Goal: Task Accomplishment & Management: Use online tool/utility

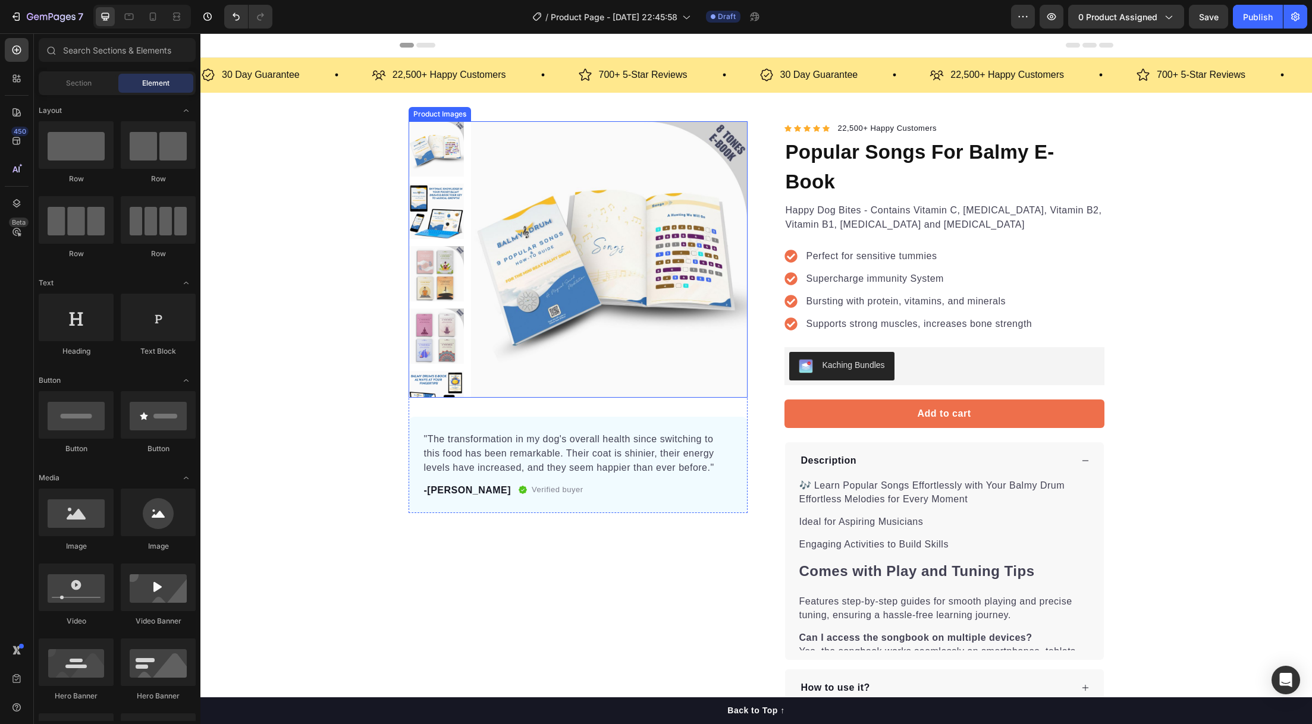
click at [484, 289] on img at bounding box center [609, 259] width 277 height 277
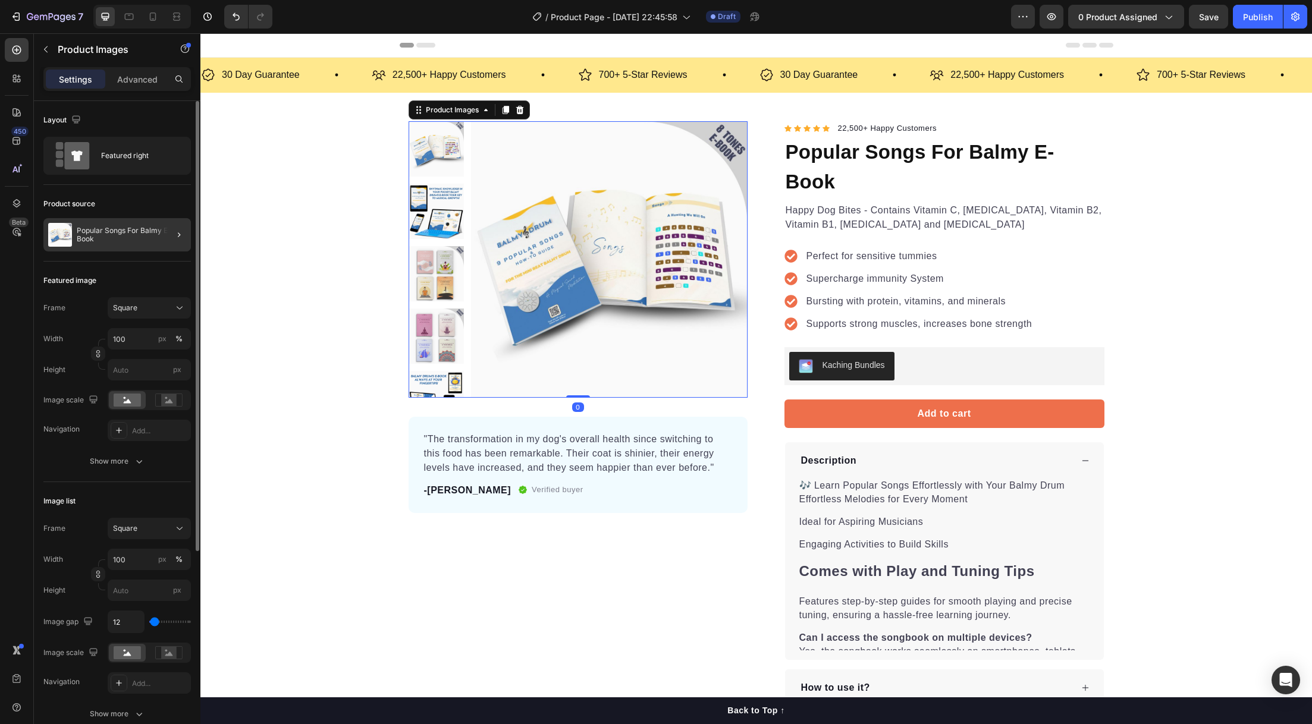
click at [186, 238] on div at bounding box center [174, 234] width 33 height 33
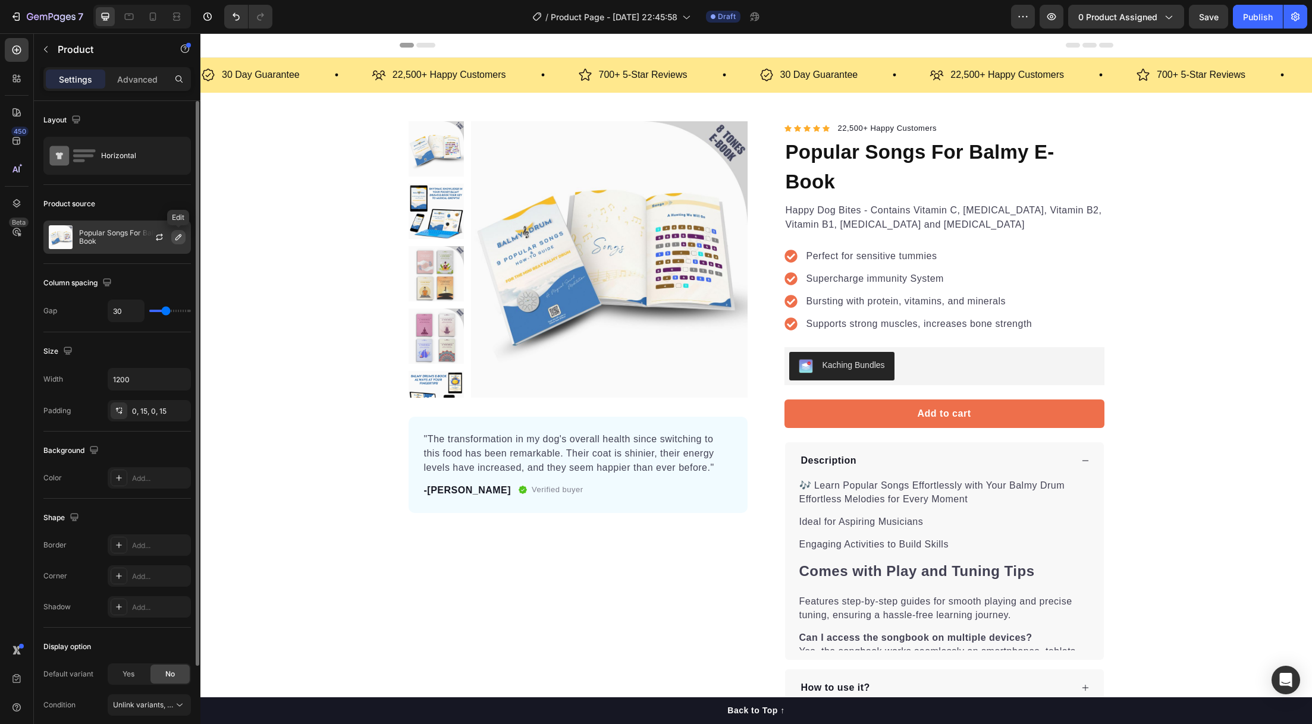
click at [177, 240] on icon "button" at bounding box center [179, 238] width 10 height 10
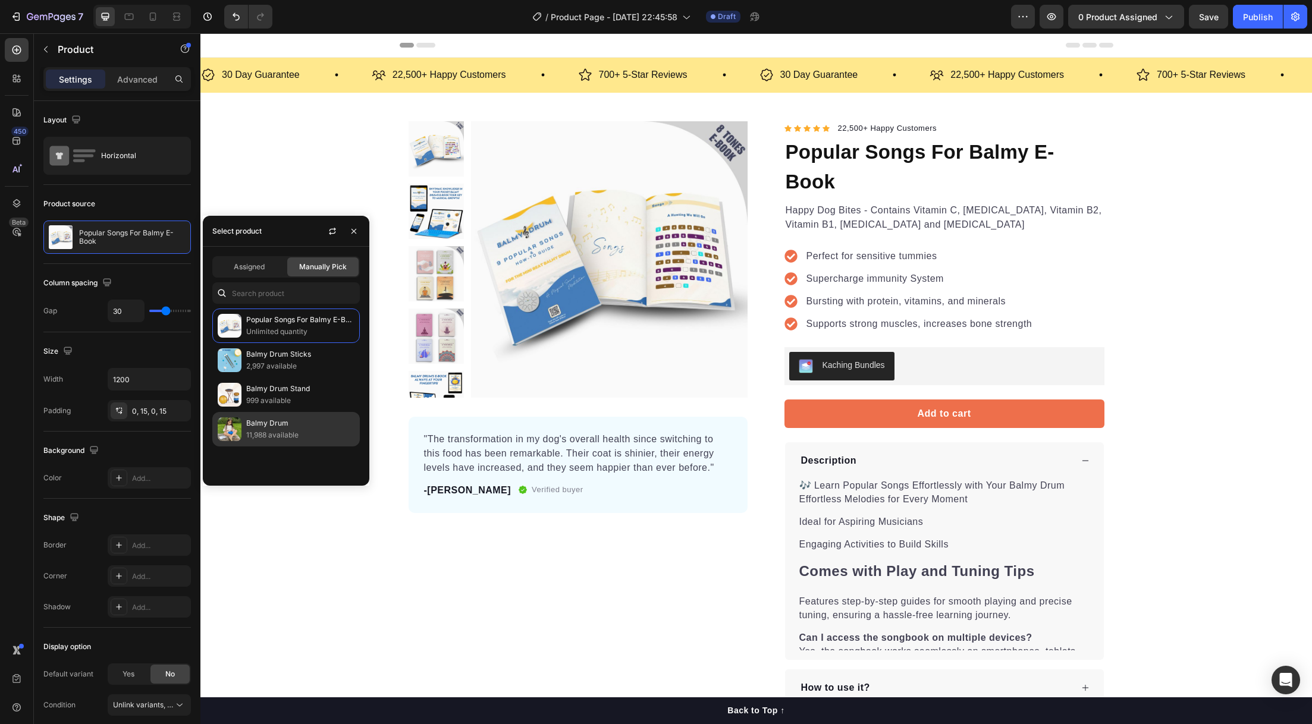
click at [255, 426] on p "Balmy Drum" at bounding box center [300, 424] width 108 height 12
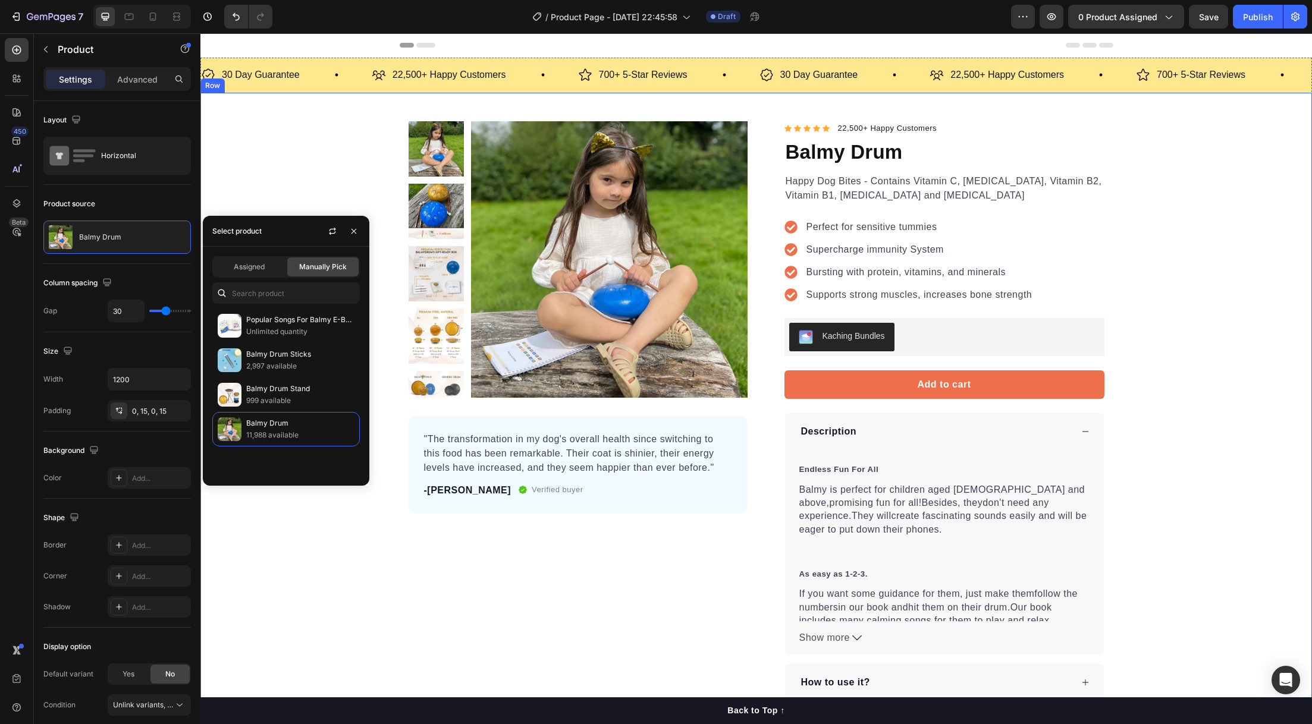
click at [312, 189] on div "Product Images "The transformation in my dog's overall health since switching t…" at bounding box center [756, 411] width 1112 height 580
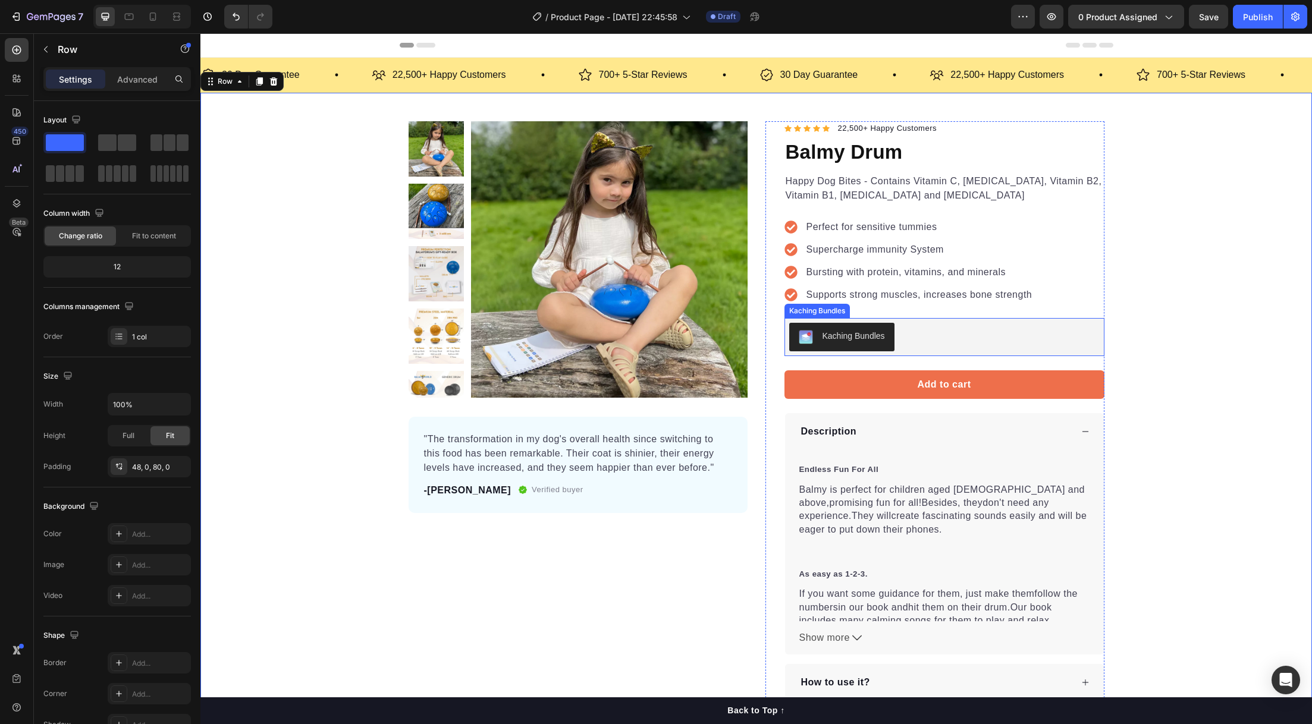
click at [860, 337] on div "Kaching Bundles" at bounding box center [854, 336] width 62 height 12
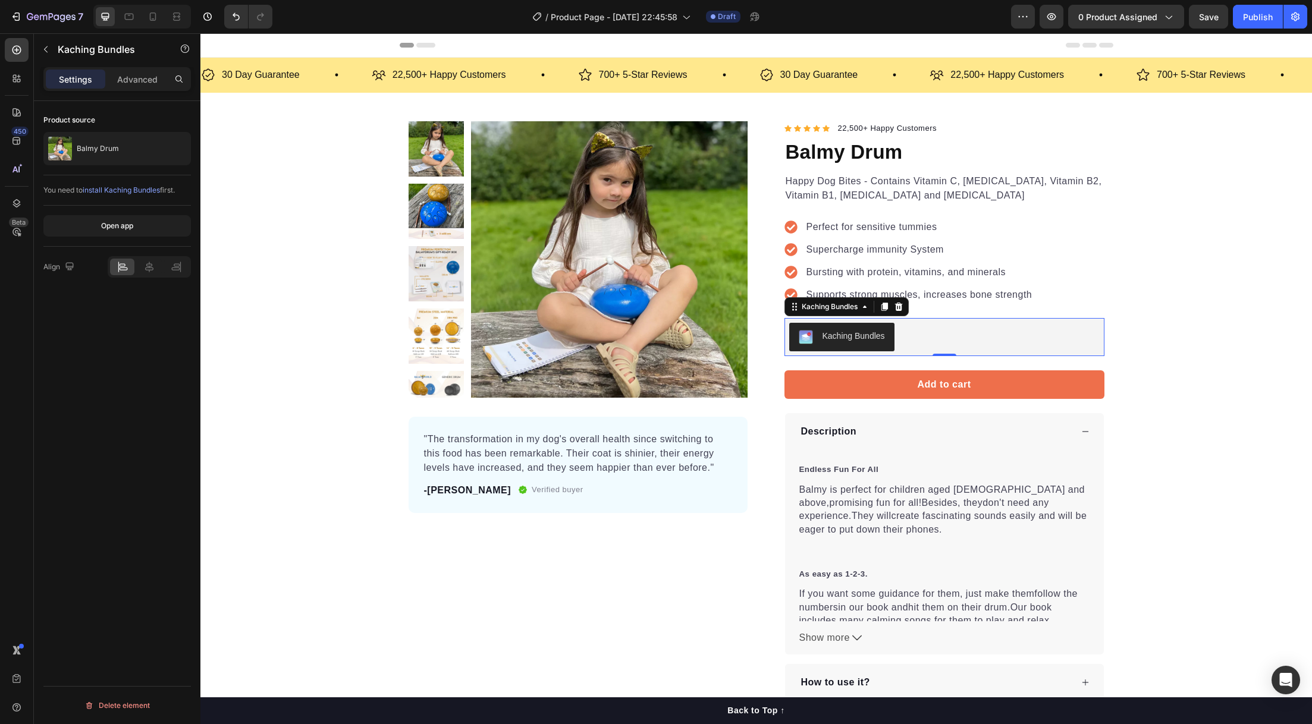
click at [123, 192] on span "install Kaching Bundles" at bounding box center [121, 190] width 77 height 9
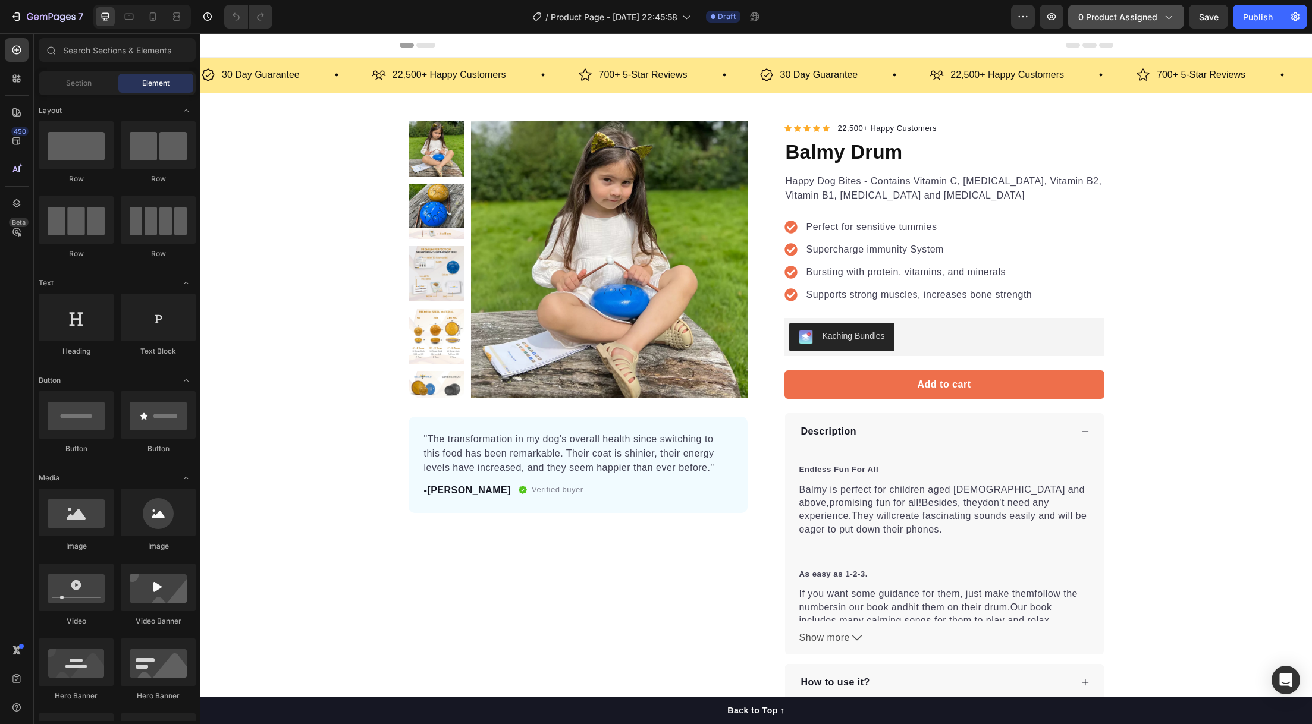
click at [1093, 16] on span "0 product assigned" at bounding box center [1117, 17] width 79 height 12
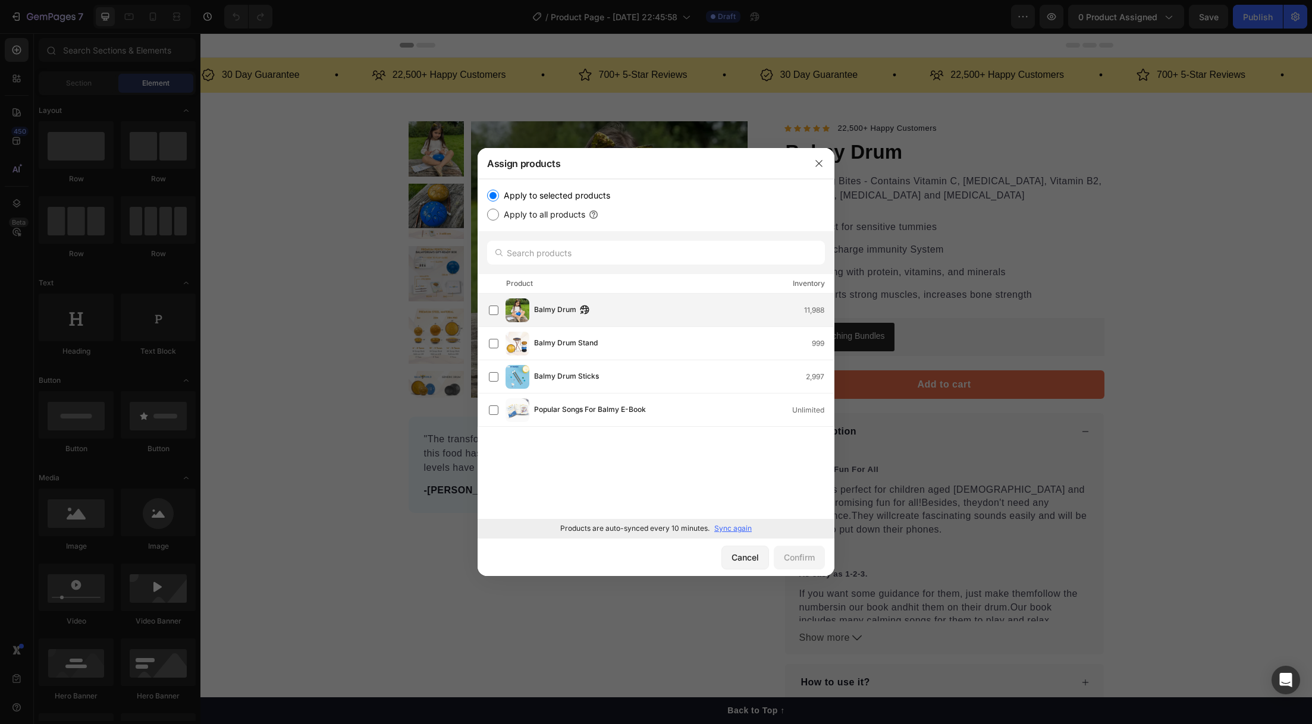
click at [643, 319] on div "Balmy Drum 11,988" at bounding box center [661, 311] width 345 height 24
click at [800, 566] on button "Confirm" at bounding box center [799, 558] width 51 height 24
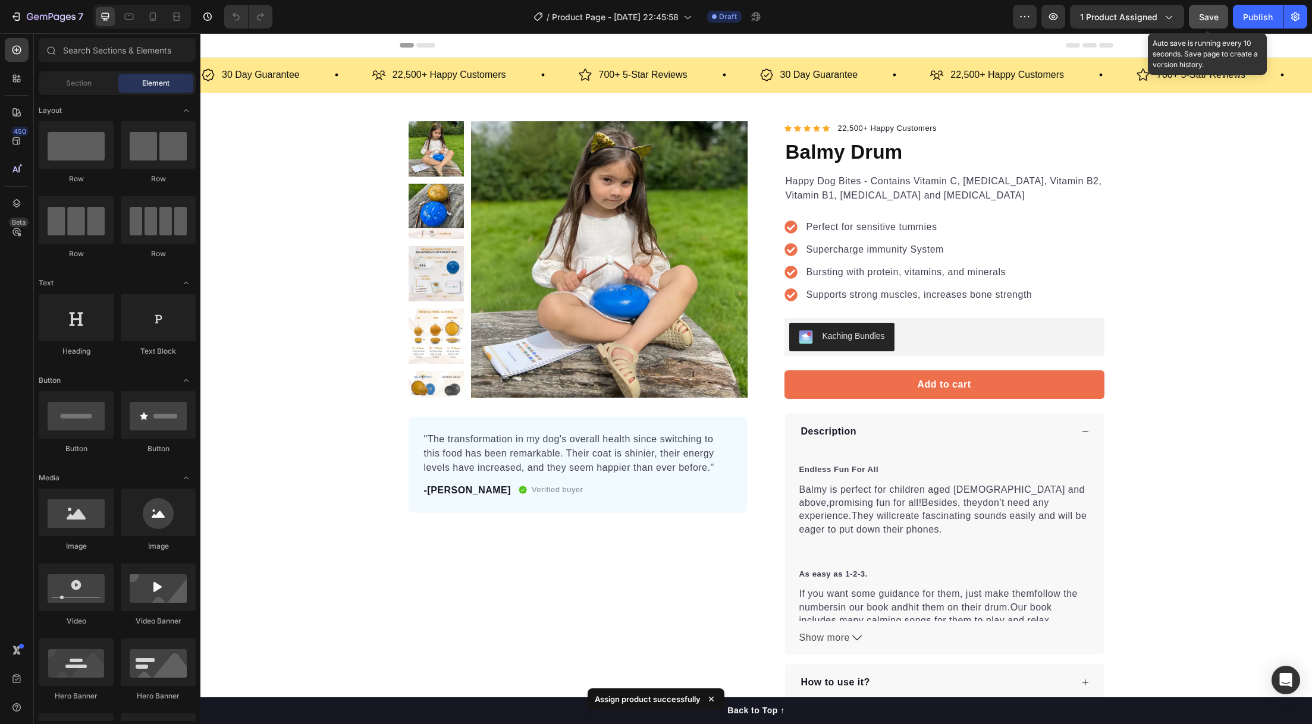
click at [1215, 23] on button "Save" at bounding box center [1208, 17] width 39 height 24
click at [1241, 17] on button "Publish" at bounding box center [1258, 17] width 50 height 24
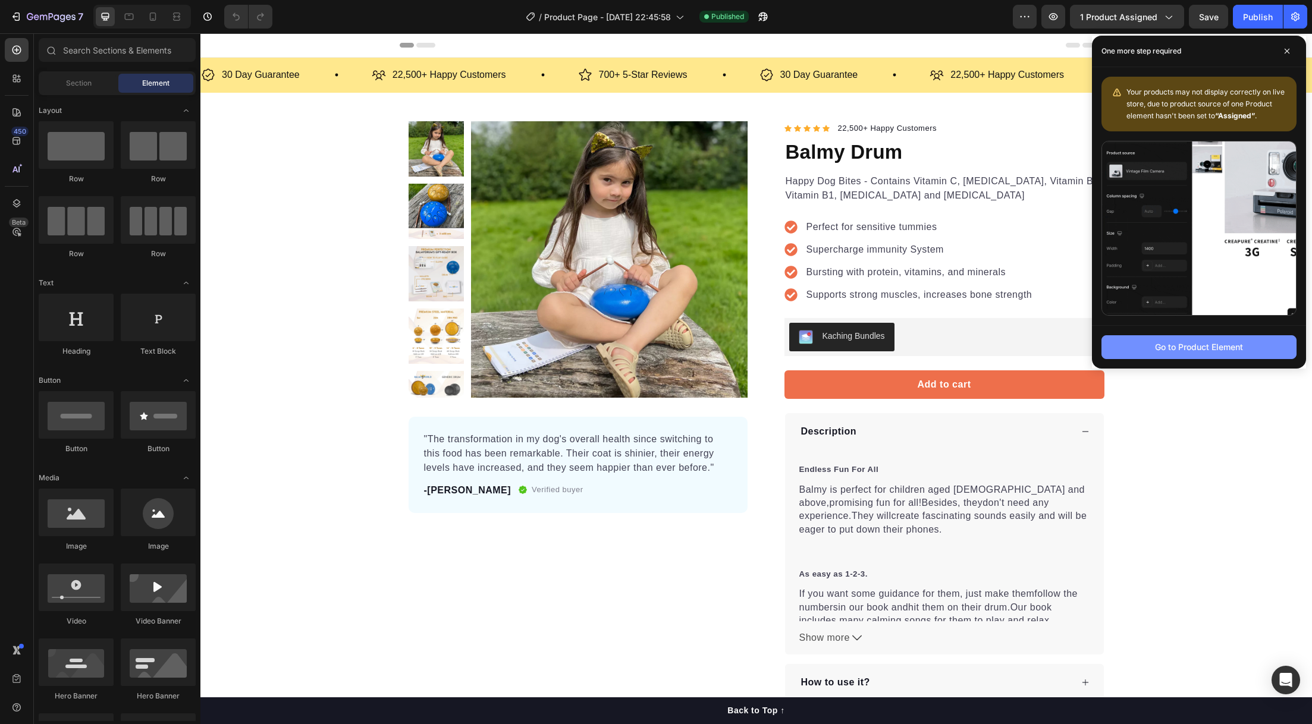
click at [1191, 351] on div "Go to Product Element" at bounding box center [1199, 347] width 88 height 12
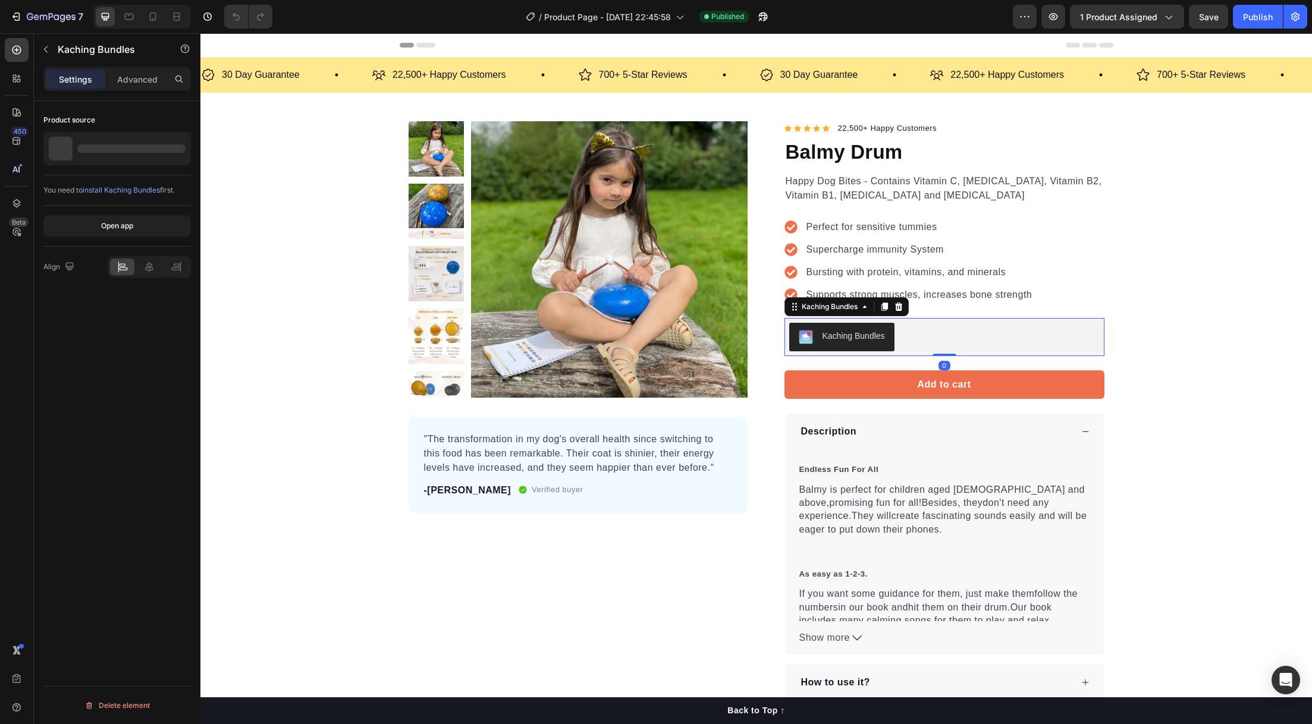
click at [832, 342] on div "Kaching Bundles" at bounding box center [854, 336] width 62 height 12
click at [112, 225] on div "Open app" at bounding box center [117, 226] width 32 height 11
click at [1248, 23] on div "Publish" at bounding box center [1258, 17] width 30 height 12
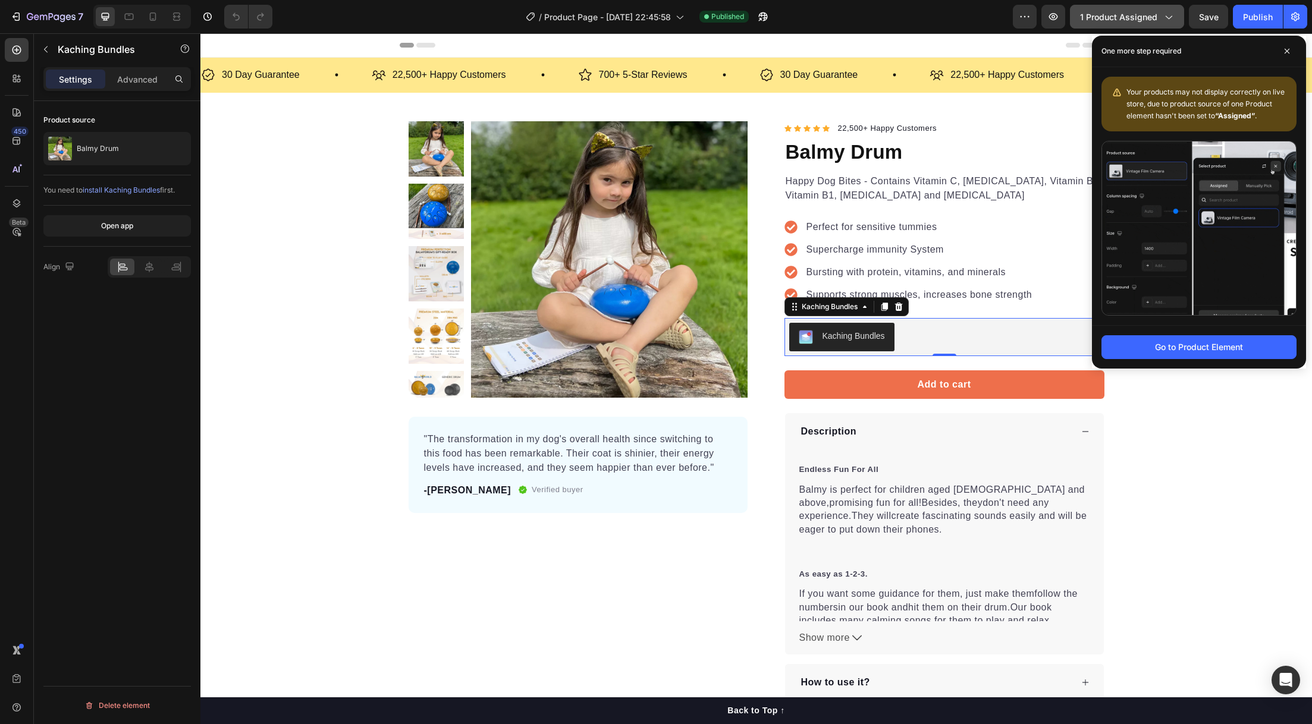
click at [1113, 17] on span "1 product assigned" at bounding box center [1118, 17] width 77 height 12
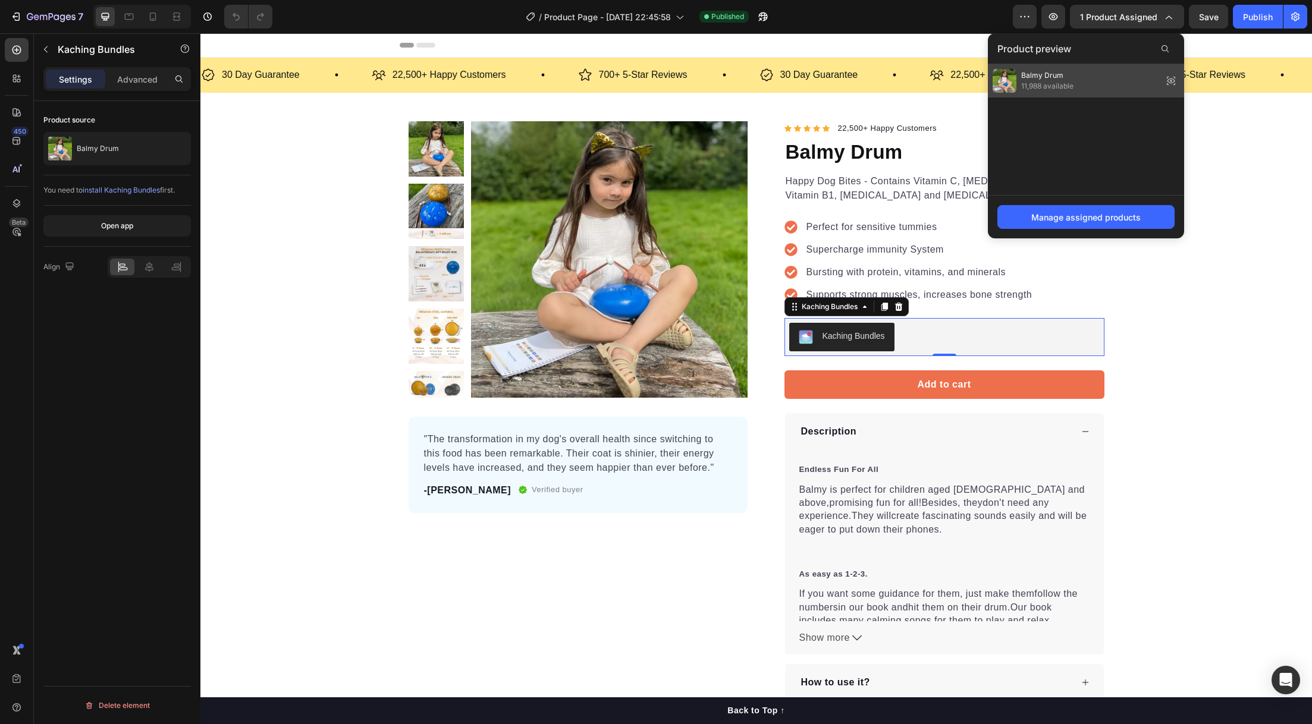
click at [1079, 76] on div "Balmy Drum 11,988 available" at bounding box center [1086, 80] width 196 height 33
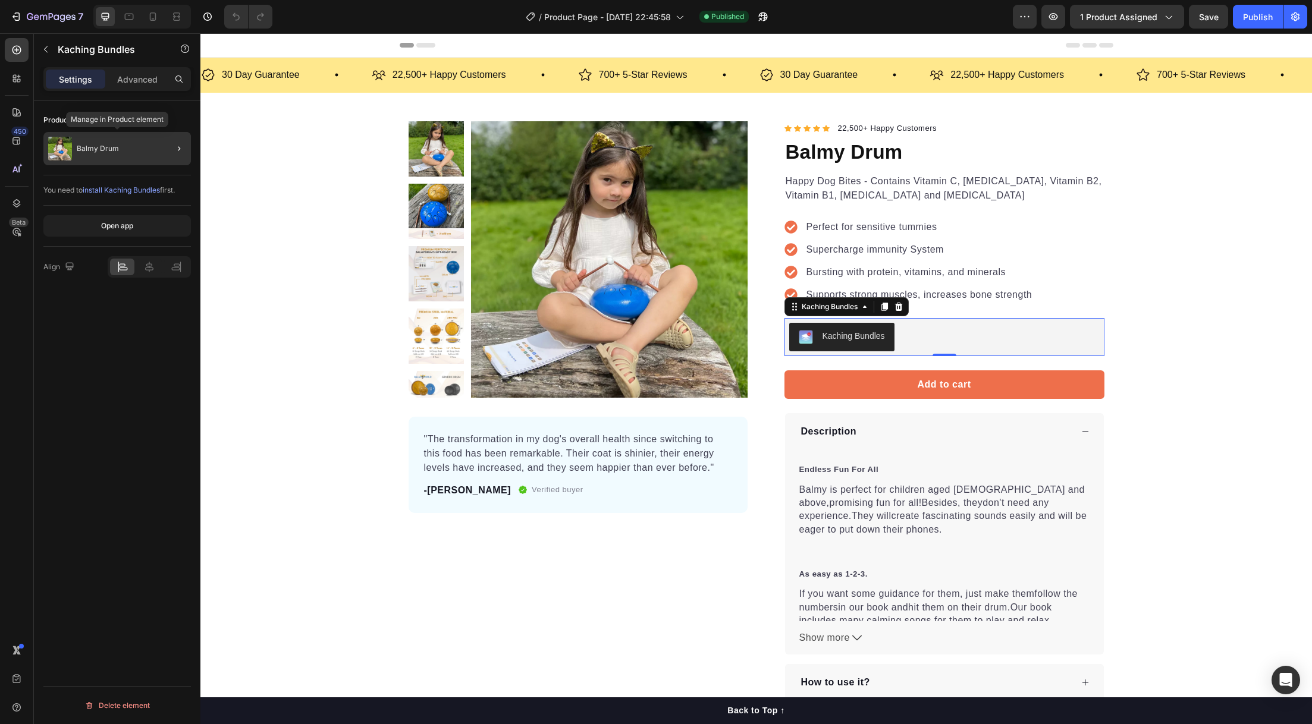
click at [124, 155] on div "Balmy Drum" at bounding box center [117, 148] width 148 height 33
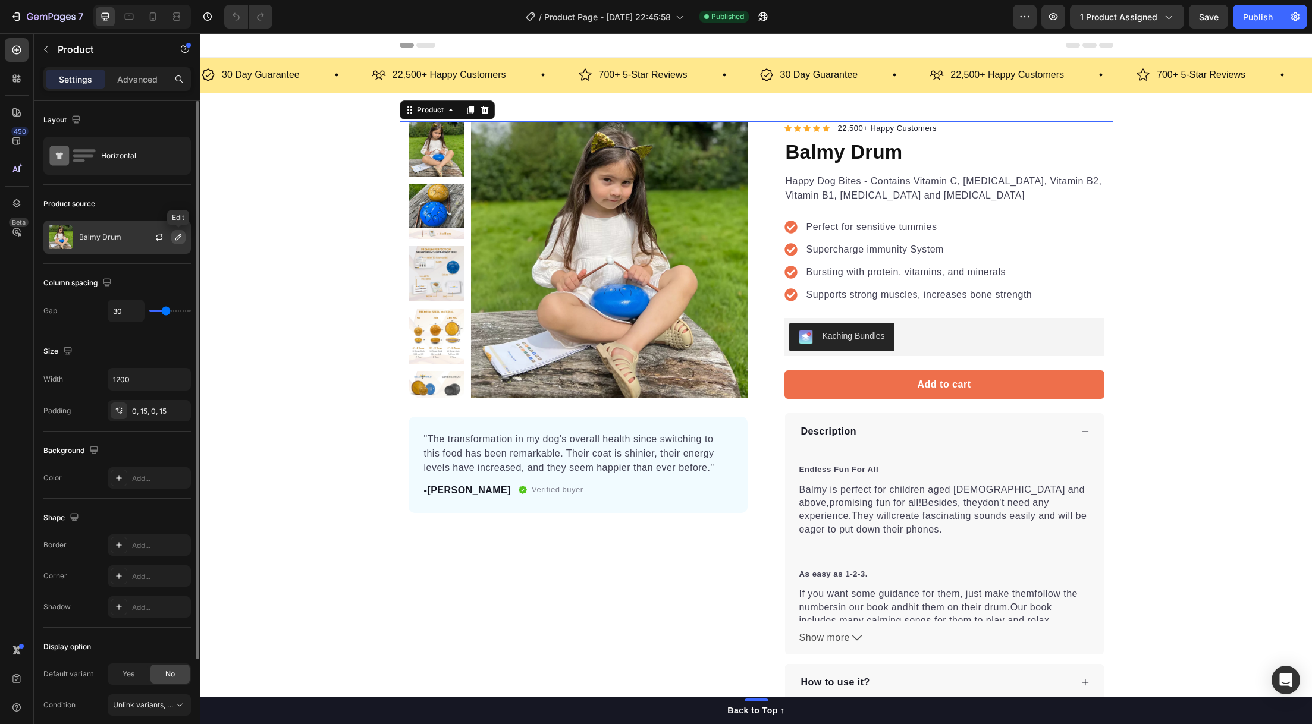
click at [175, 241] on icon "button" at bounding box center [179, 238] width 10 height 10
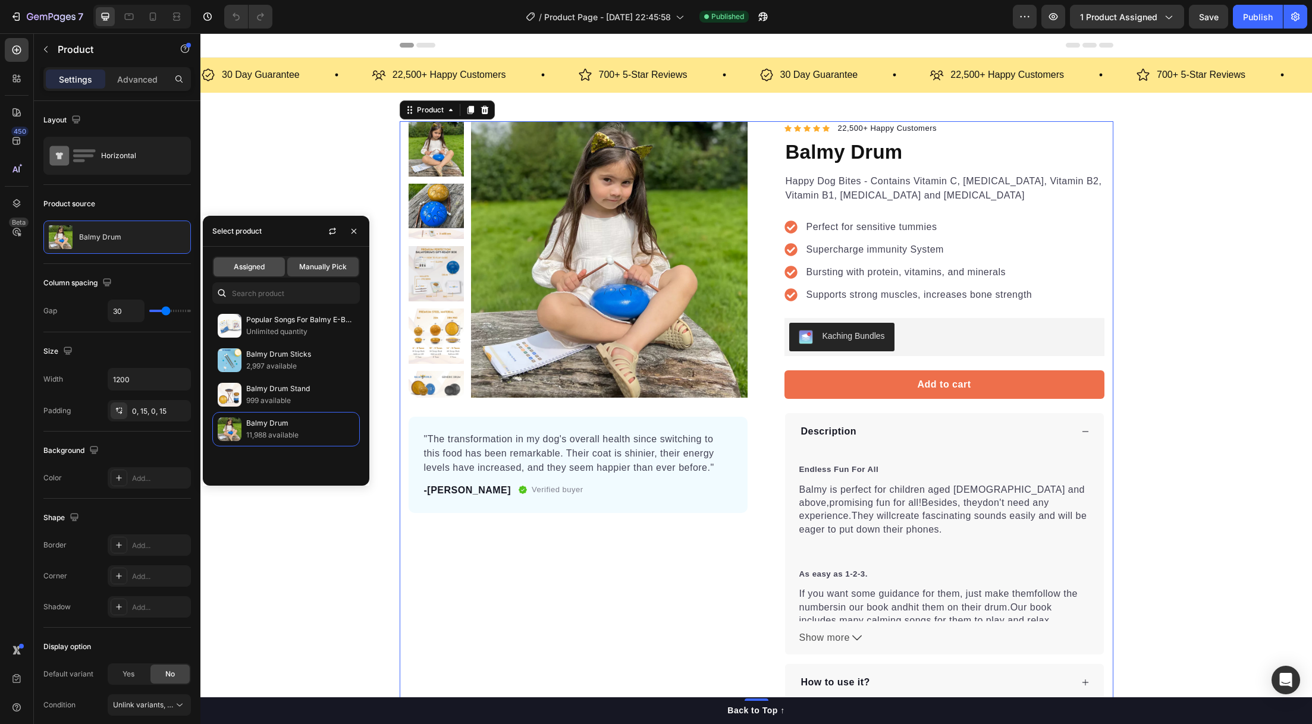
click at [268, 273] on div "Assigned" at bounding box center [249, 267] width 71 height 19
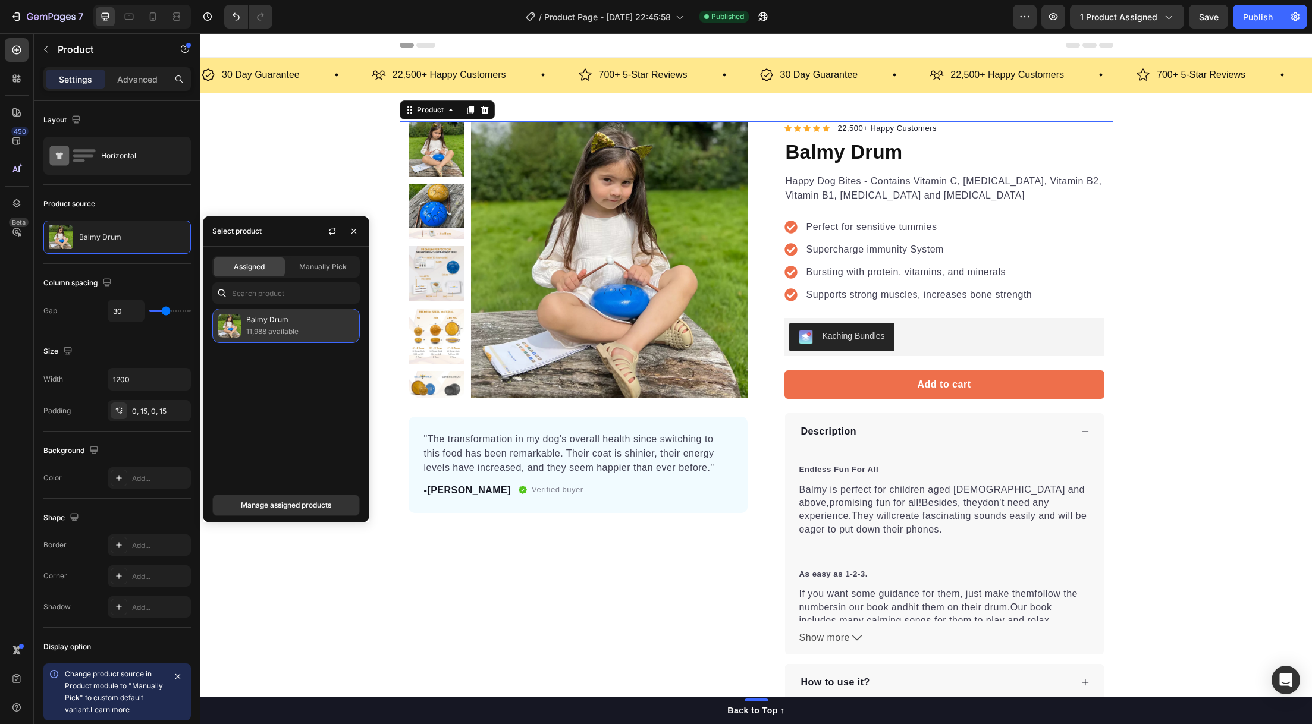
click at [262, 331] on p "11,988 available" at bounding box center [300, 332] width 108 height 12
click at [1252, 21] on div "Publish" at bounding box center [1258, 17] width 30 height 12
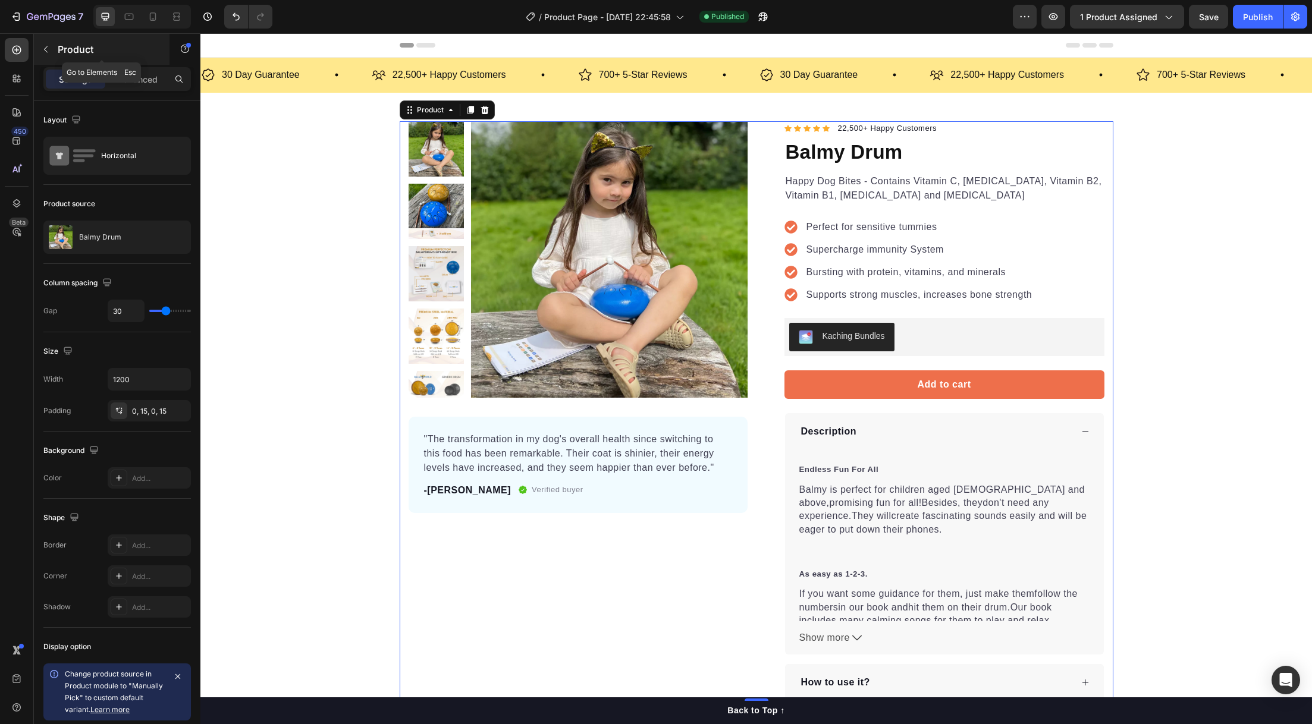
click at [48, 45] on icon "button" at bounding box center [46, 50] width 10 height 10
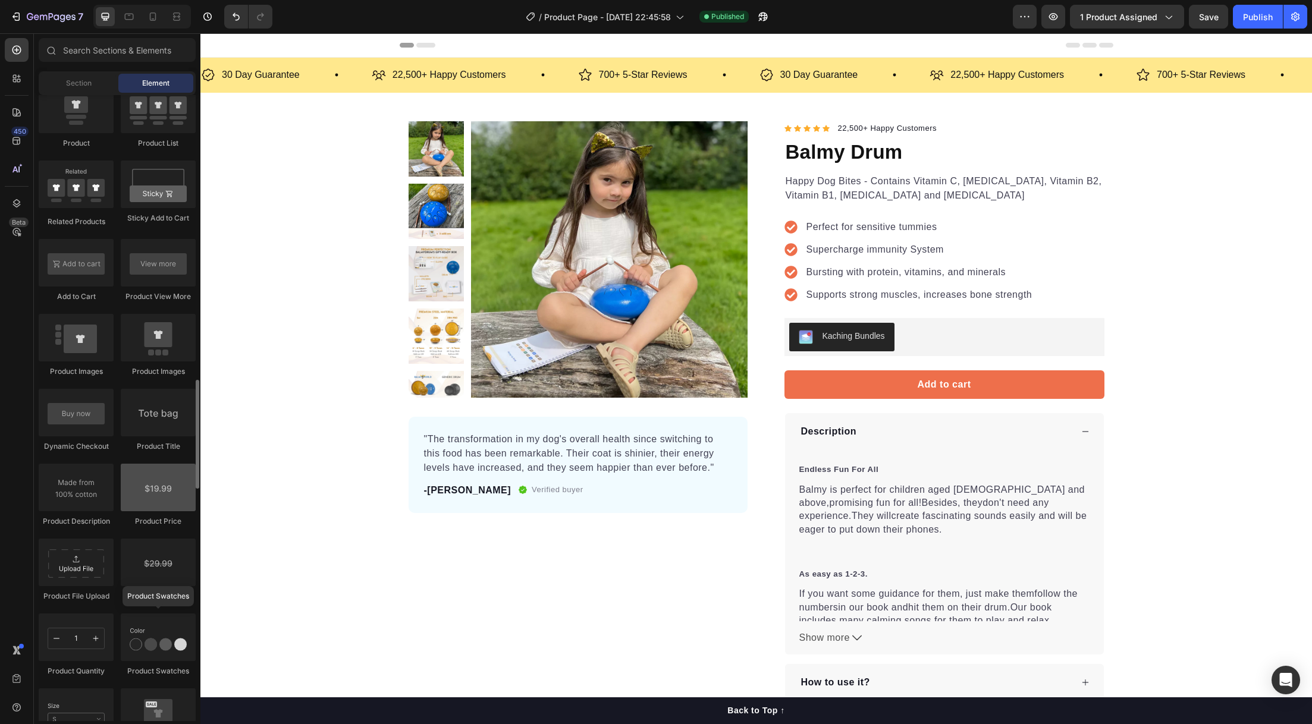
scroll to position [1709, 0]
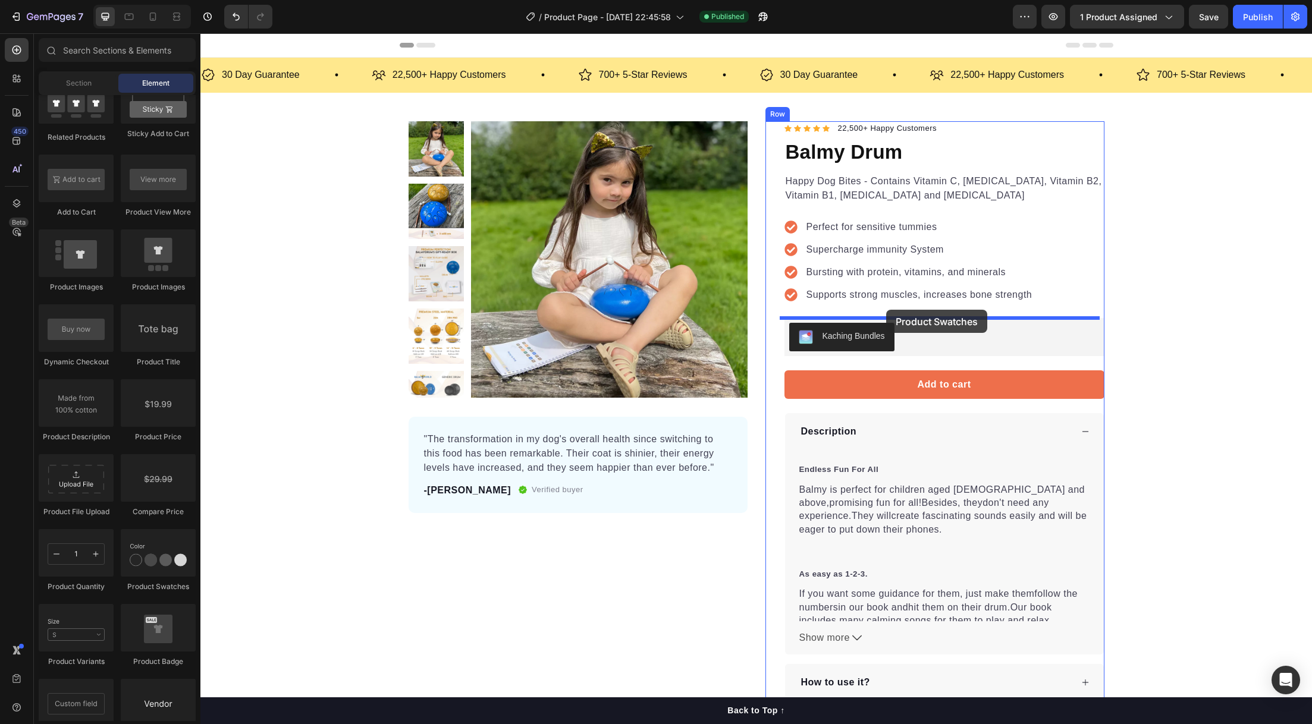
drag, startPoint x: 335, startPoint y: 596, endPoint x: 886, endPoint y: 310, distance: 621.2
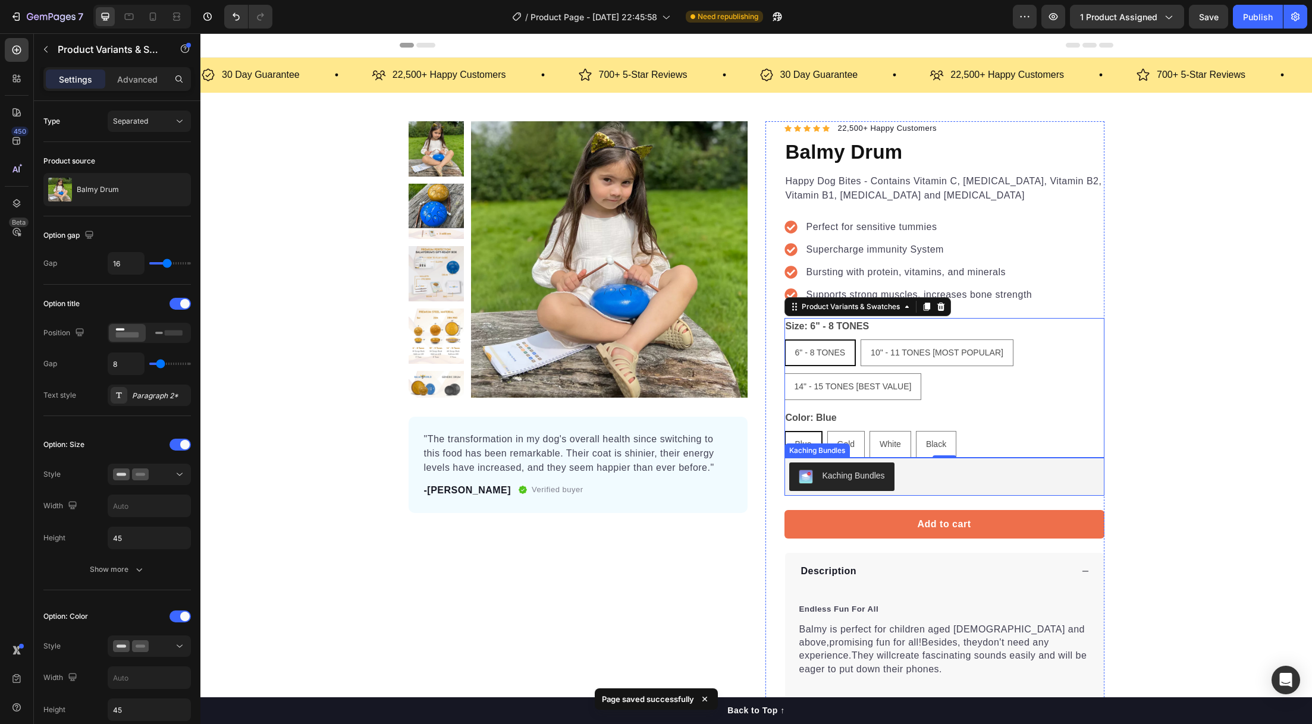
click at [871, 483] on div "Kaching Bundles" at bounding box center [842, 477] width 86 height 14
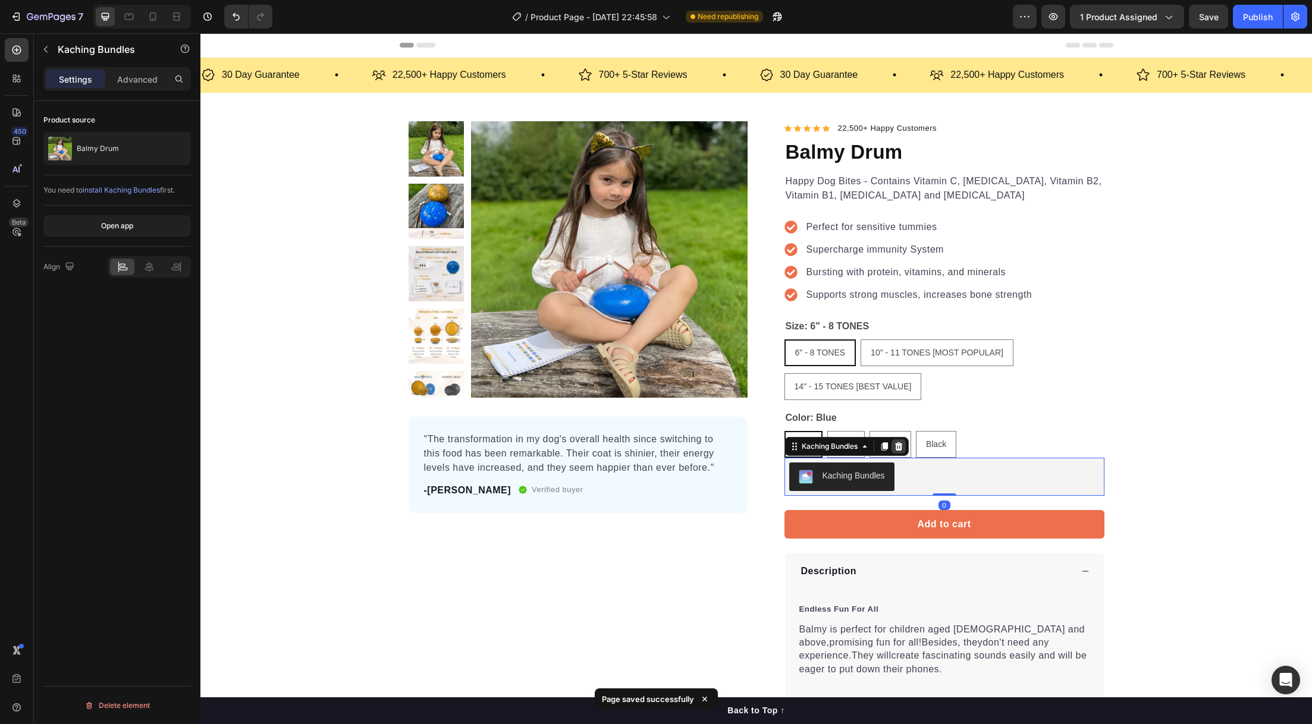
click at [894, 450] on icon at bounding box center [899, 447] width 10 height 10
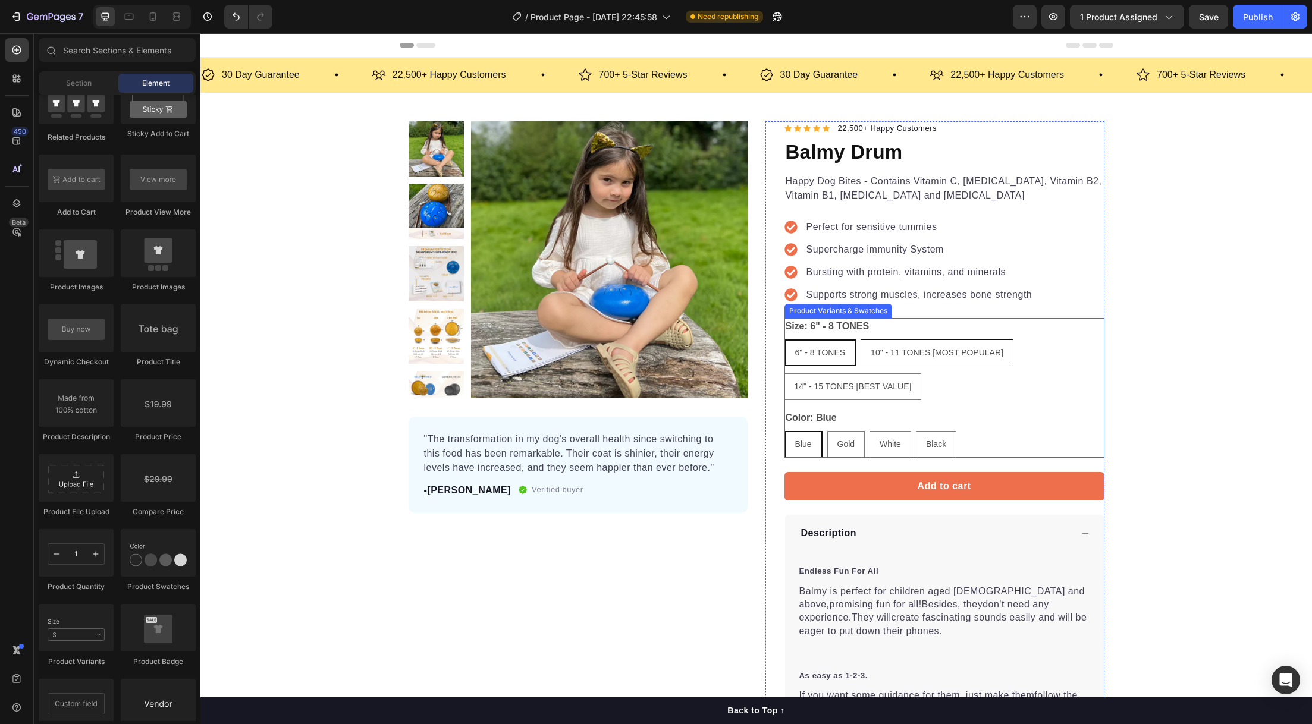
click at [930, 352] on span "10" - 11 TONES [MOST POPULAR]" at bounding box center [937, 353] width 133 height 10
click at [861, 340] on input "10" - 11 TONES [MOST POPULAR] 10" - 11 TONES [MOST POPULAR] 10" - 11 TONES [MOS…" at bounding box center [860, 339] width 1 height 1
radio input "true"
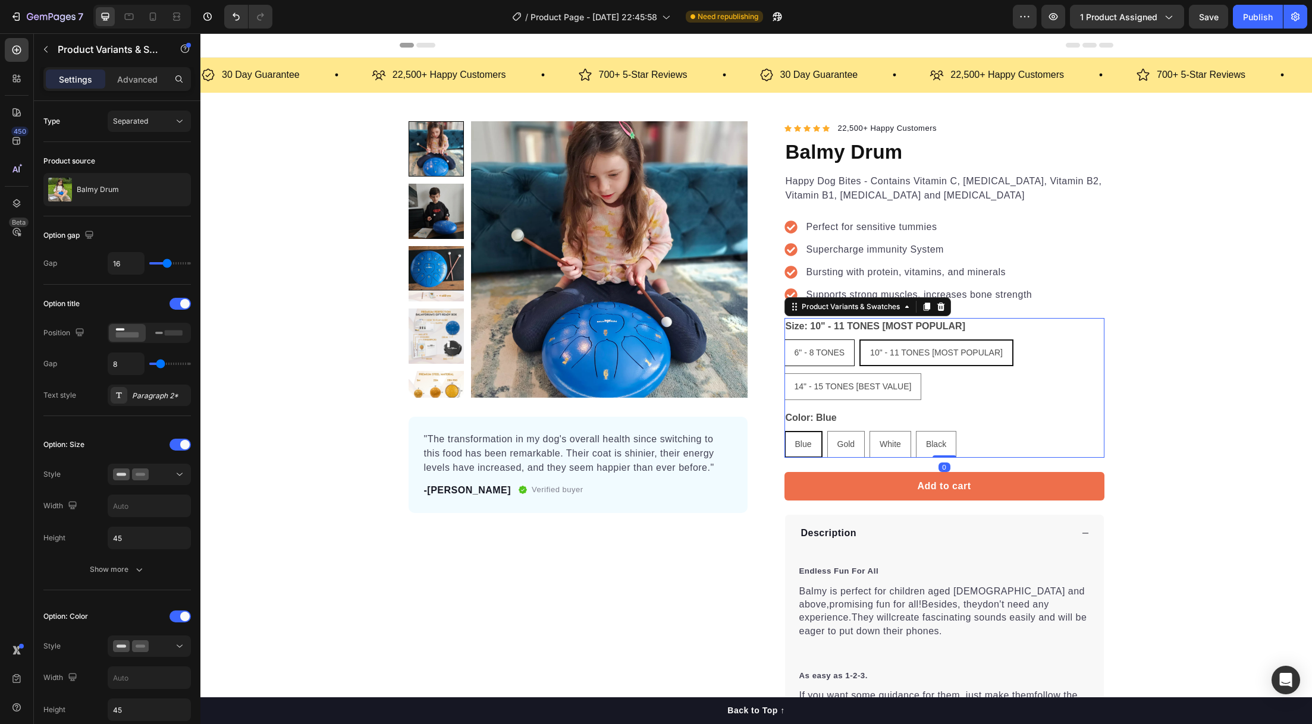
click at [834, 350] on span "6" - 8 TONES" at bounding box center [820, 353] width 51 height 10
click at [785, 340] on input "6" - 8 TONES 6" - 8 TONES 6" - 8 TONES" at bounding box center [784, 339] width 1 height 1
radio input "true"
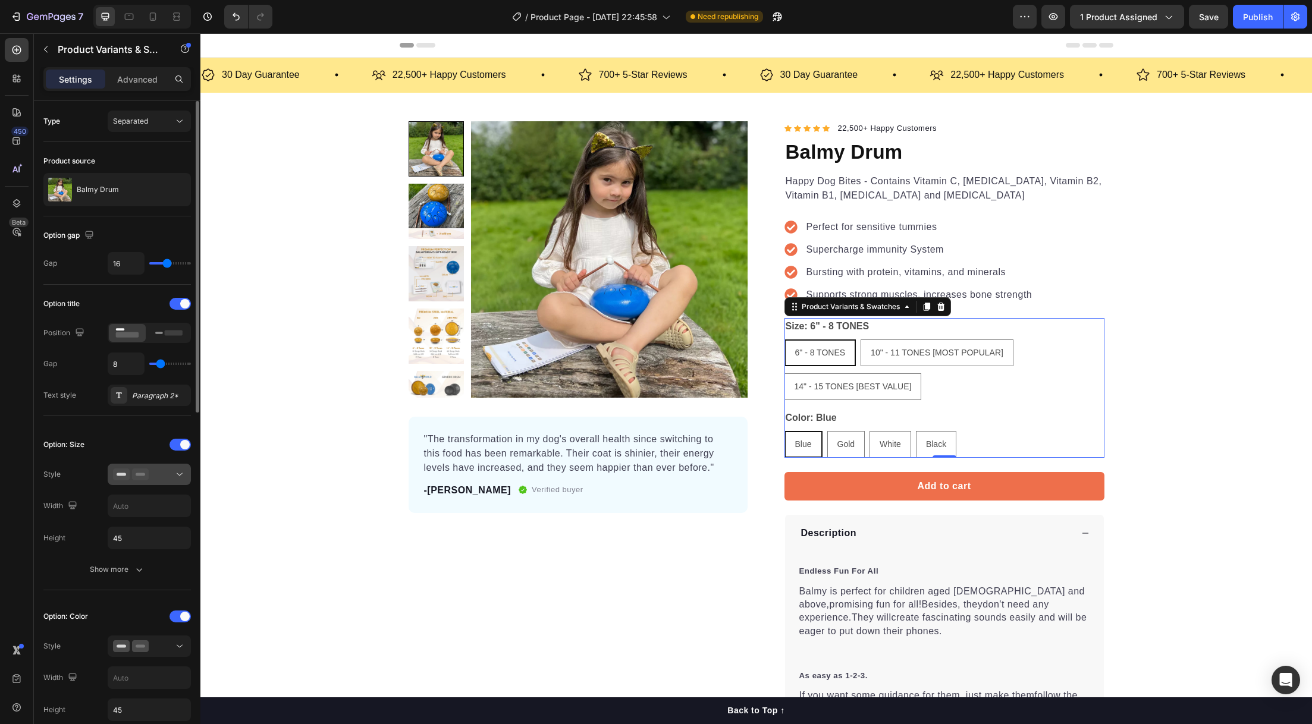
click at [152, 479] on div at bounding box center [149, 475] width 73 height 12
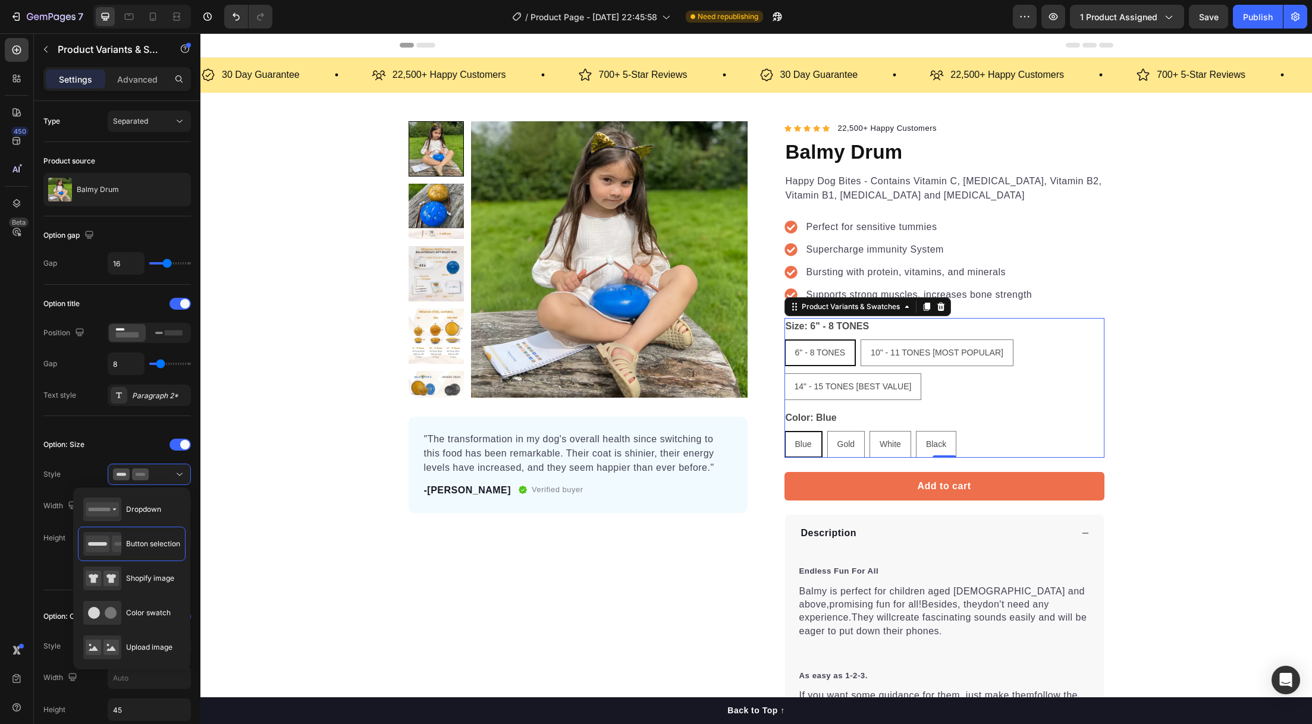
click at [799, 418] on legend "Color: Blue" at bounding box center [812, 418] width 54 height 17
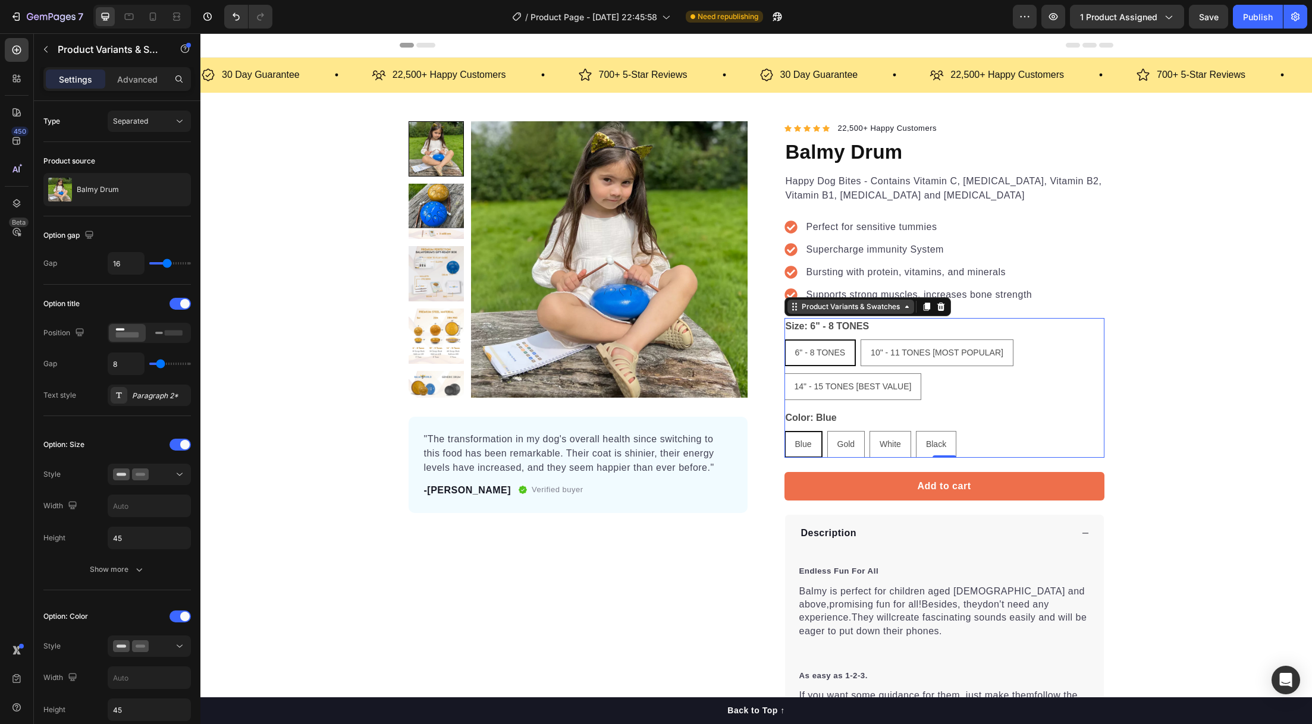
click at [887, 309] on div "Product Variants & Swatches" at bounding box center [850, 307] width 103 height 11
click at [892, 304] on div "Product Variants & Swatches" at bounding box center [850, 307] width 103 height 11
click at [892, 307] on div "Product Variants & Swatches" at bounding box center [850, 307] width 103 height 11
click at [851, 384] on span "14" - 15 TONES [BEST VALUE]" at bounding box center [853, 387] width 117 height 10
click at [785, 374] on input "14" - 15 TONES [BEST VALUE] 14" - 15 TONES [BEST VALUE] 14" - 15 TONES [BEST VA…" at bounding box center [784, 373] width 1 height 1
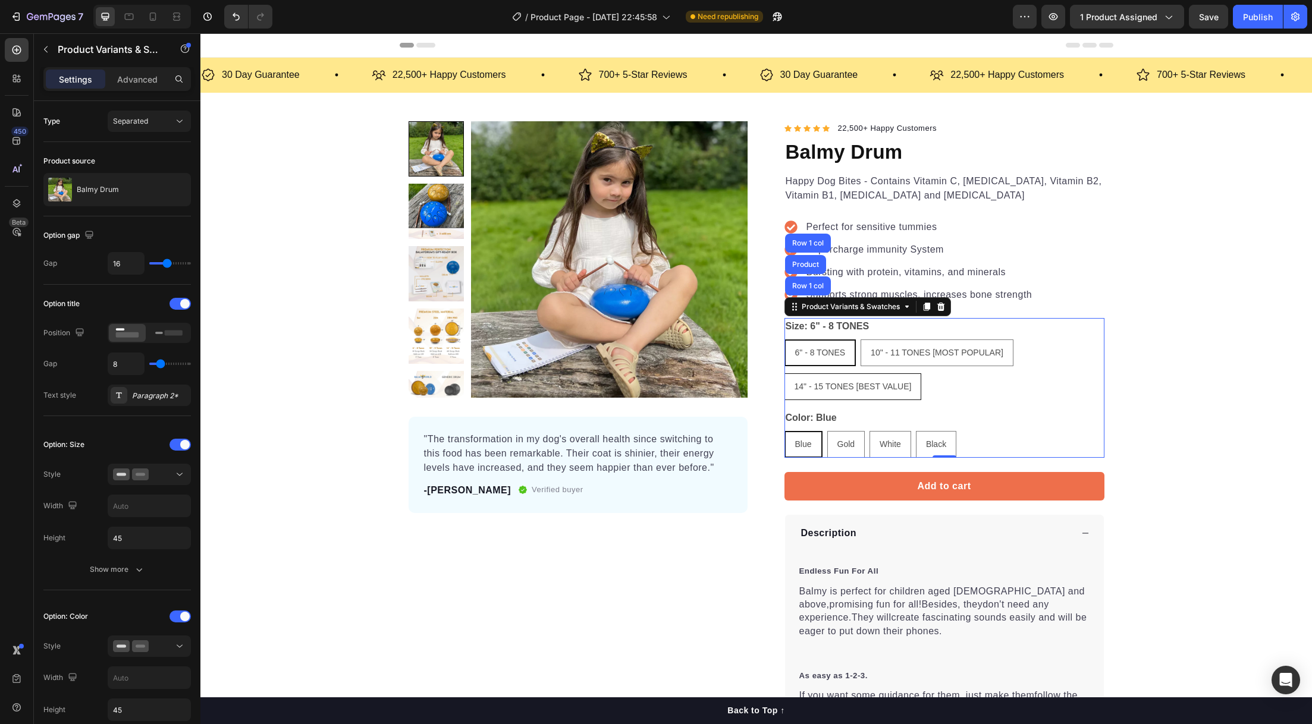
radio input "true"
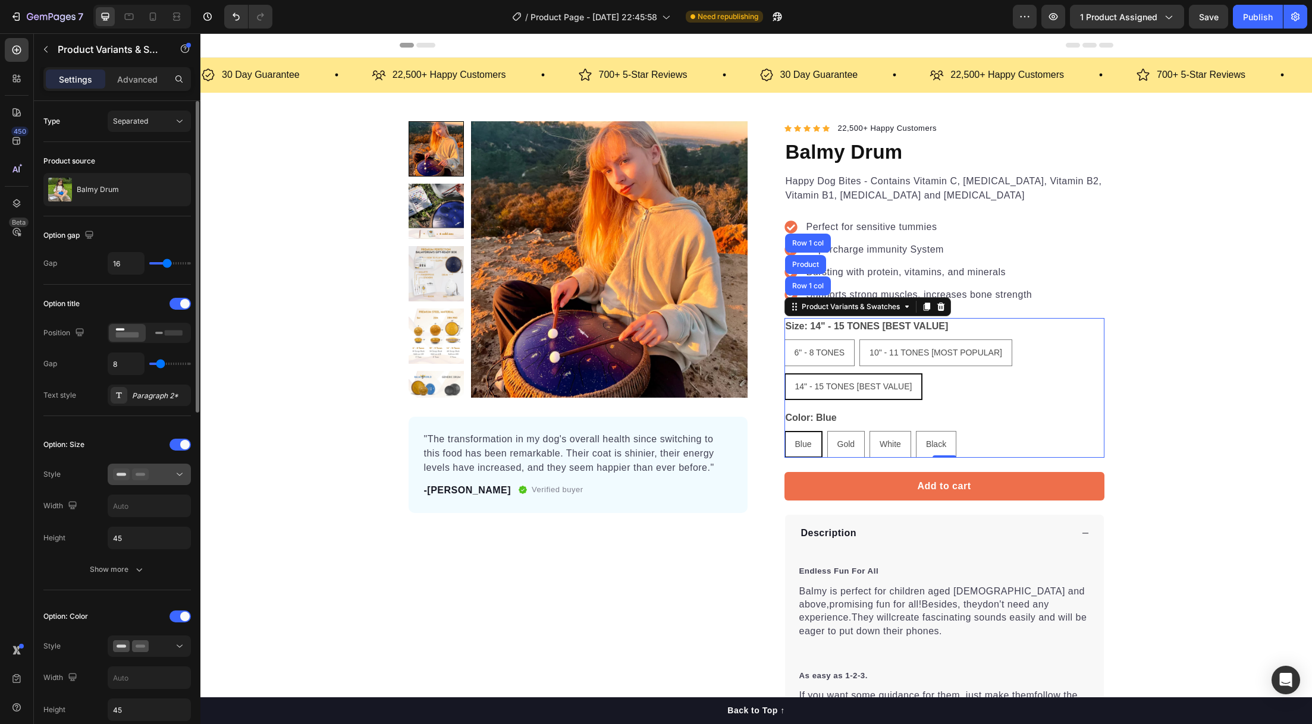
click at [152, 473] on div at bounding box center [149, 475] width 73 height 12
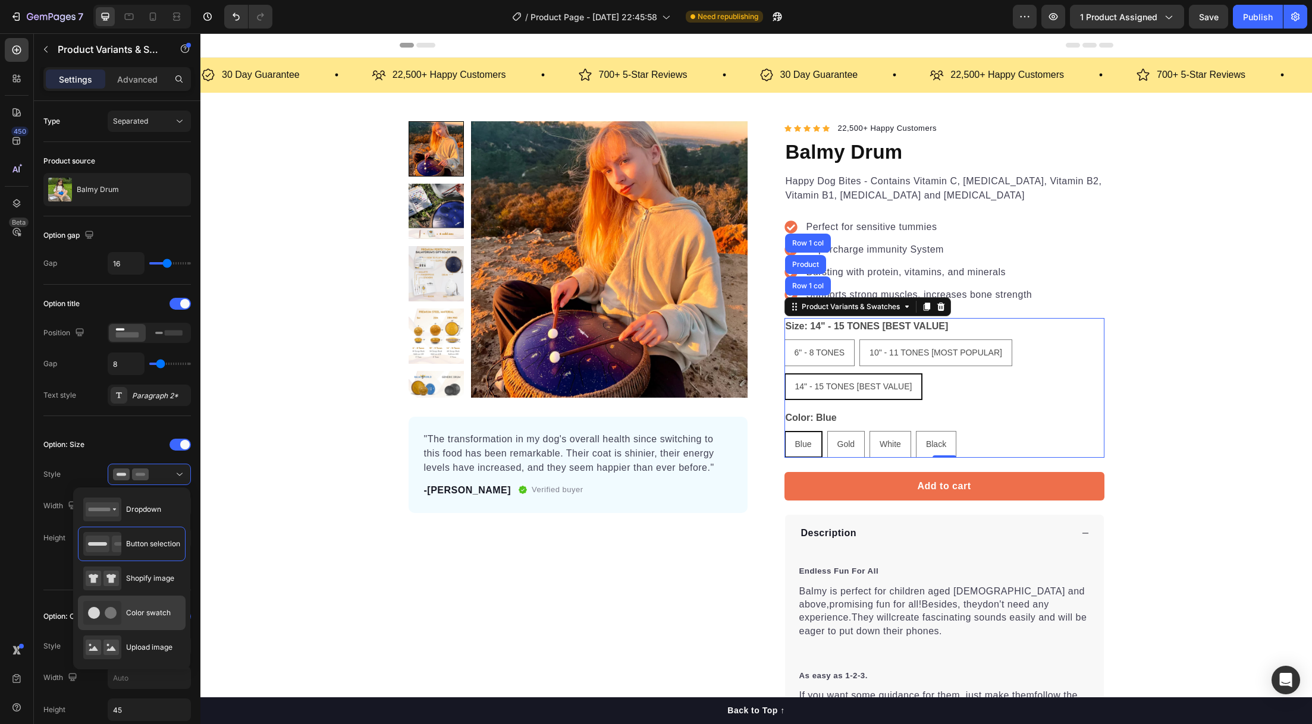
click at [153, 600] on div "Color swatch" at bounding box center [132, 613] width 108 height 34
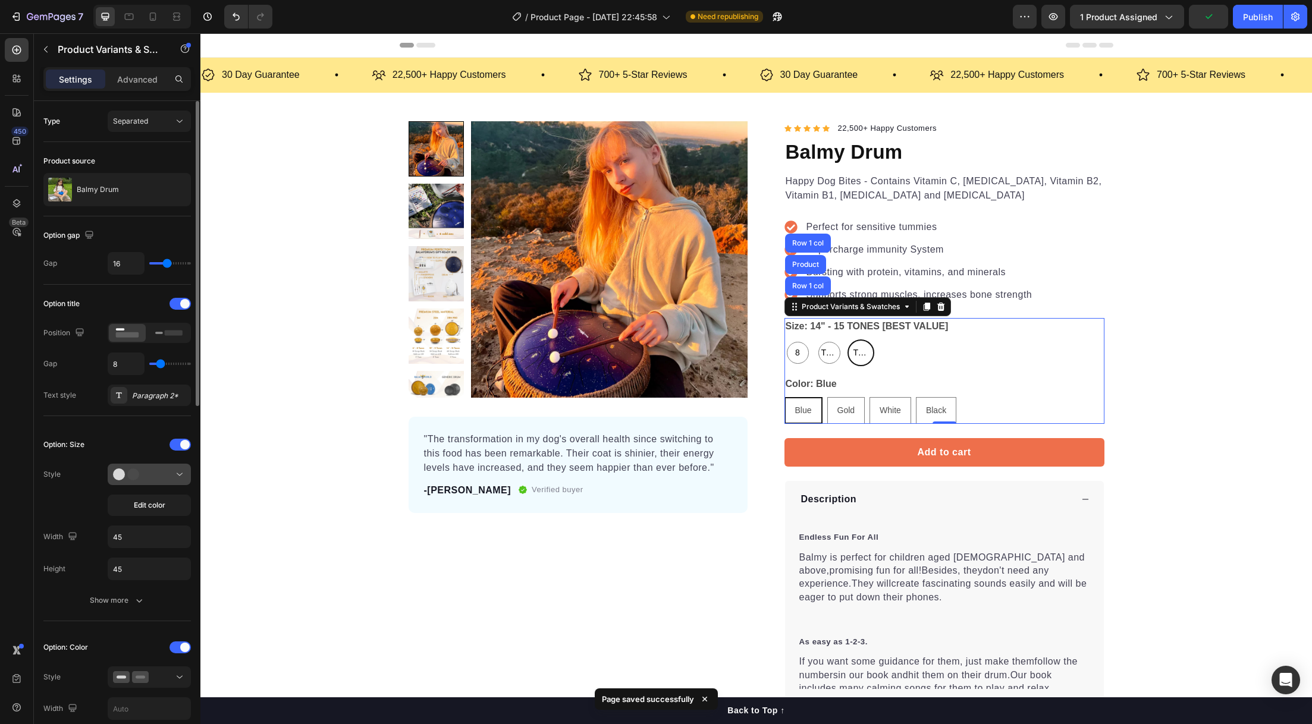
click at [166, 476] on div at bounding box center [149, 475] width 73 height 12
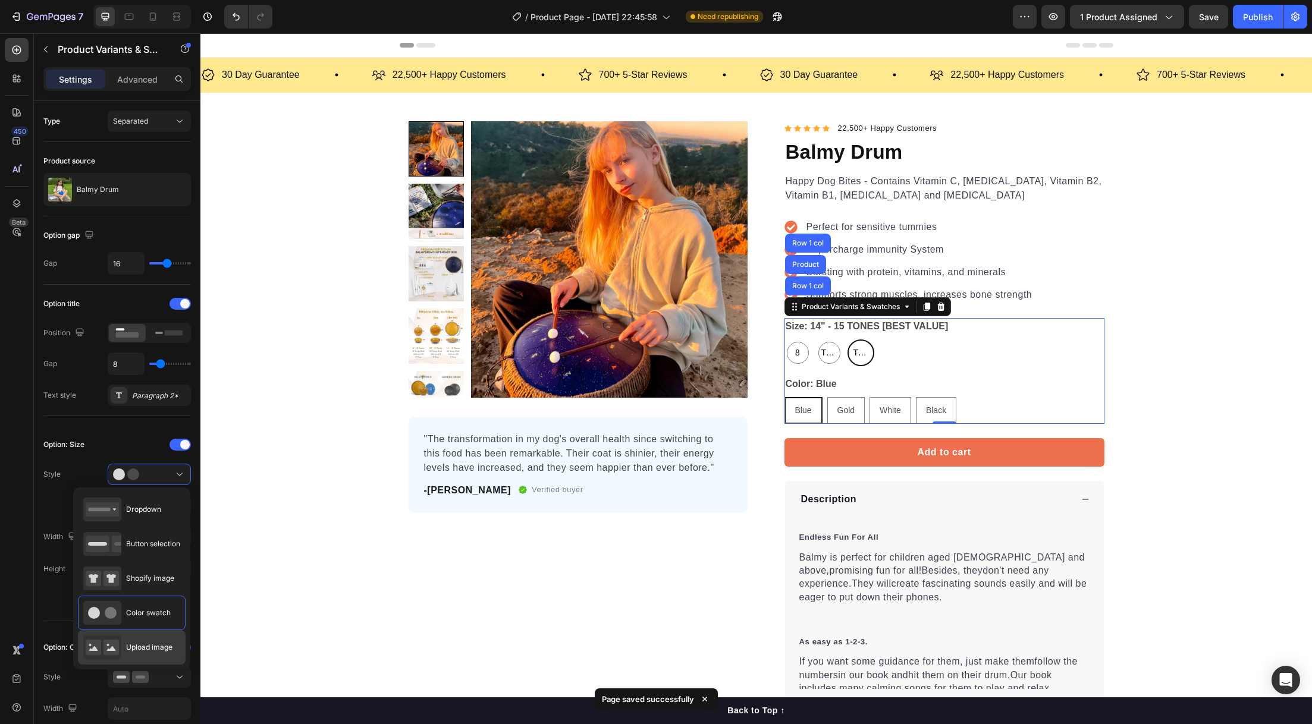
click at [145, 641] on div "Upload image" at bounding box center [127, 648] width 89 height 24
type input "64"
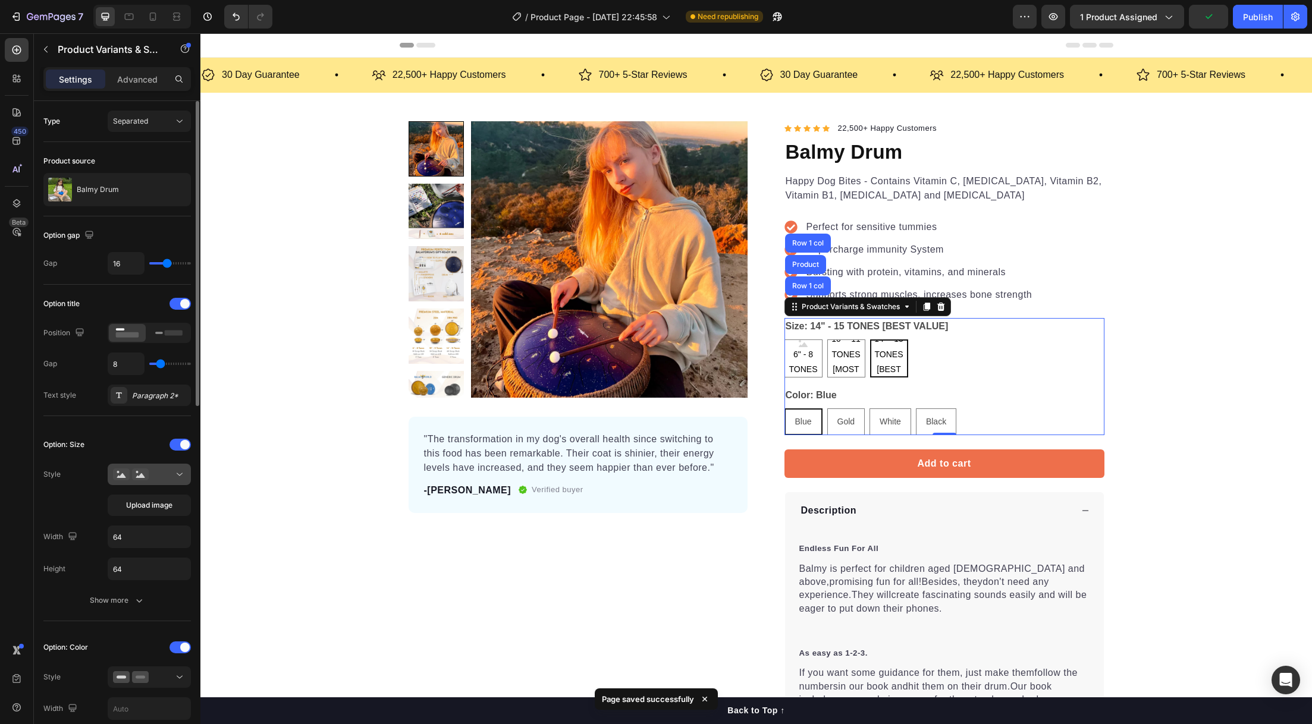
click at [171, 471] on div at bounding box center [149, 475] width 73 height 12
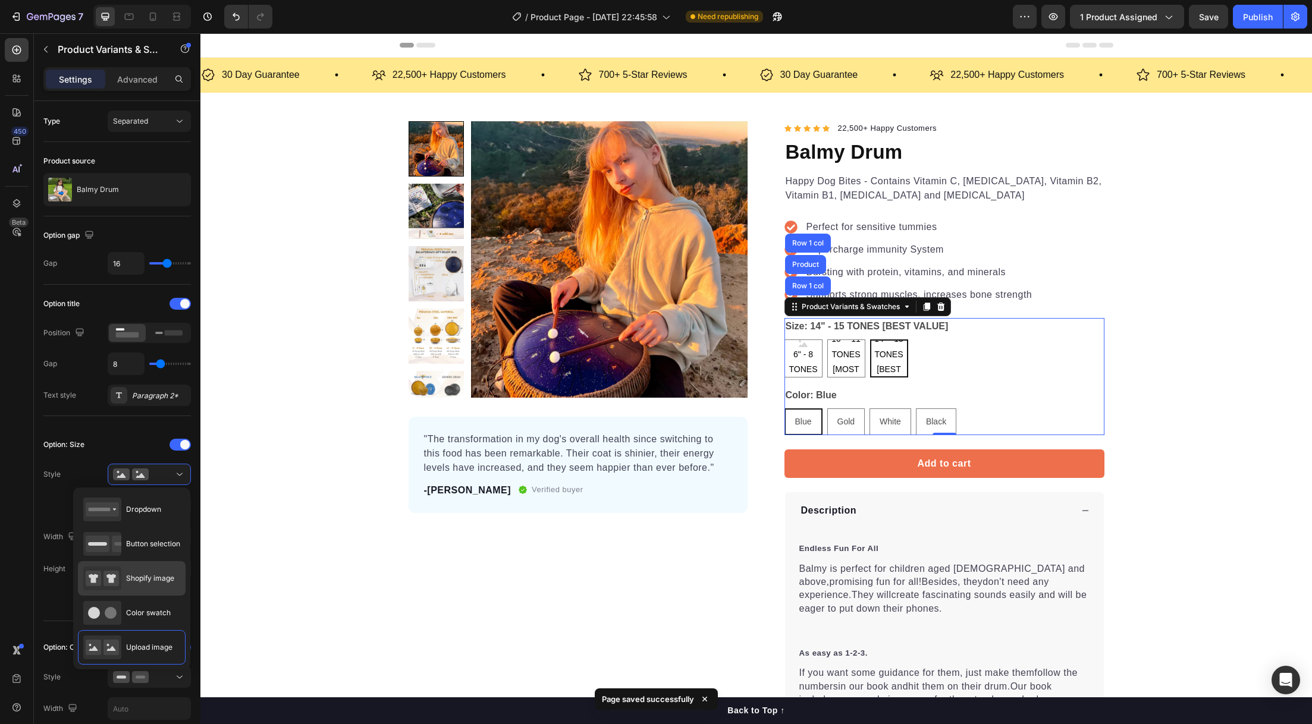
click at [128, 577] on span "Shopify image" at bounding box center [150, 578] width 48 height 11
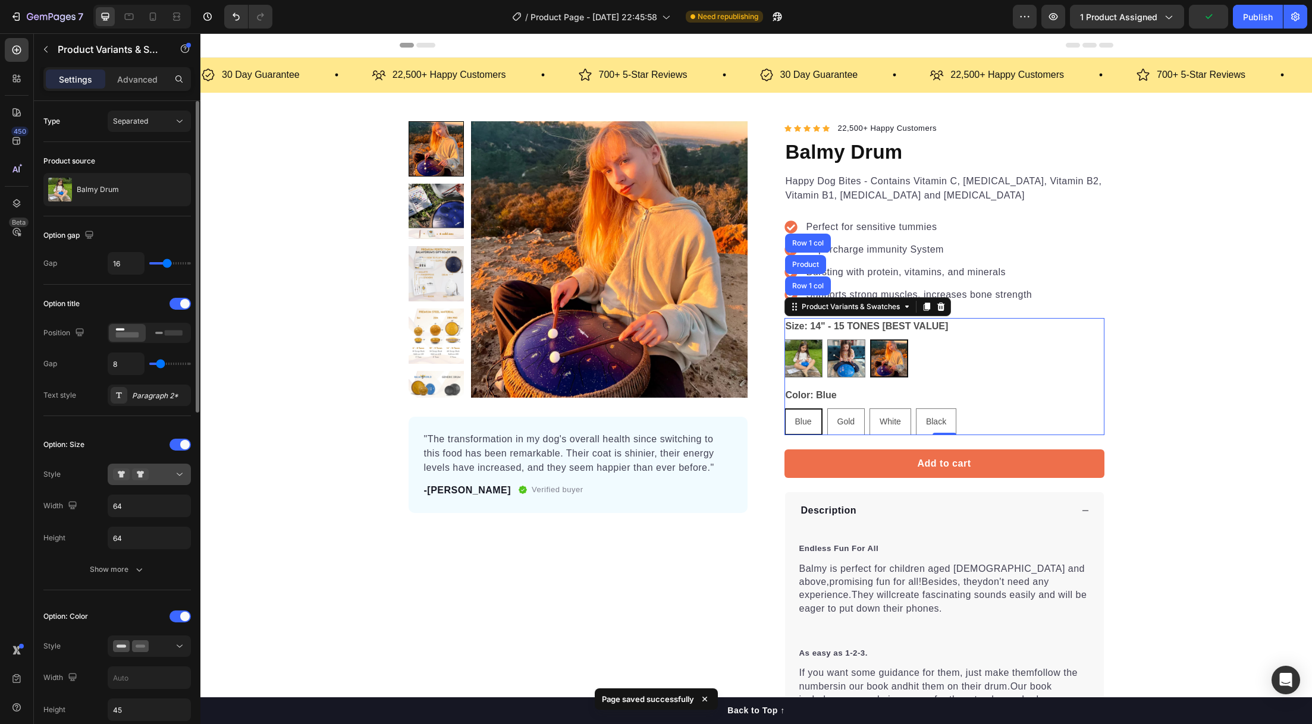
click at [159, 477] on div at bounding box center [149, 475] width 73 height 12
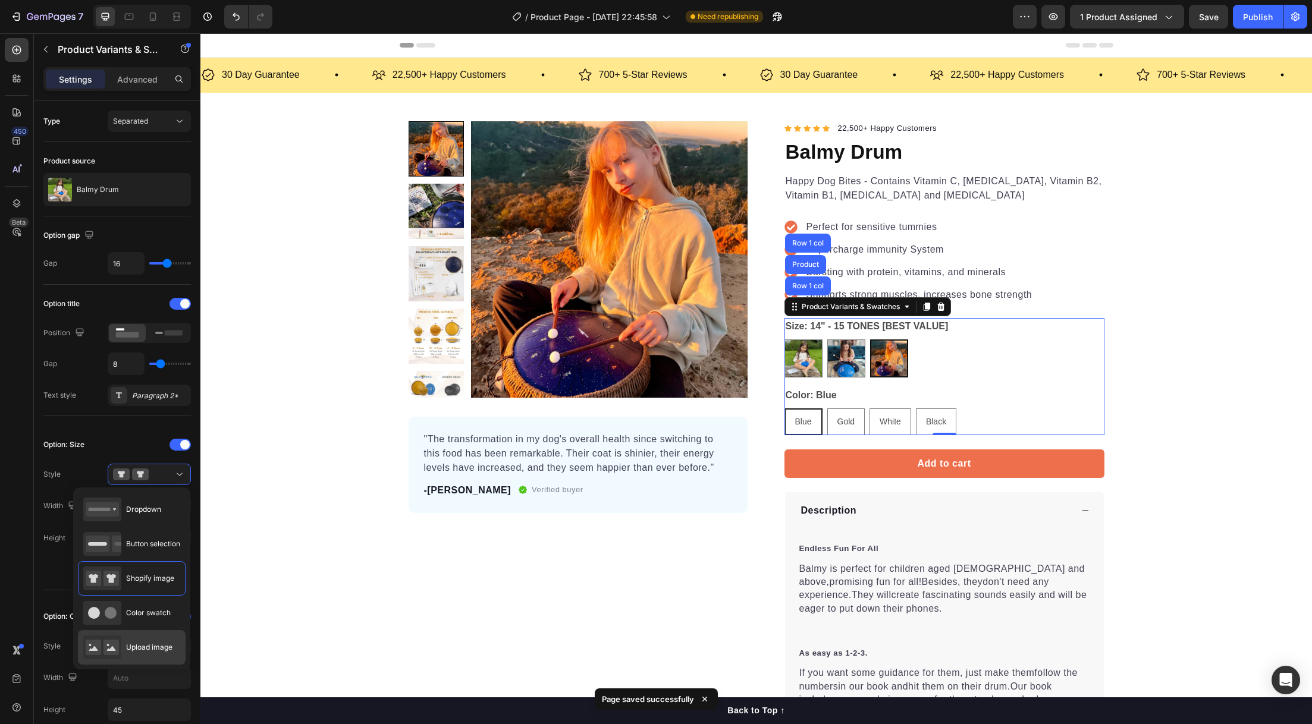
click at [145, 639] on div "Upload image" at bounding box center [127, 648] width 89 height 24
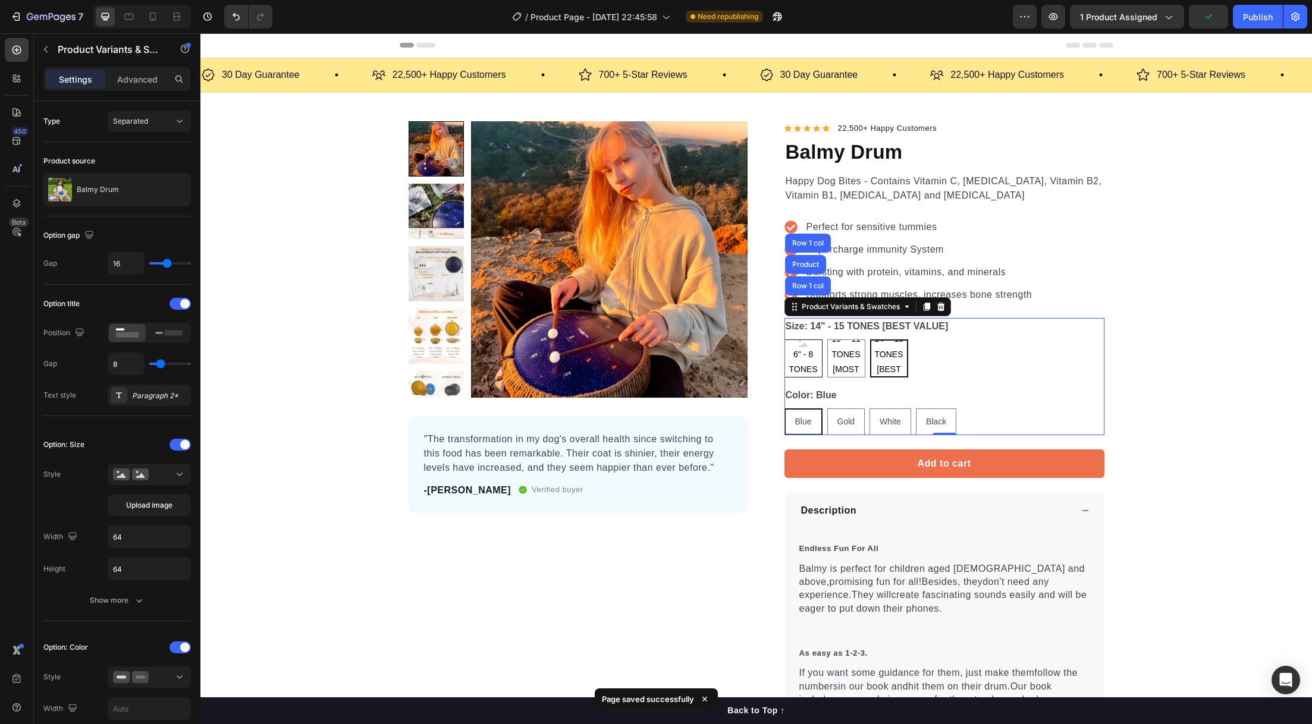
click at [791, 359] on span "6" - 8 TONES" at bounding box center [803, 362] width 37 height 30
click at [785, 340] on input "6" - 8 TONES 6" - 8 TONES 6" - 8 TONES" at bounding box center [784, 339] width 1 height 1
radio input "true"
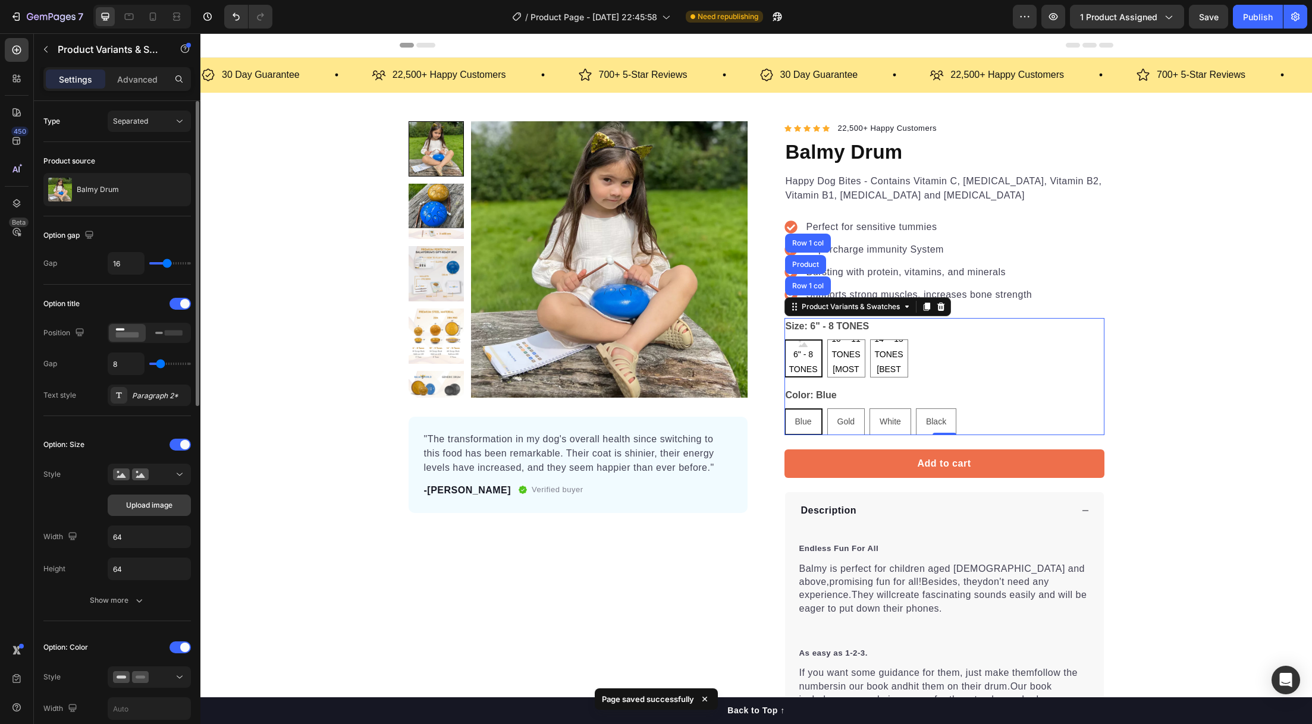
click at [160, 506] on span "Upload image" at bounding box center [149, 505] width 46 height 11
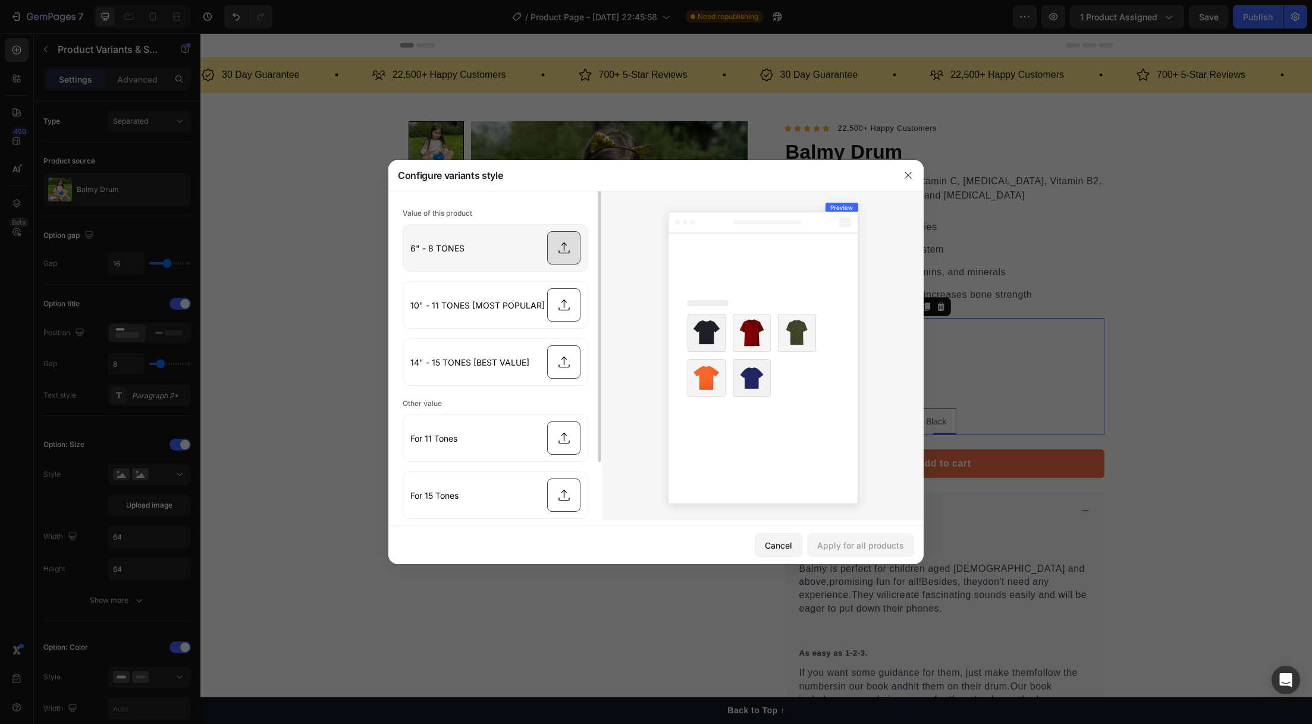
click at [572, 250] on input "file" at bounding box center [495, 248] width 184 height 46
type input "C:\fakepath\6-blue-1-2.jpeg"
click at [561, 305] on input "file" at bounding box center [495, 305] width 184 height 46
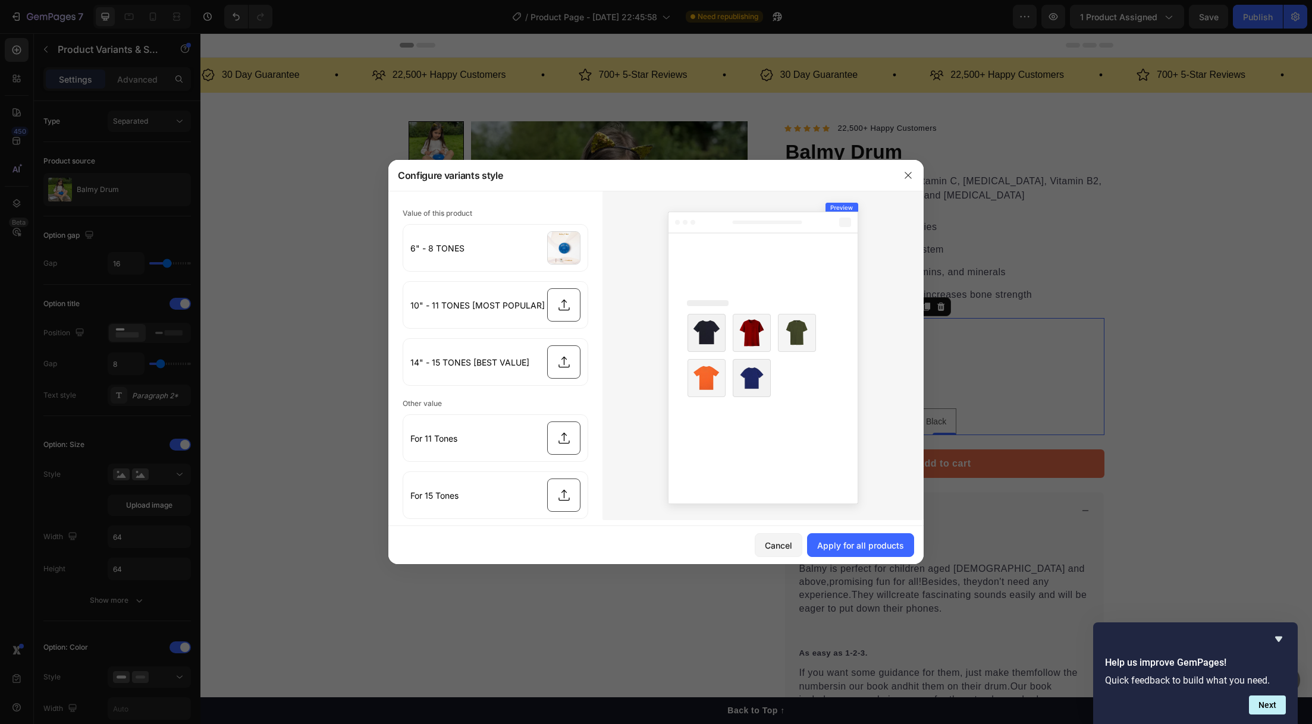
type input "C:\fakepath\6gold.png"
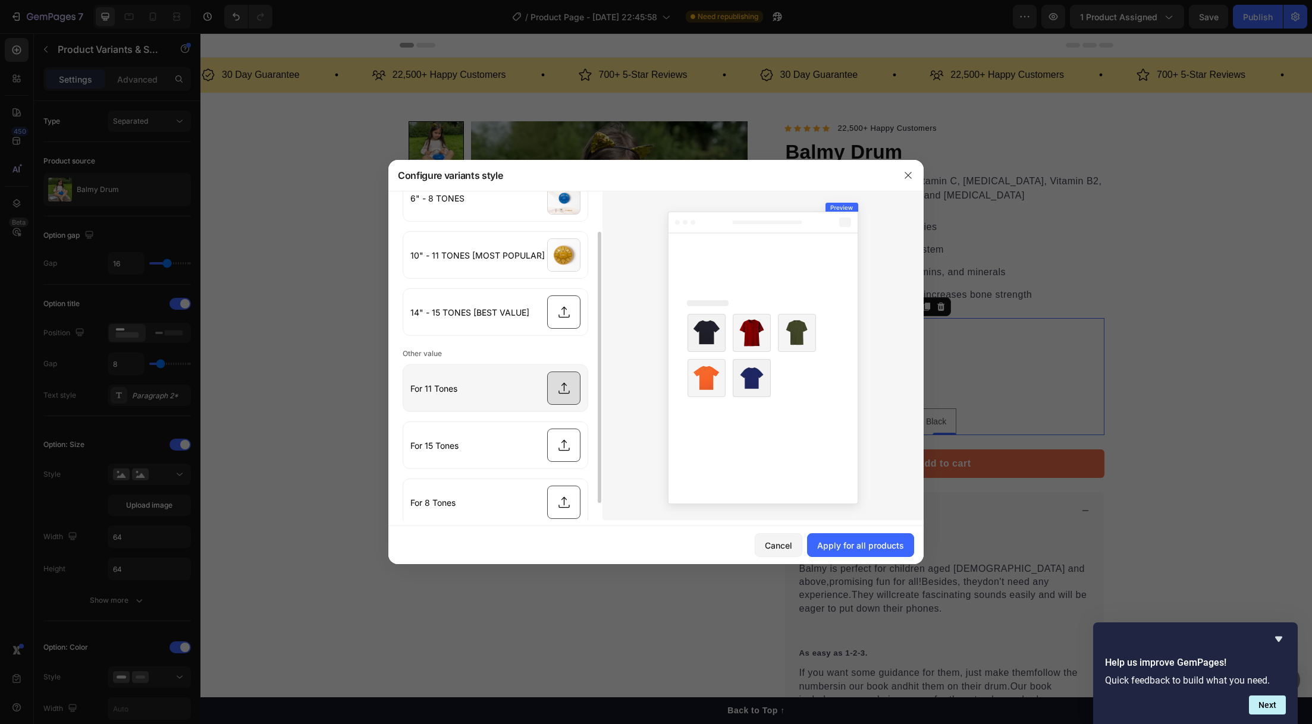
scroll to position [0, 0]
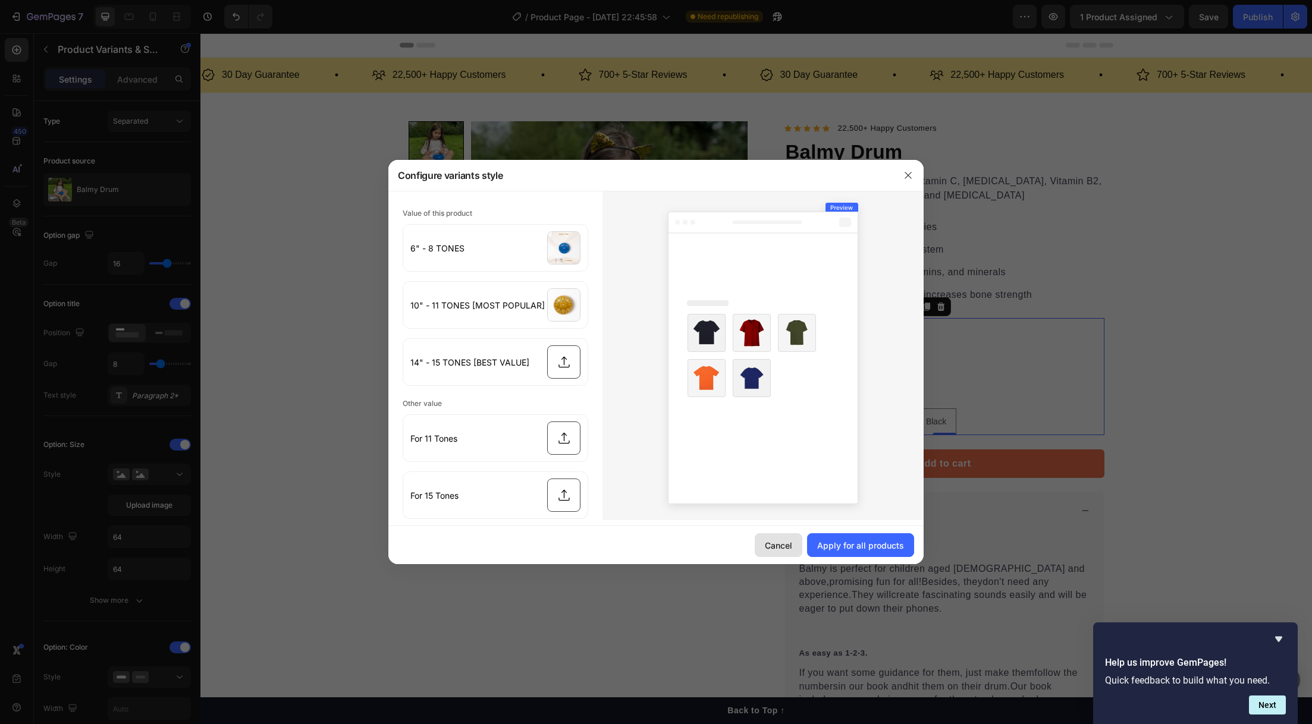
click at [777, 544] on div "Cancel" at bounding box center [778, 545] width 27 height 12
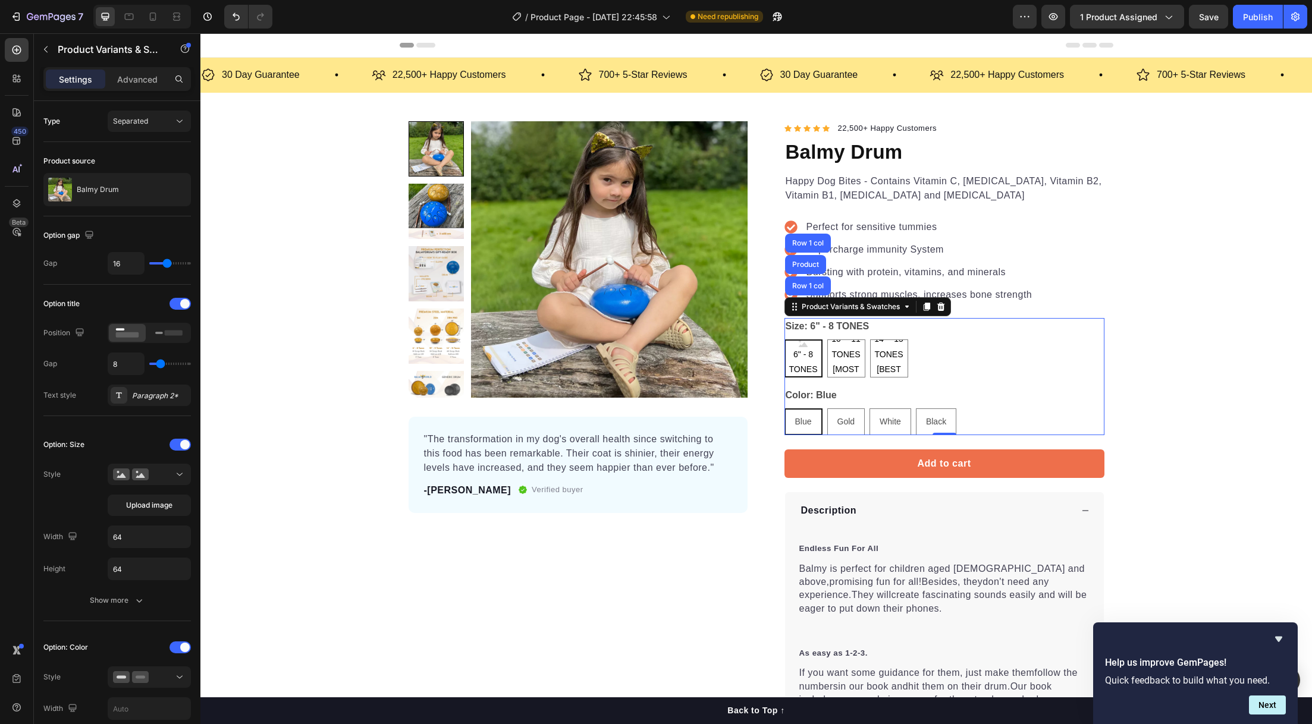
click at [798, 362] on span "6" - 8 TONES" at bounding box center [804, 362] width 36 height 30
click at [785, 340] on input "6" - 8 TONES 6" - 8 TONES 6" - 8 TONES" at bounding box center [784, 339] width 1 height 1
click at [154, 505] on span "Upload image" at bounding box center [149, 505] width 46 height 11
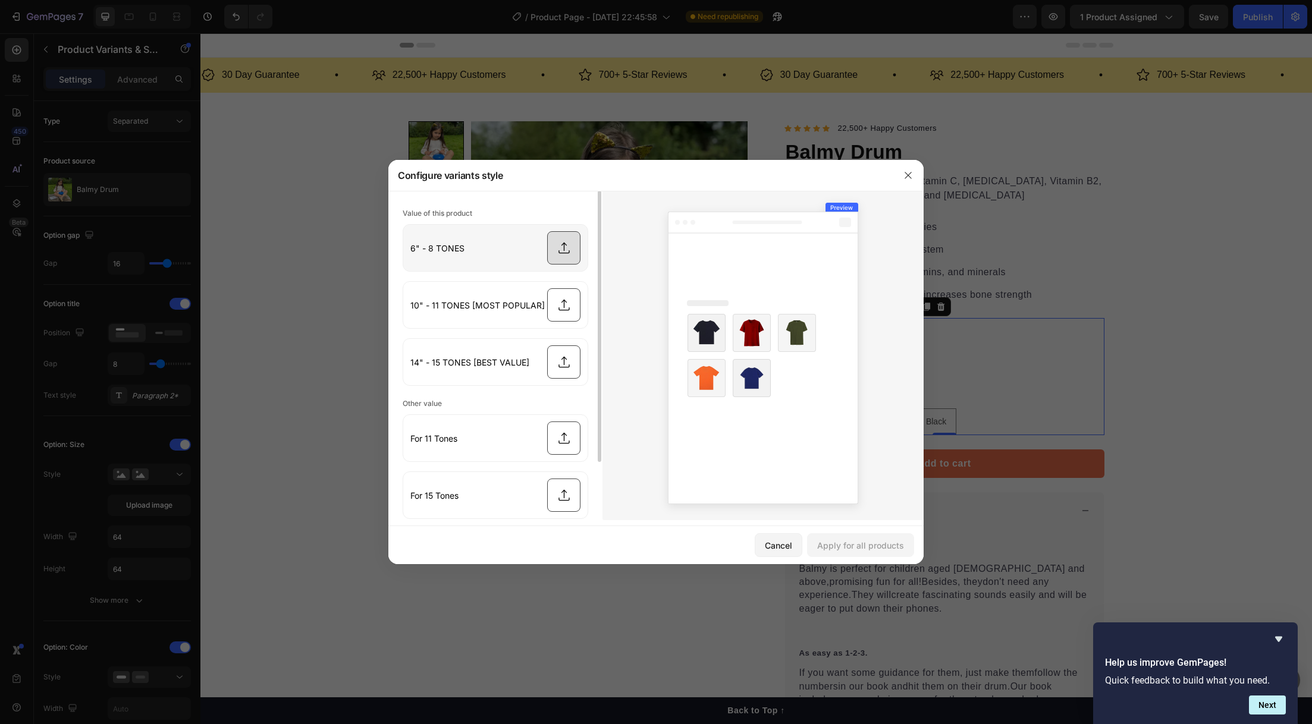
click at [542, 259] on input "file" at bounding box center [495, 248] width 184 height 46
type input "C:\fakepath\6gold.png"
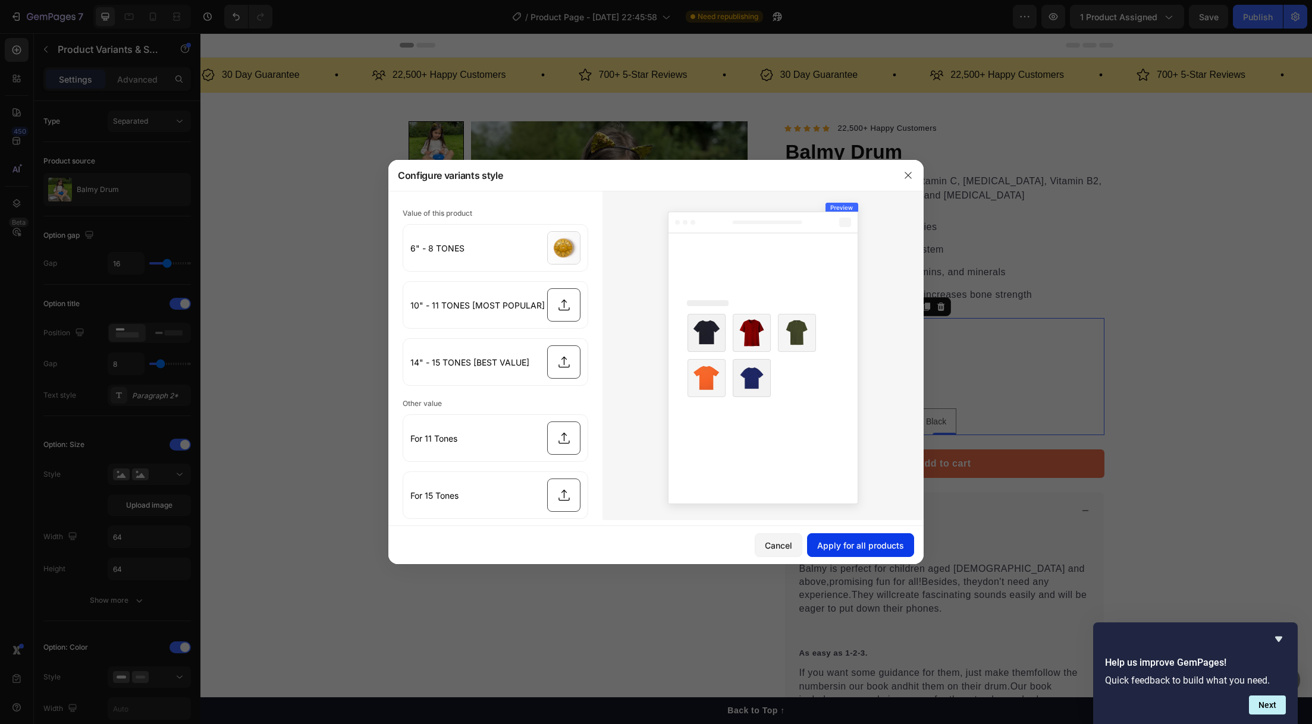
click at [837, 548] on div "Apply for all products" at bounding box center [860, 545] width 87 height 12
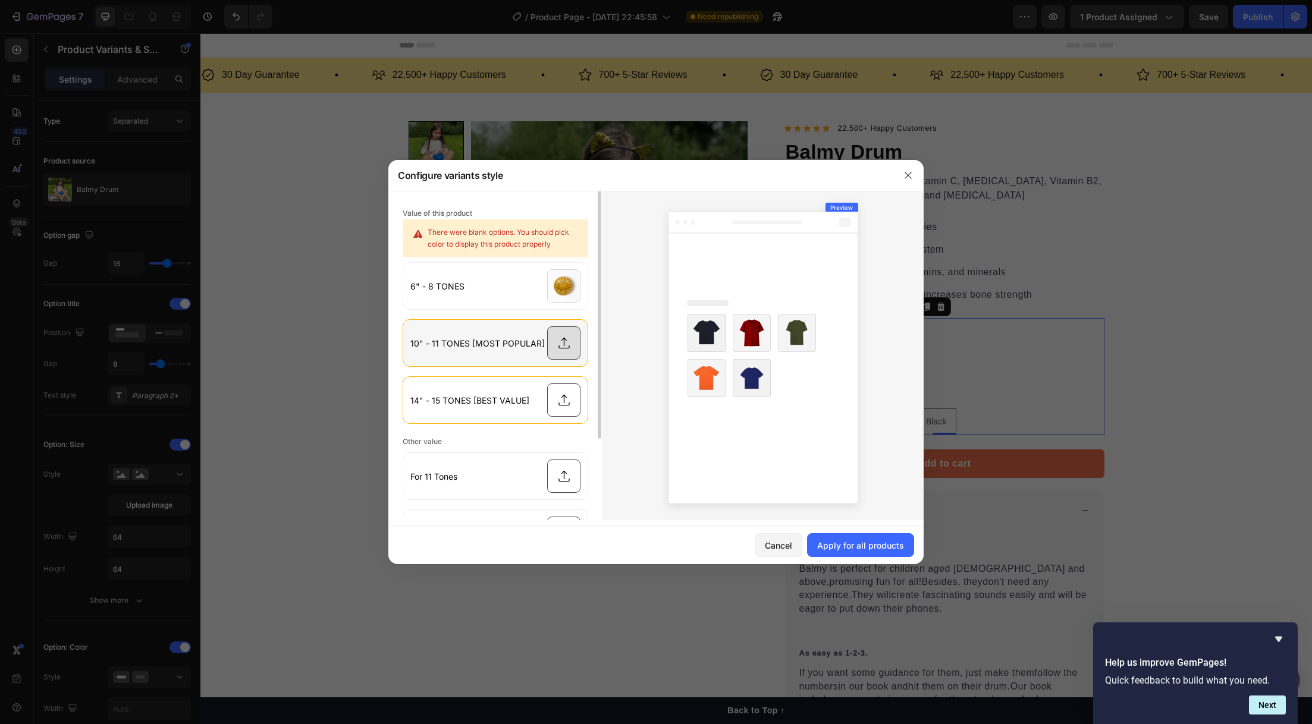
click at [563, 349] on input "file" at bounding box center [495, 343] width 184 height 46
type input "C:\fakepath\10gold.png"
click at [559, 289] on input "file" at bounding box center [495, 286] width 184 height 46
type input "C:\fakepath\1.png"
click at [569, 347] on input "file" at bounding box center [495, 343] width 184 height 46
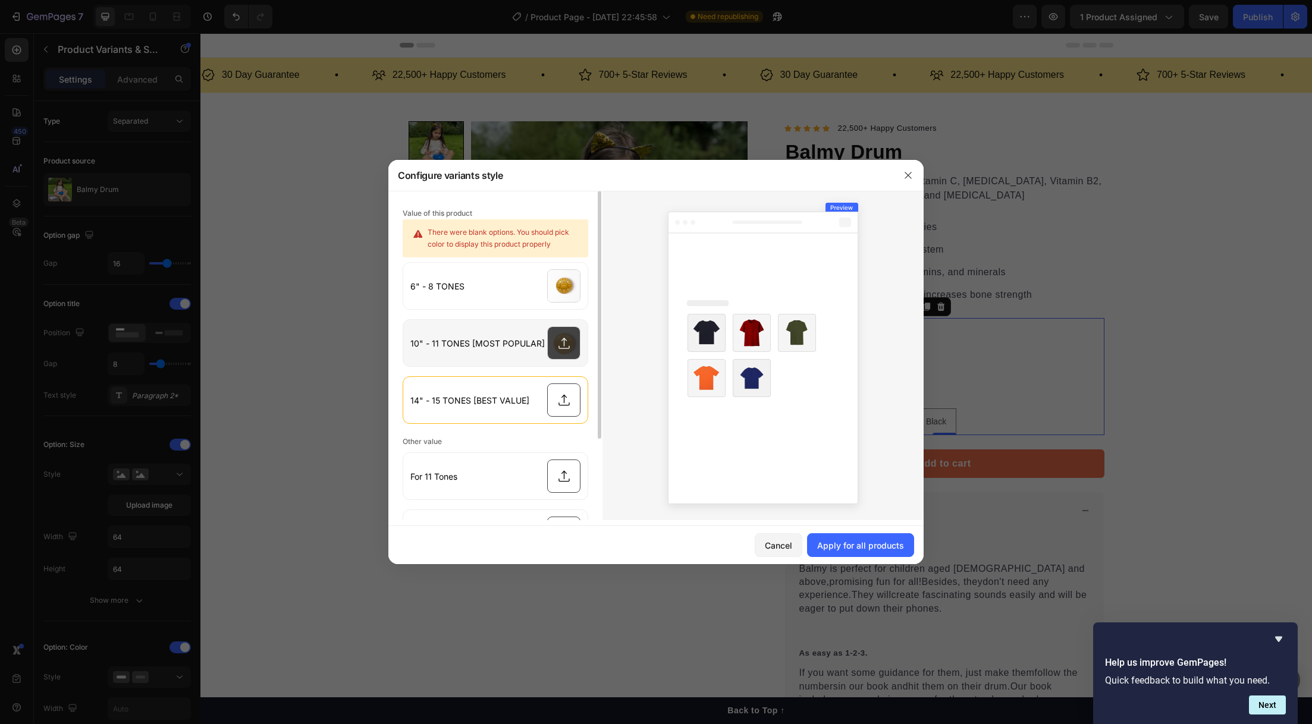
type input "C:\fakepath\7.png"
click at [563, 406] on input "file" at bounding box center [495, 400] width 184 height 46
type input "C:\fakepath\11.png"
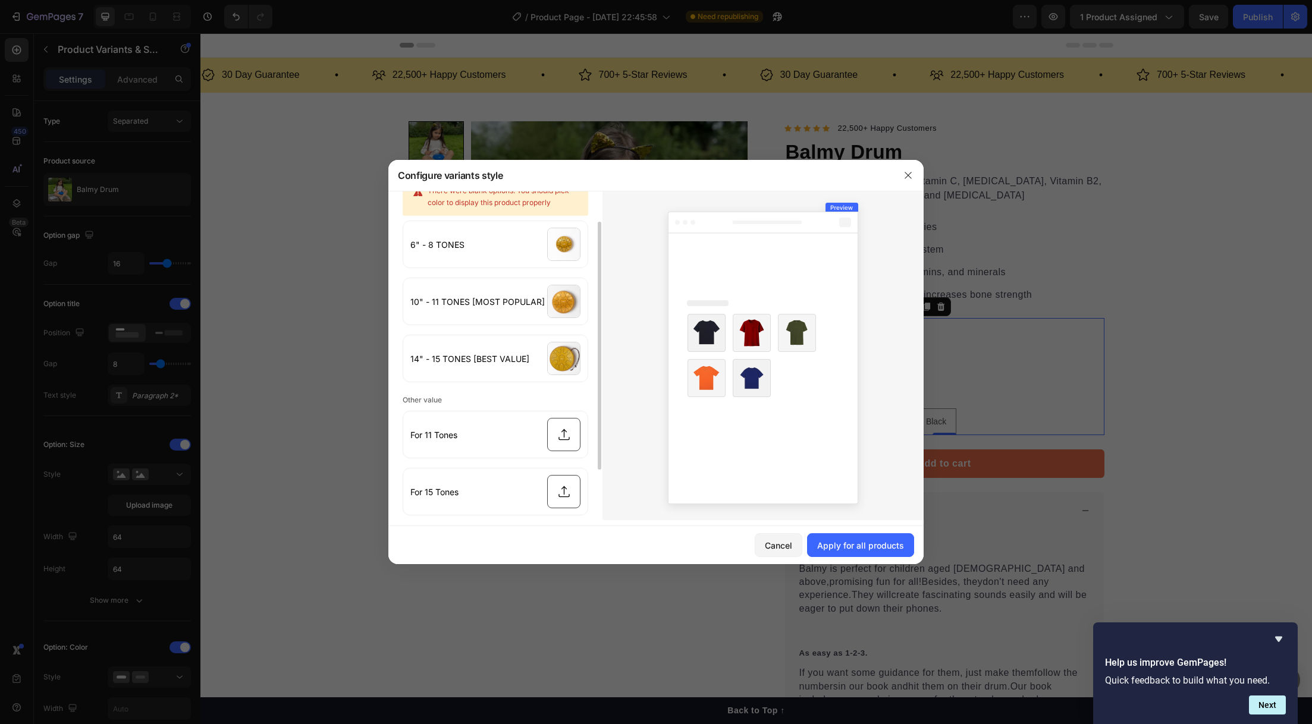
scroll to position [53, 0]
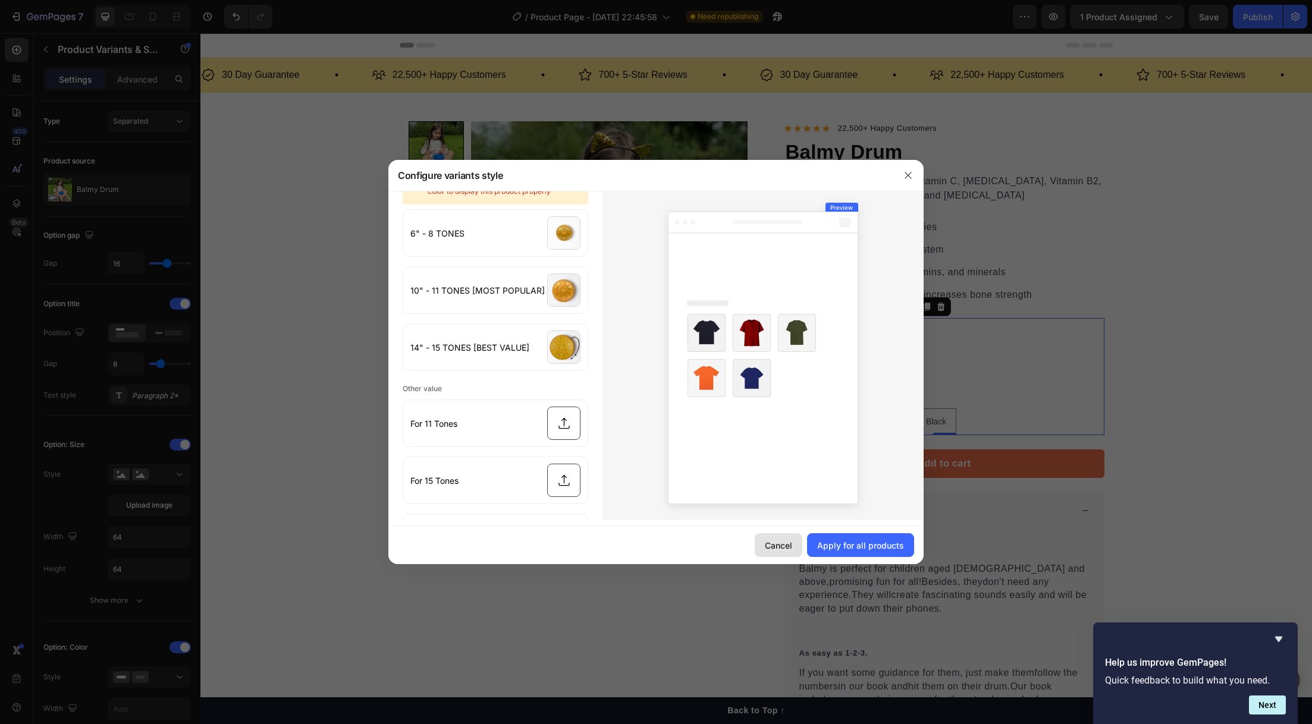
click at [773, 542] on div "Cancel" at bounding box center [778, 545] width 27 height 12
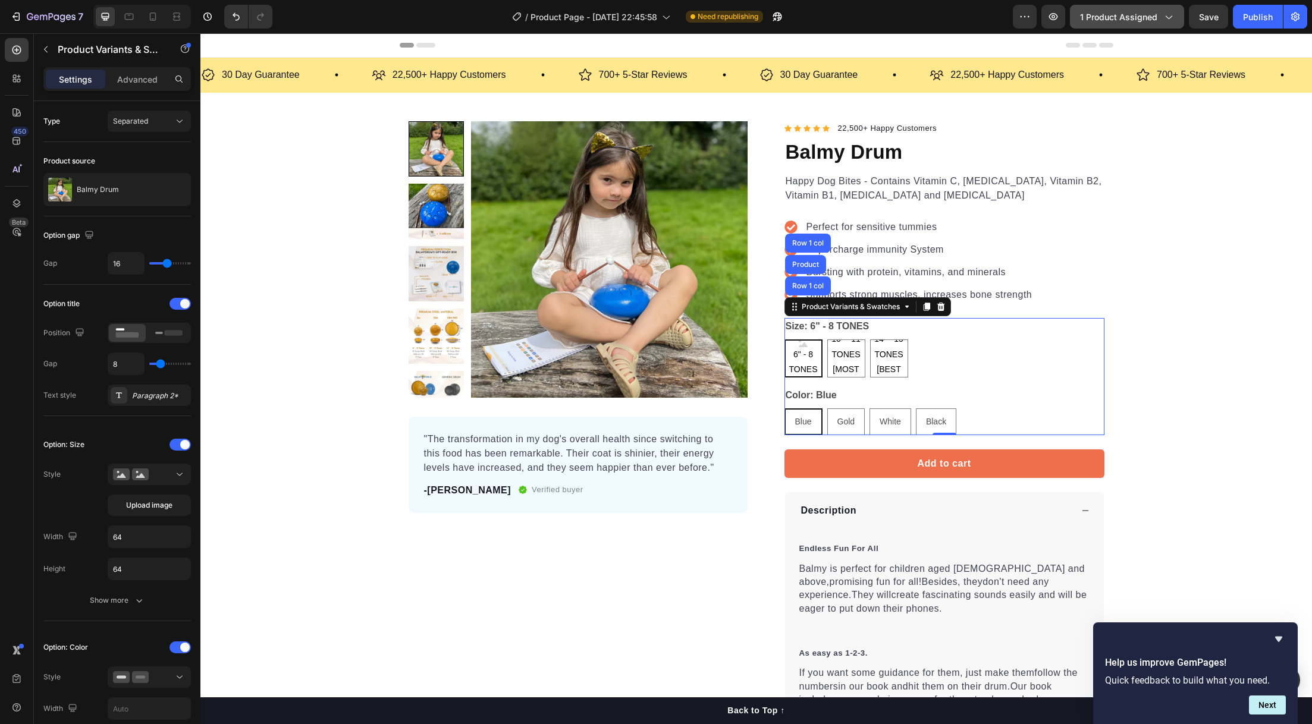
click at [1113, 15] on span "1 product assigned" at bounding box center [1118, 17] width 77 height 12
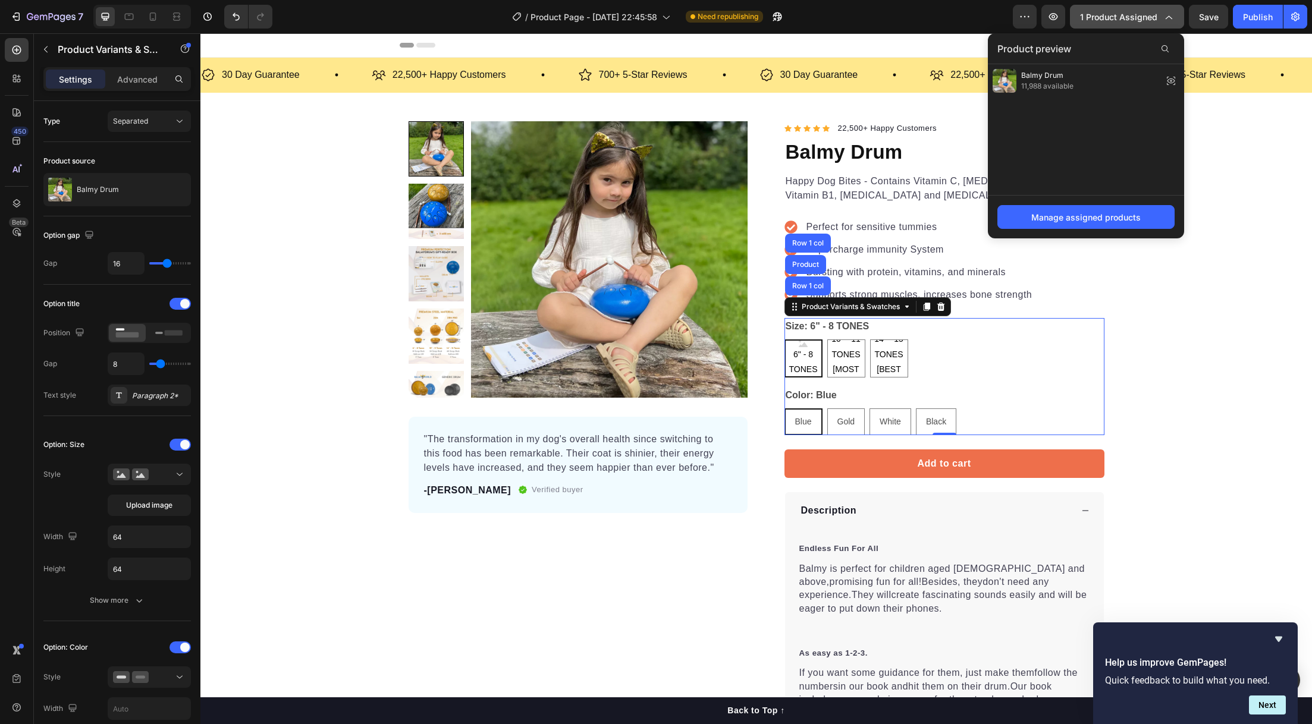
click at [1113, 15] on span "1 product assigned" at bounding box center [1118, 17] width 77 height 12
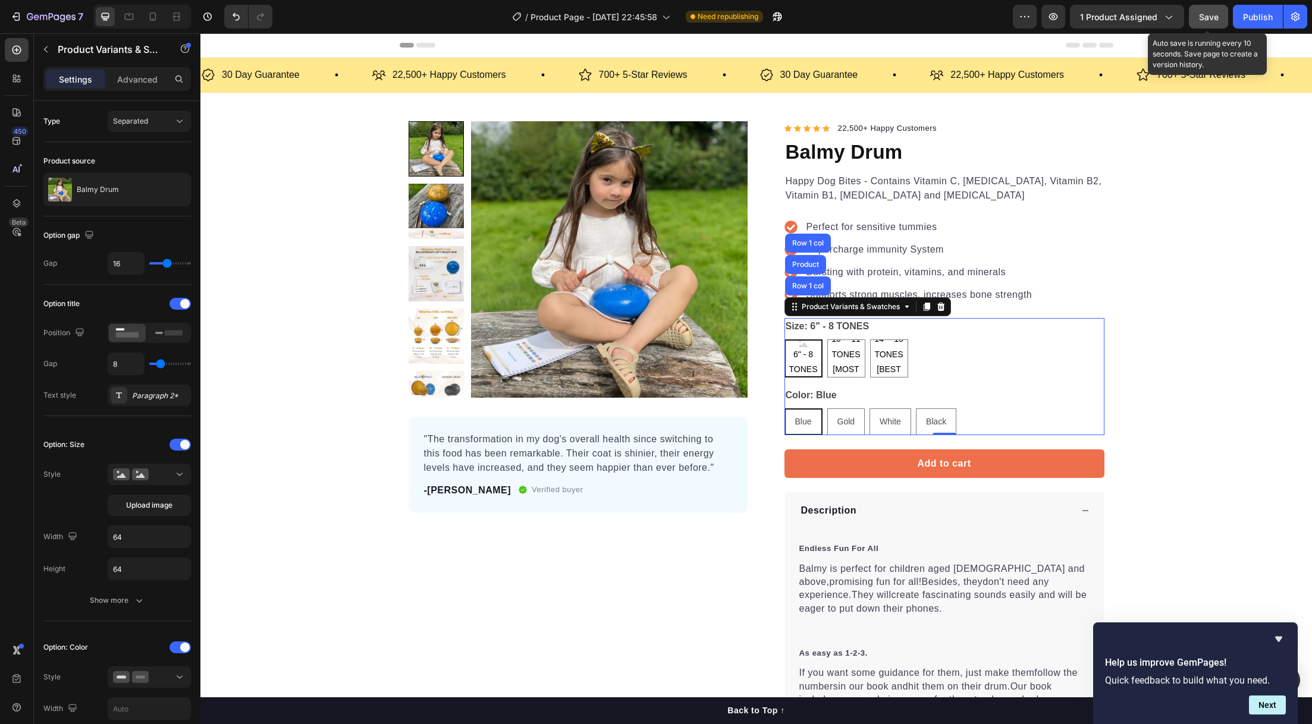
click at [1224, 15] on button "Save" at bounding box center [1208, 17] width 39 height 24
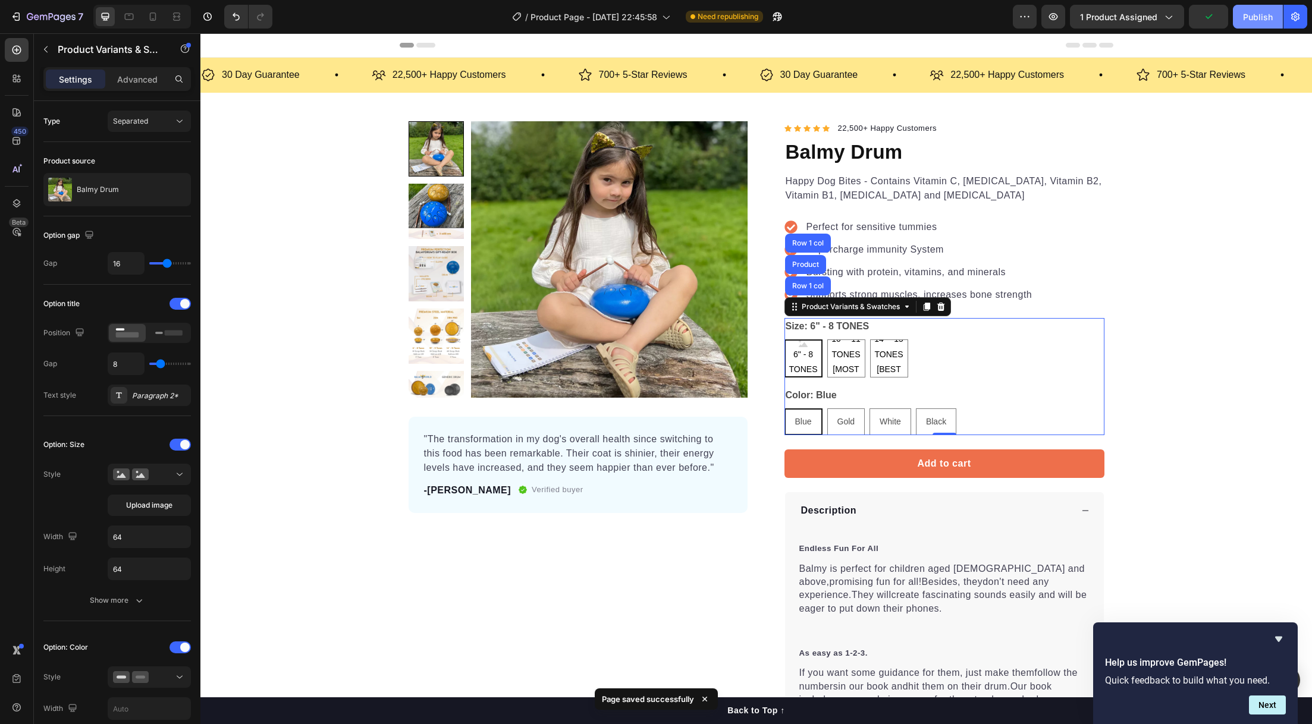
click at [1252, 17] on div "Publish" at bounding box center [1258, 17] width 30 height 12
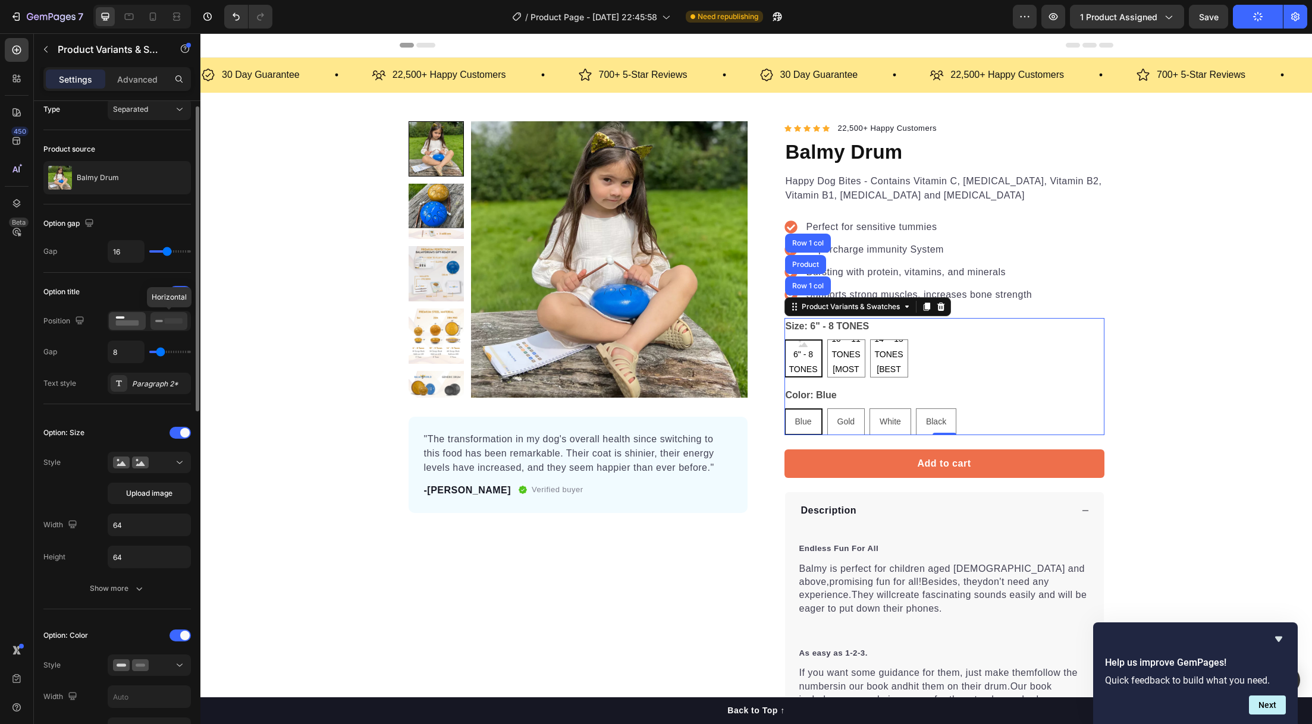
click at [165, 322] on rect at bounding box center [174, 320] width 18 height 5
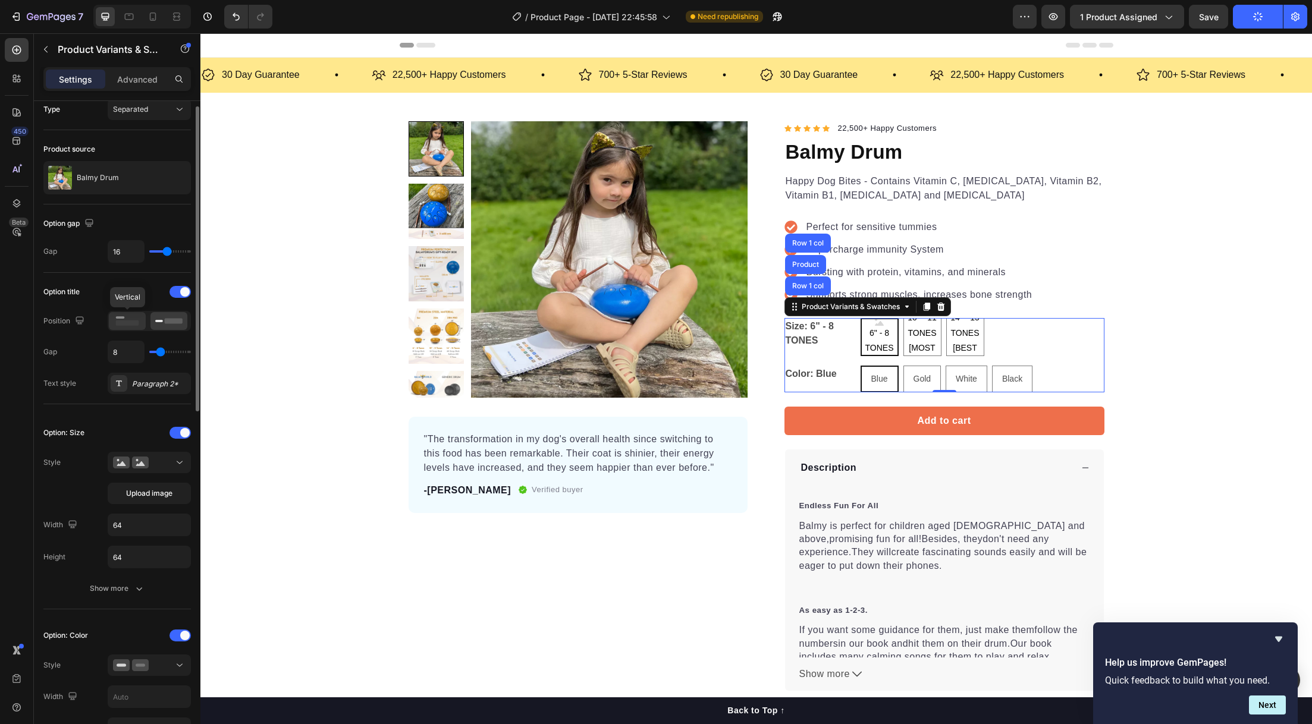
click at [137, 321] on rect at bounding box center [127, 323] width 23 height 5
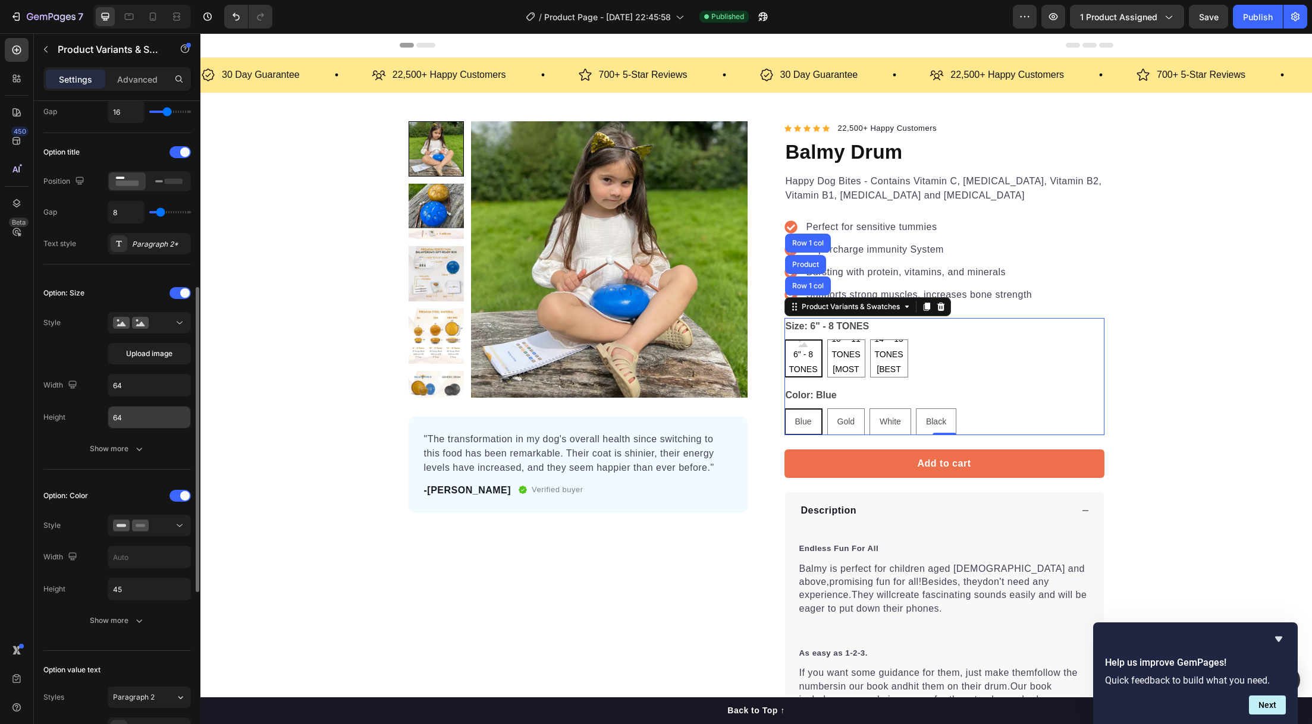
scroll to position [231, 0]
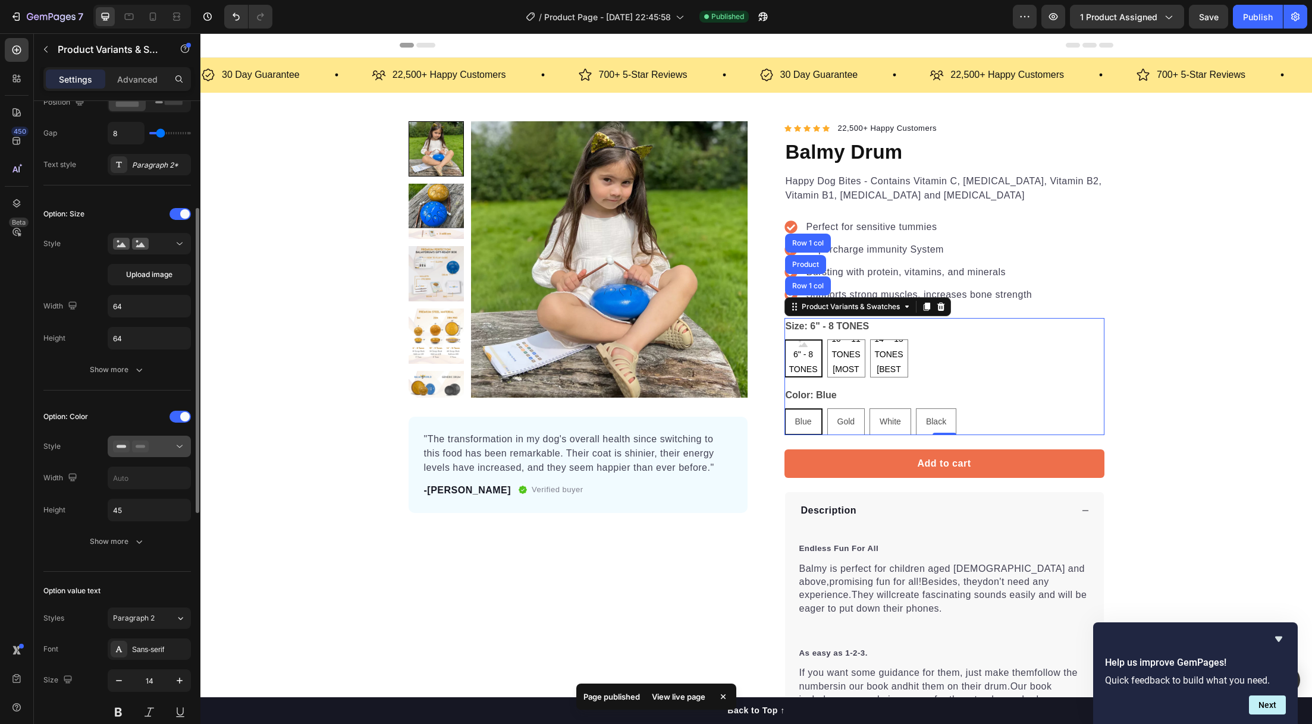
click at [165, 447] on div at bounding box center [149, 447] width 73 height 12
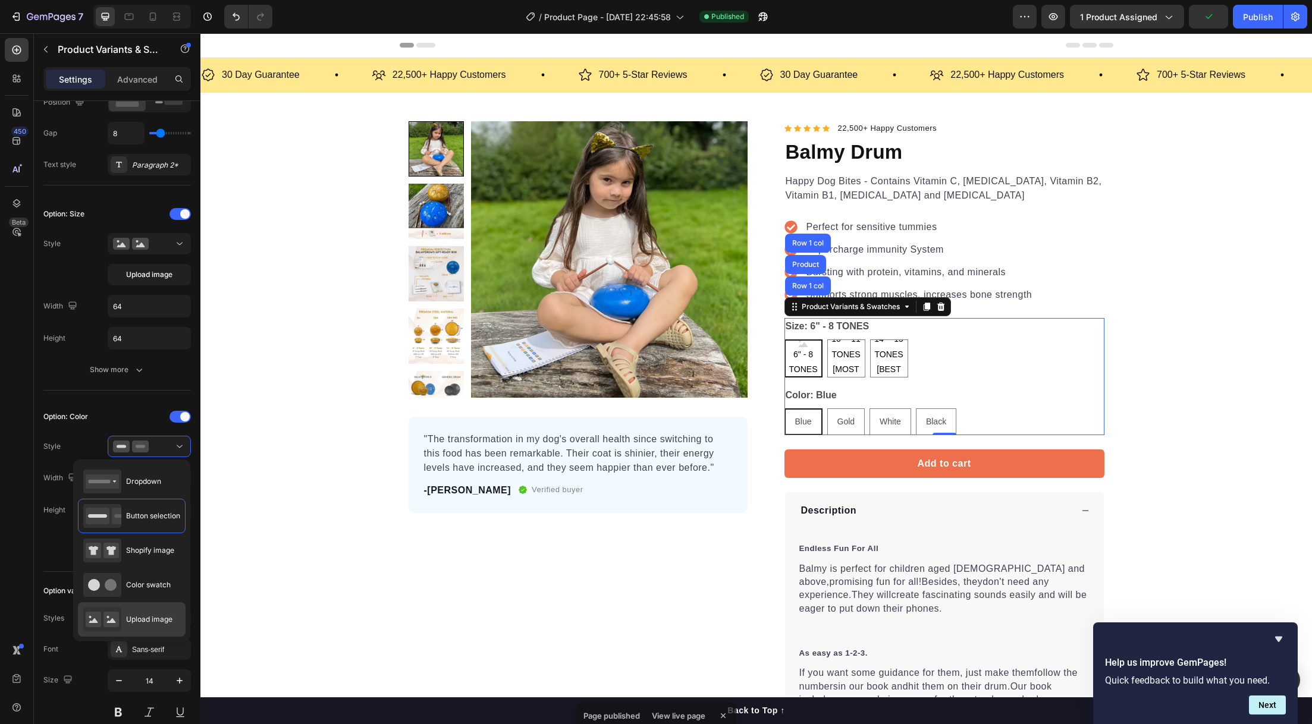
click at [135, 616] on span "Upload image" at bounding box center [149, 619] width 46 height 11
type input "64"
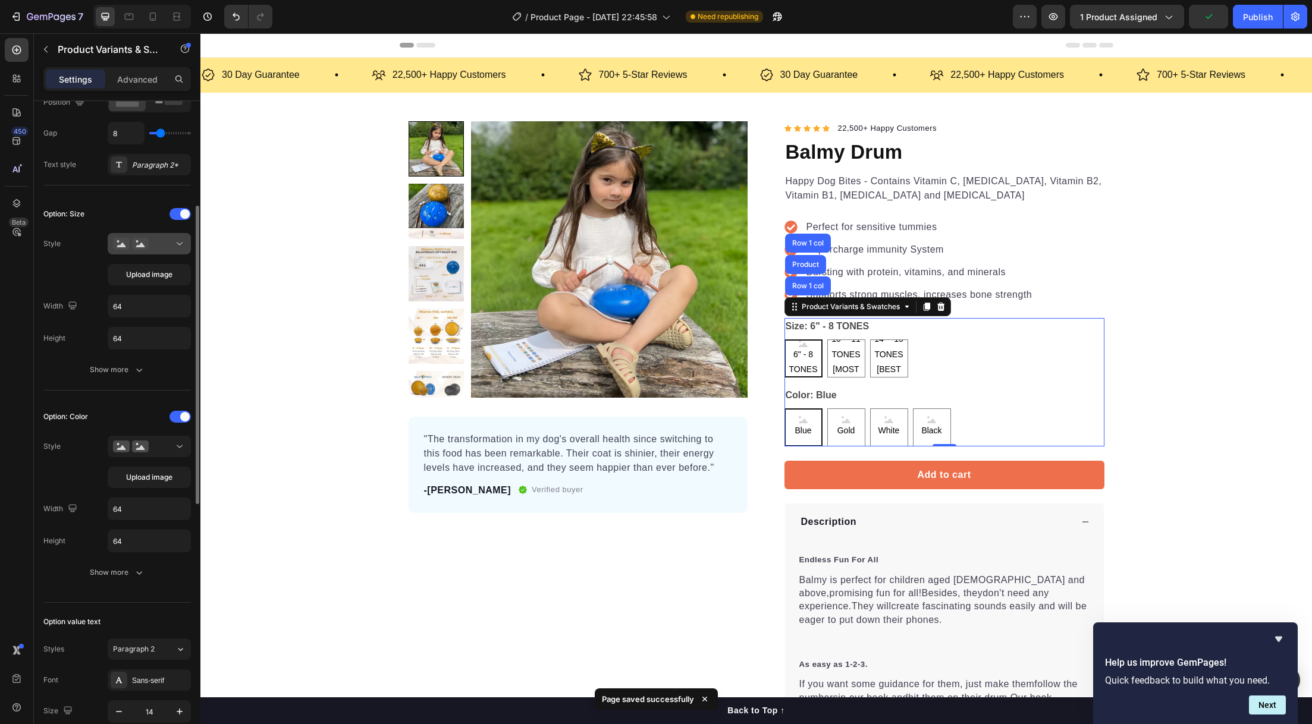
click at [158, 241] on div at bounding box center [149, 244] width 73 height 12
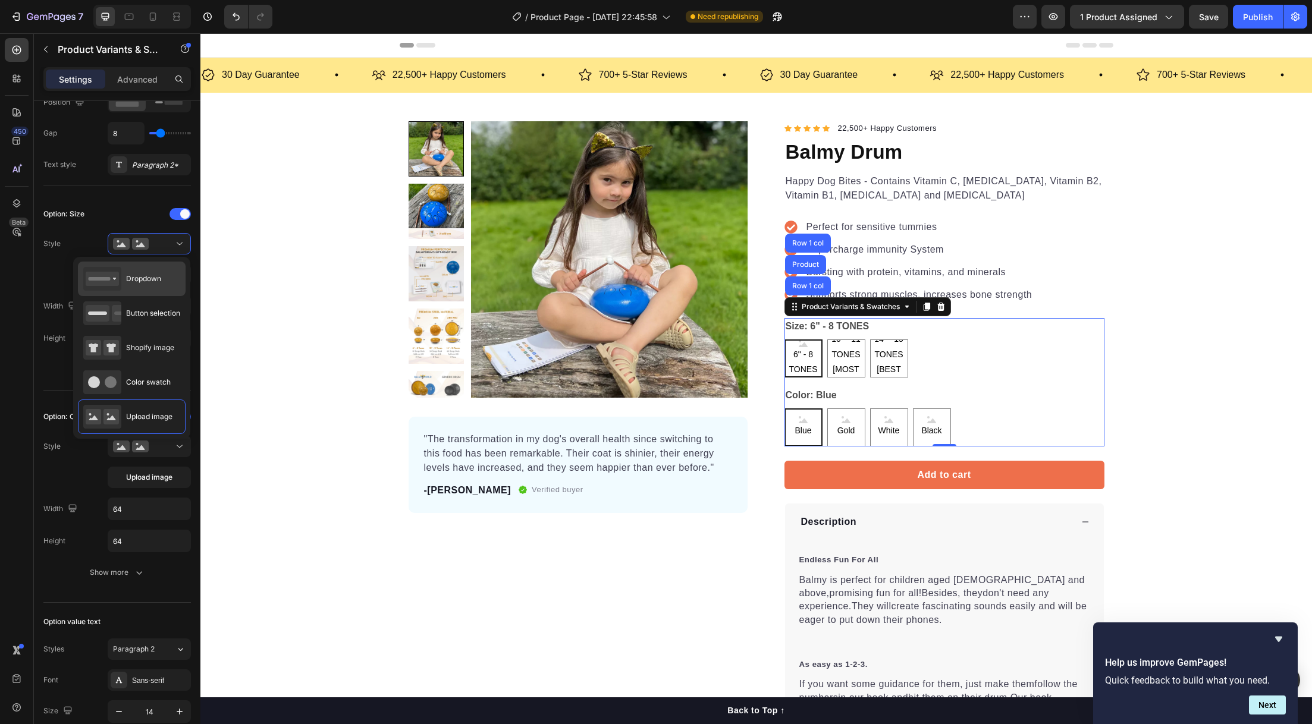
click at [142, 284] on div "Dropdown" at bounding box center [122, 279] width 78 height 24
type input "100%"
type input "45"
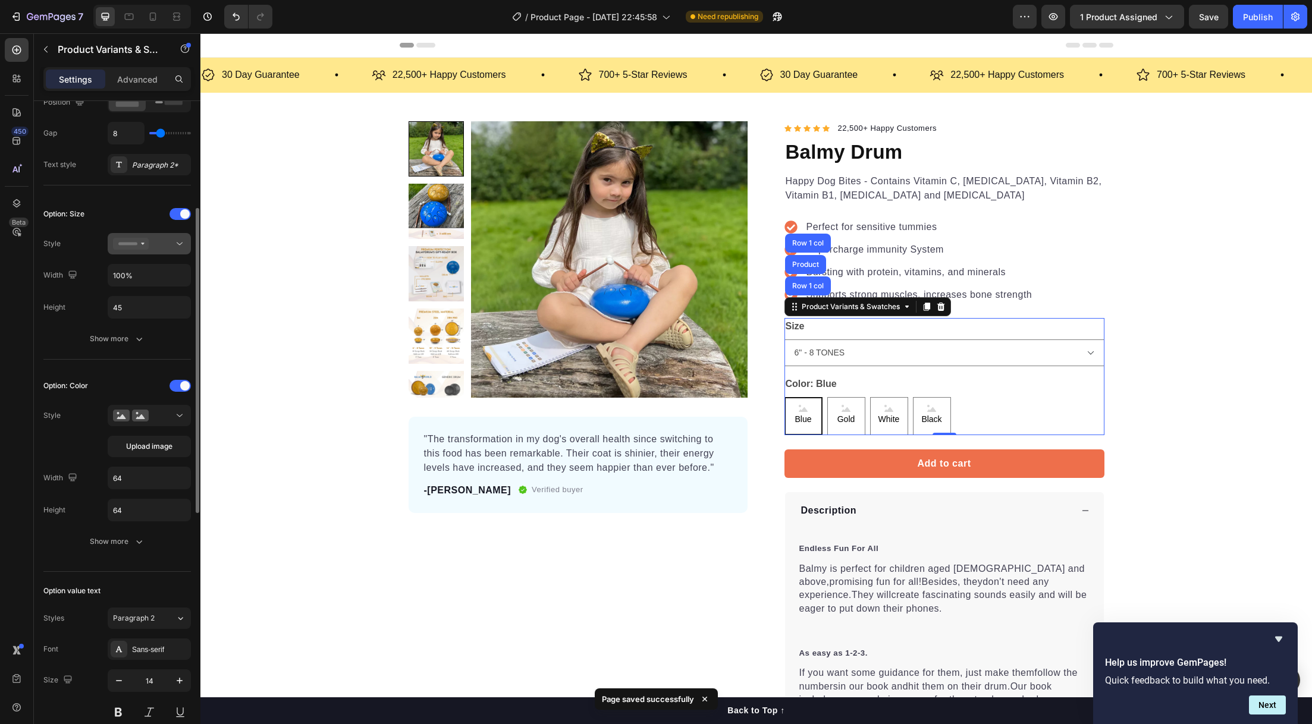
click at [152, 250] on button at bounding box center [149, 243] width 83 height 21
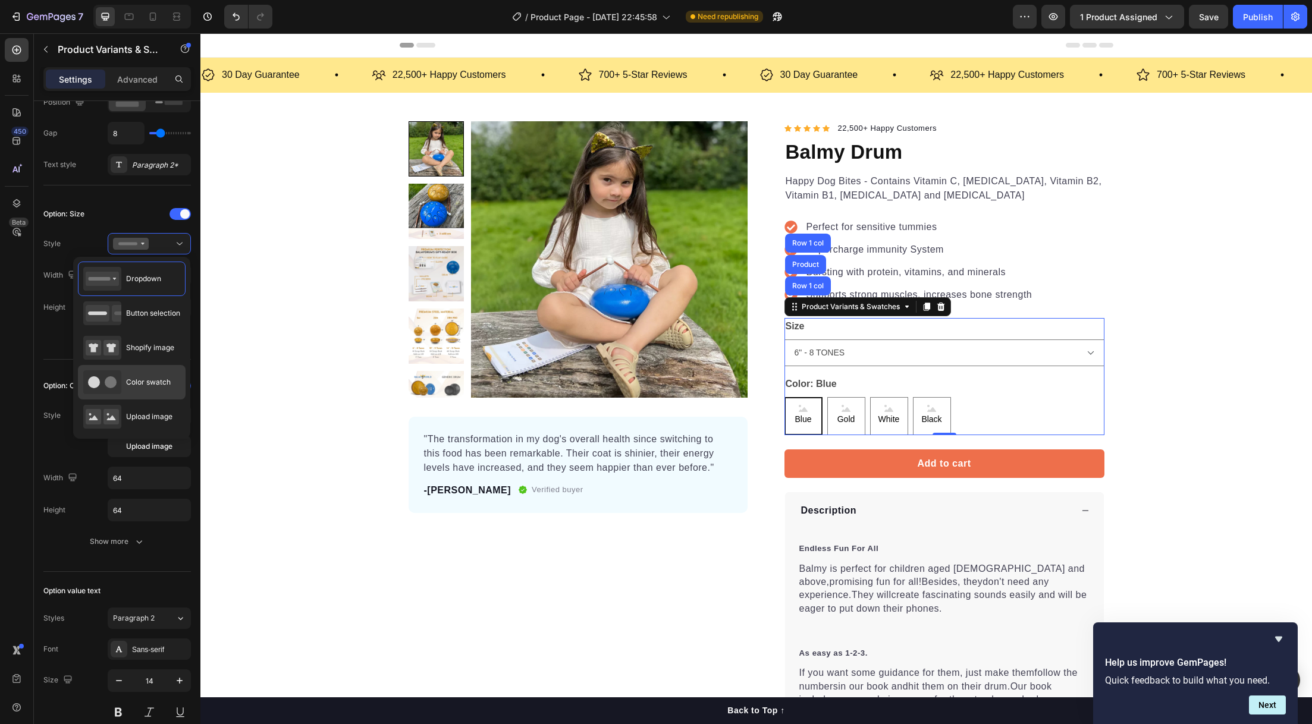
click at [130, 382] on span "Color swatch" at bounding box center [148, 382] width 45 height 11
type input "45"
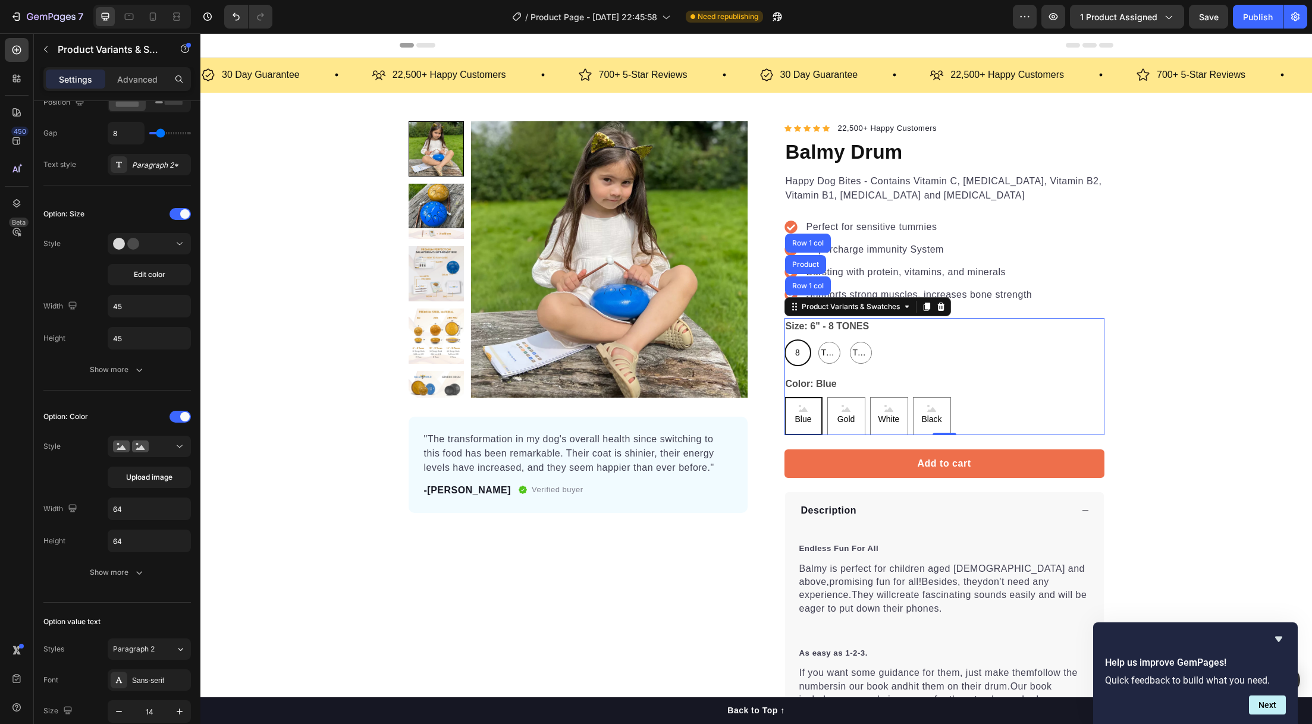
click at [804, 426] on span "Blue" at bounding box center [802, 419] width 21 height 15
click at [785, 397] on input "Blue Blue Blue" at bounding box center [784, 397] width 1 height 1
click at [153, 473] on span "Upload image" at bounding box center [149, 477] width 46 height 11
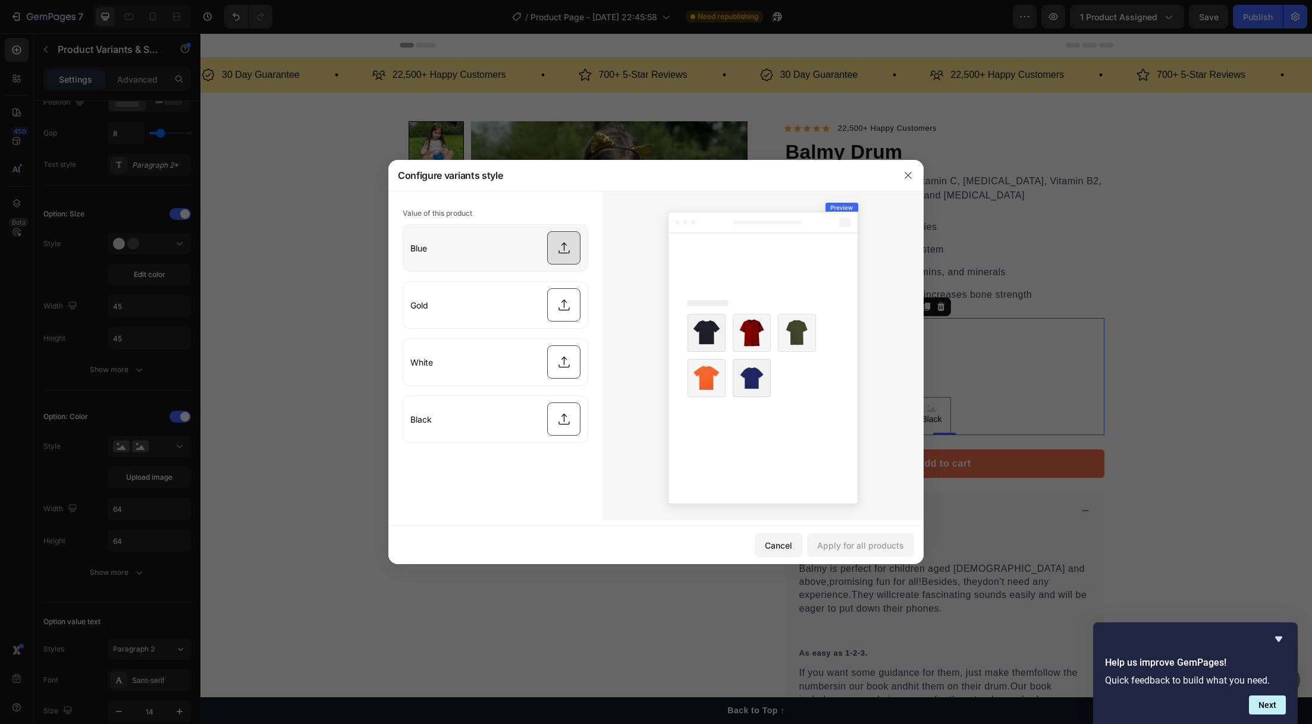
click at [572, 246] on input "file" at bounding box center [495, 248] width 184 height 46
drag, startPoint x: 780, startPoint y: 548, endPoint x: 581, endPoint y: 515, distance: 202.6
click at [780, 548] on div "Cancel" at bounding box center [778, 545] width 27 height 12
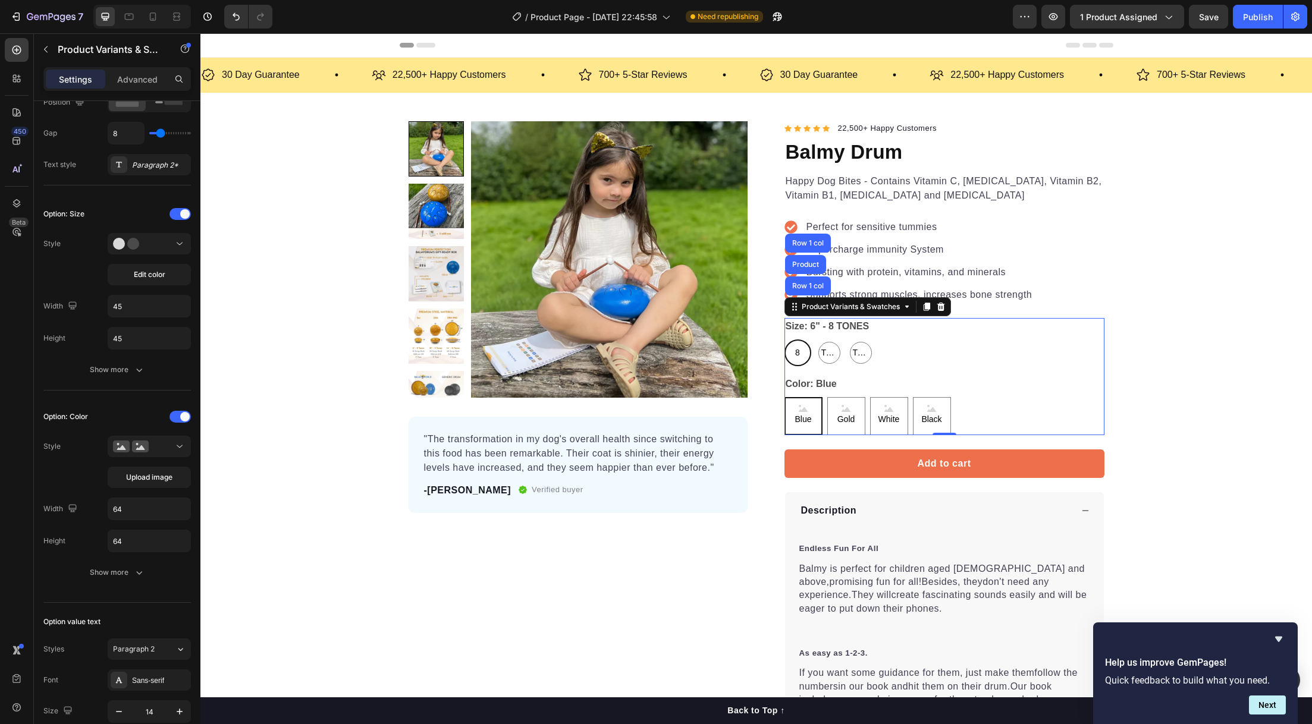
click at [802, 413] on span "Blue" at bounding box center [802, 419] width 21 height 15
click at [785, 397] on input "Blue Blue Blue" at bounding box center [784, 397] width 1 height 1
click at [797, 353] on span "6" - 8 TONES" at bounding box center [798, 353] width 20 height 45
click at [785, 340] on input "6" - 8 TONES 6" - 8 TONES 6" - 8 TONES" at bounding box center [784, 339] width 1 height 1
click at [792, 410] on div "Blue" at bounding box center [802, 416] width 21 height 32
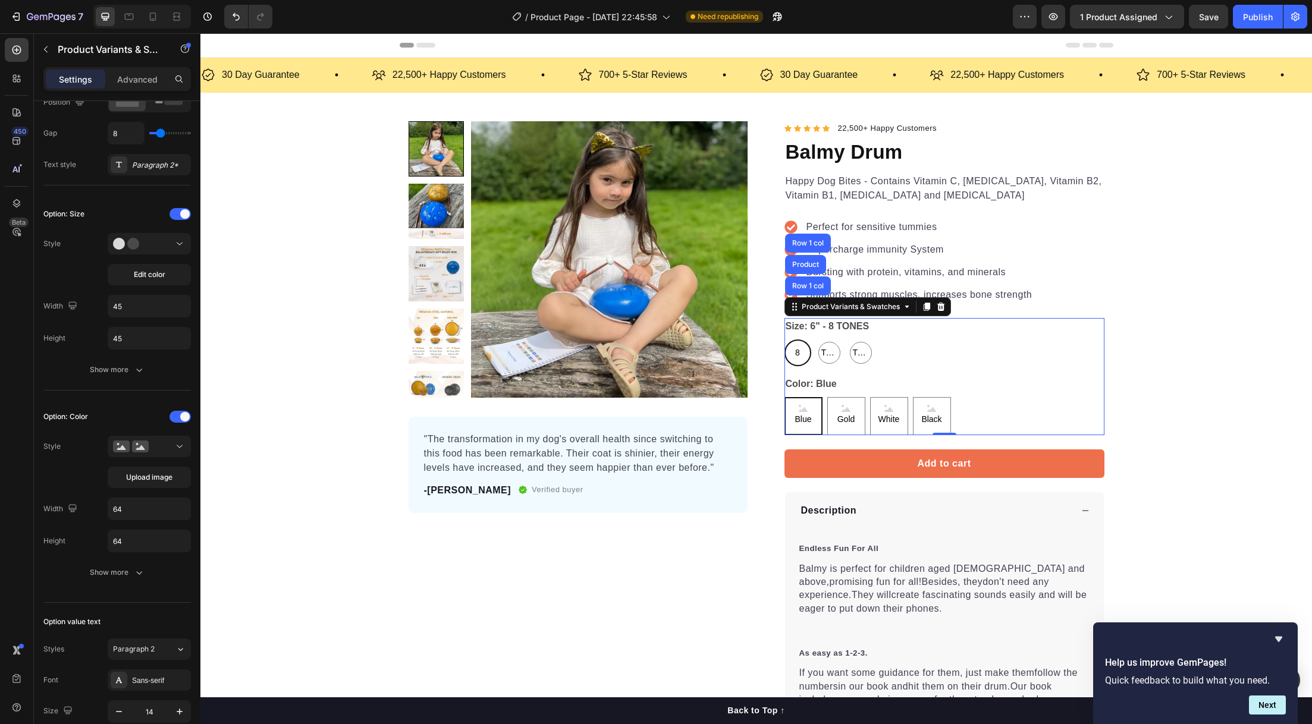
click at [785, 397] on input "Blue Blue Blue" at bounding box center [784, 397] width 1 height 1
click at [145, 478] on span "Upload image" at bounding box center [149, 477] width 46 height 11
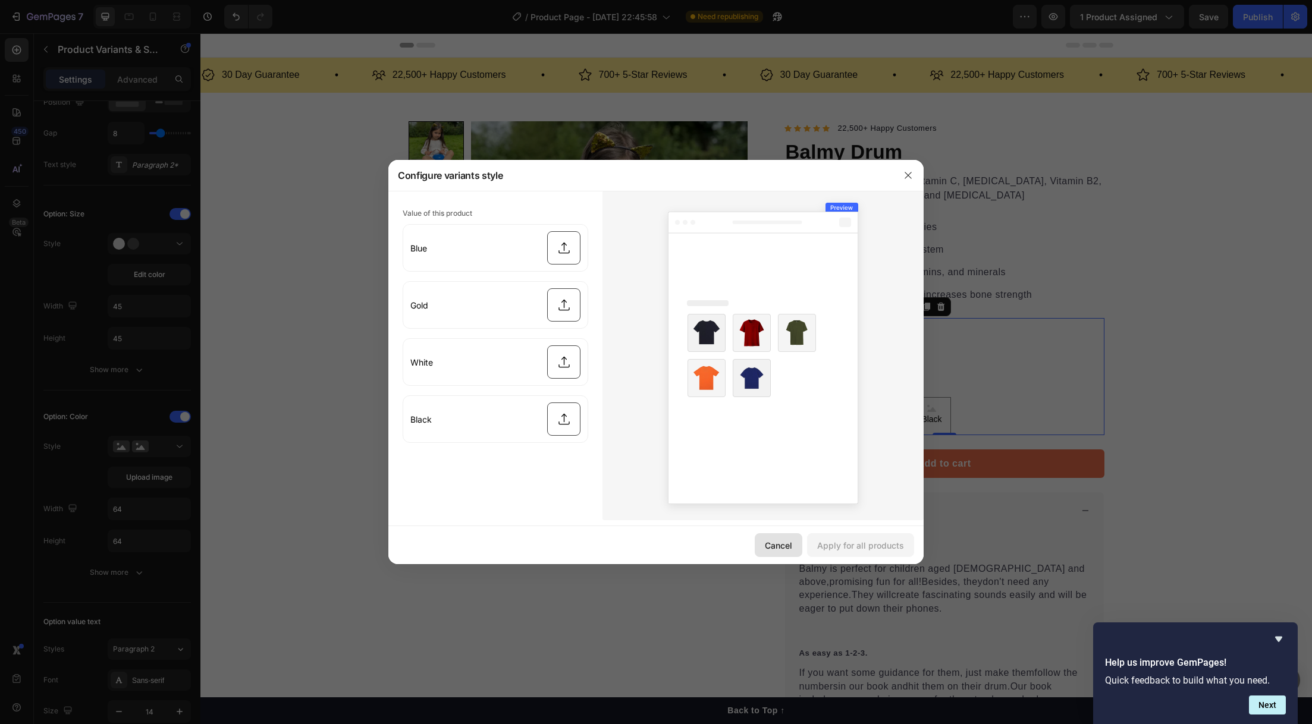
click at [773, 539] on div "Cancel" at bounding box center [778, 545] width 27 height 12
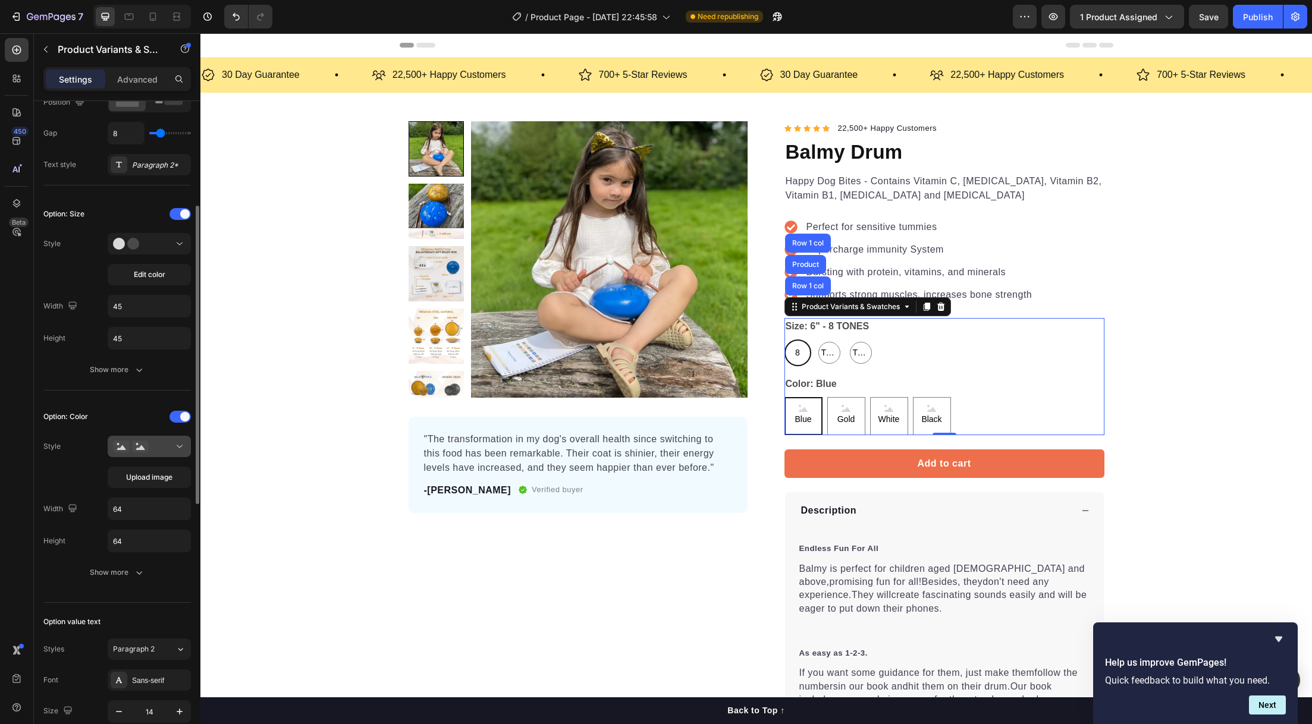
click at [168, 447] on div at bounding box center [149, 447] width 73 height 12
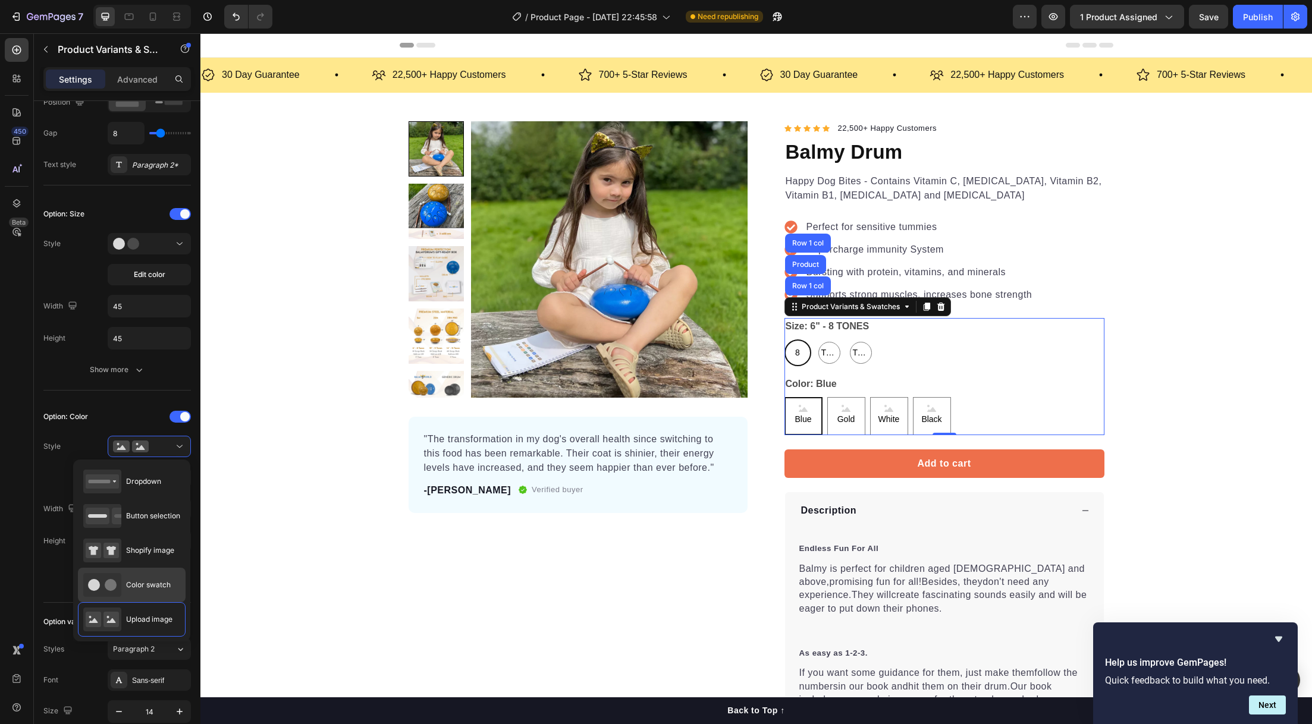
click at [145, 573] on div "Color swatch" at bounding box center [126, 585] width 87 height 24
type input "45"
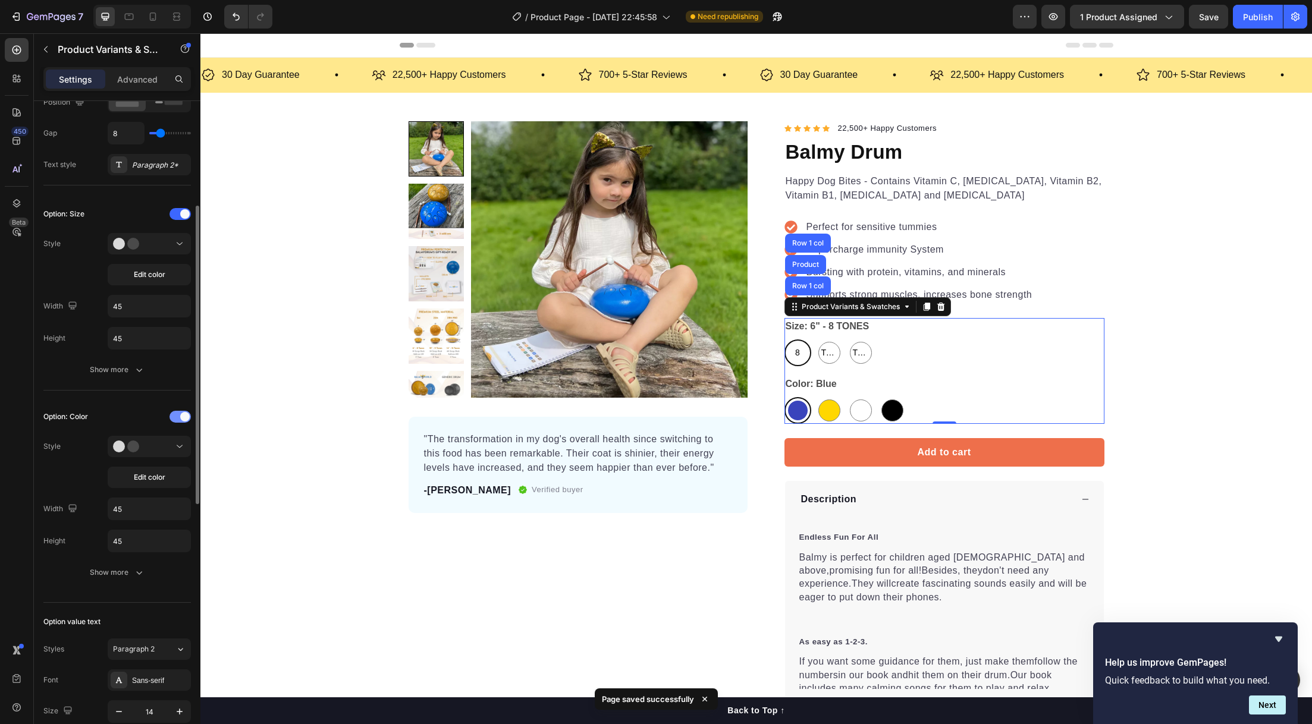
click at [175, 421] on div at bounding box center [180, 417] width 21 height 12
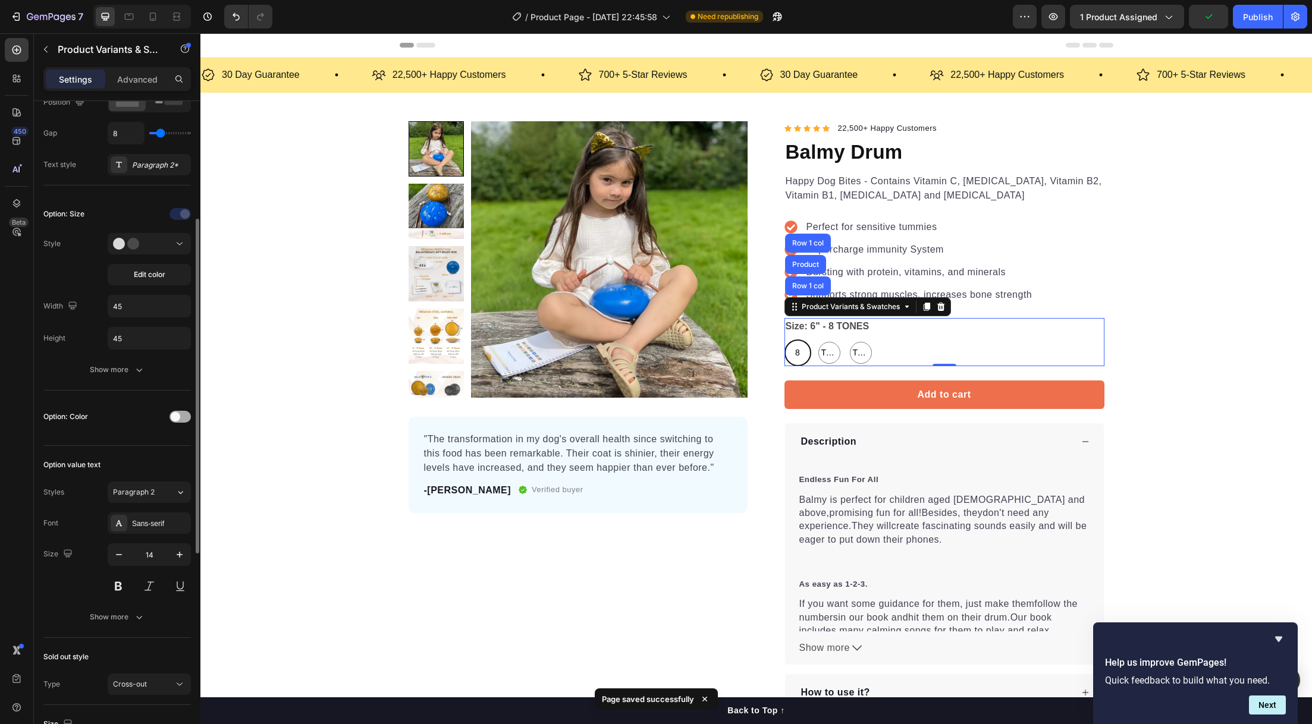
click at [175, 421] on span at bounding box center [176, 417] width 10 height 10
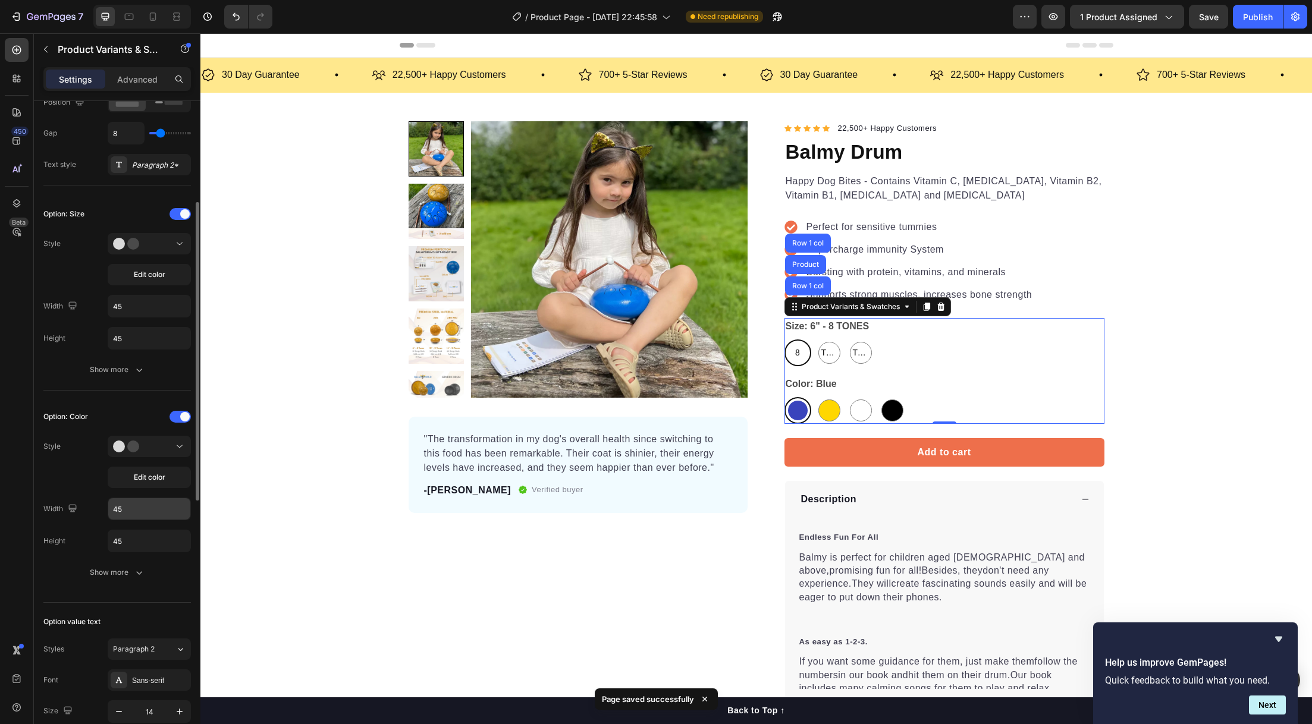
scroll to position [215, 0]
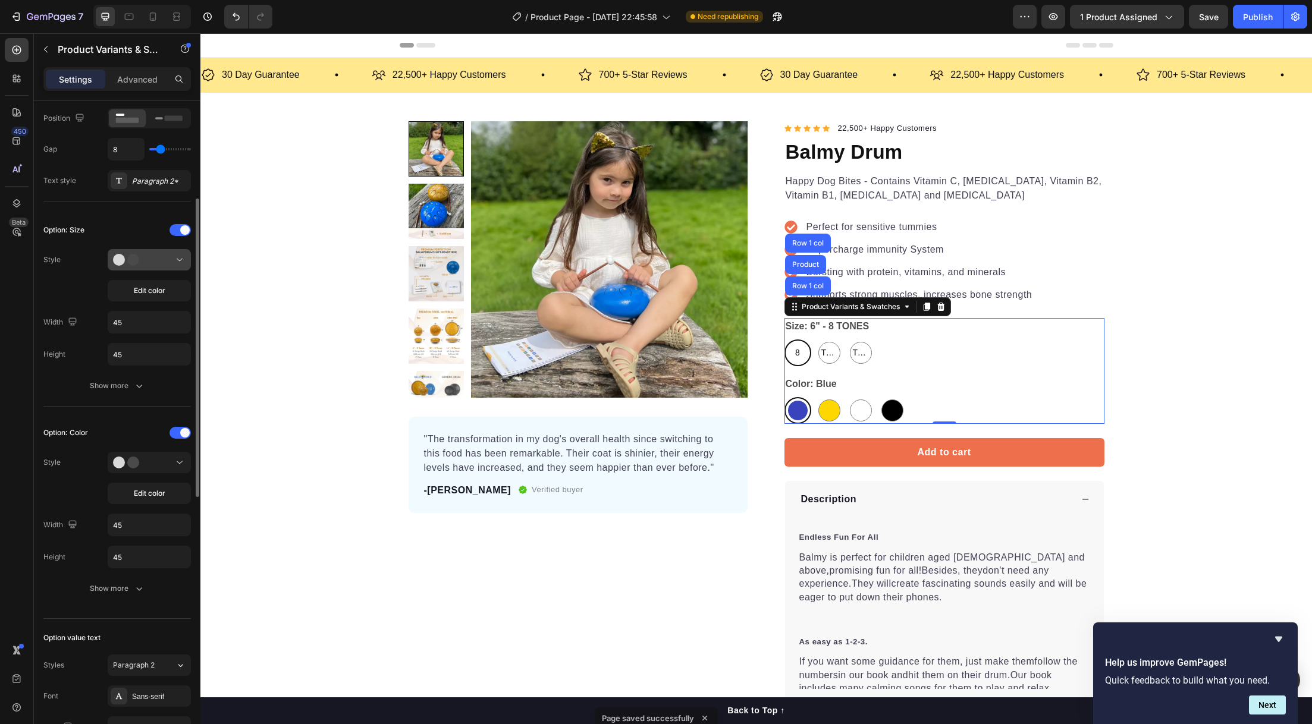
click at [175, 261] on icon at bounding box center [180, 260] width 12 height 12
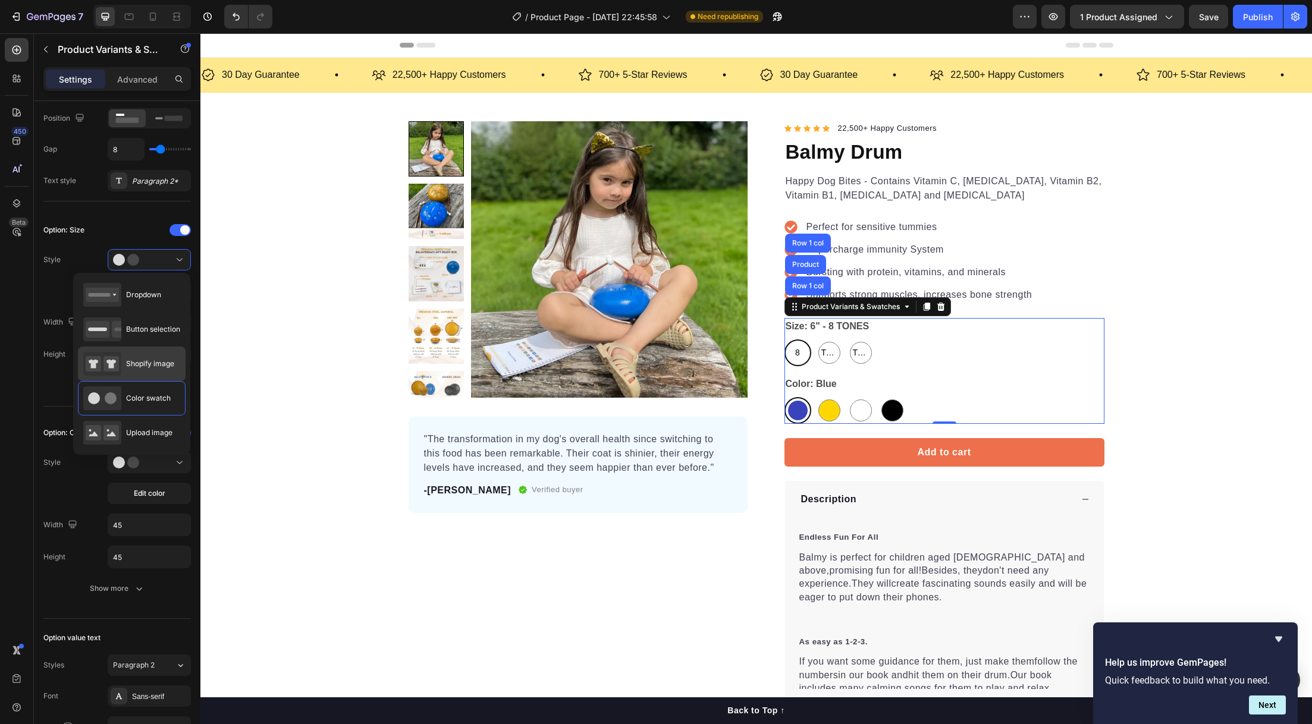
click at [138, 363] on span "Shopify image" at bounding box center [150, 364] width 48 height 11
type input "64"
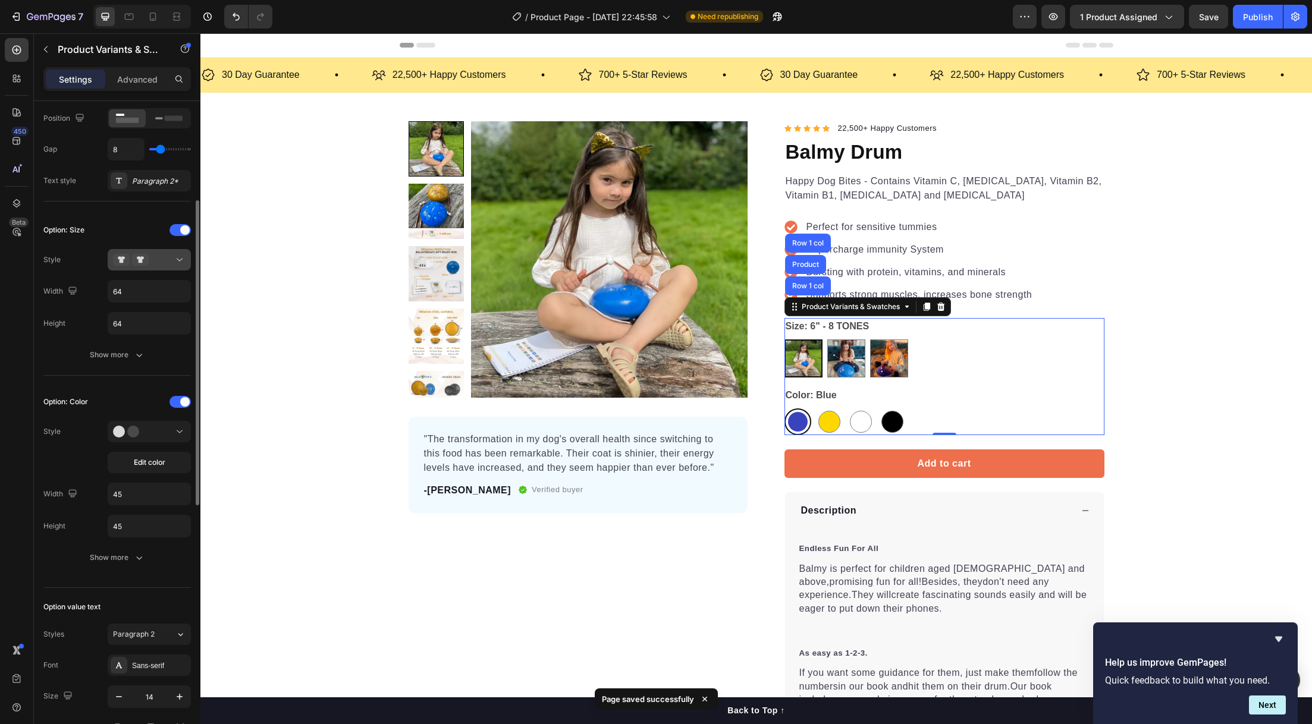
click at [165, 264] on div at bounding box center [149, 260] width 73 height 12
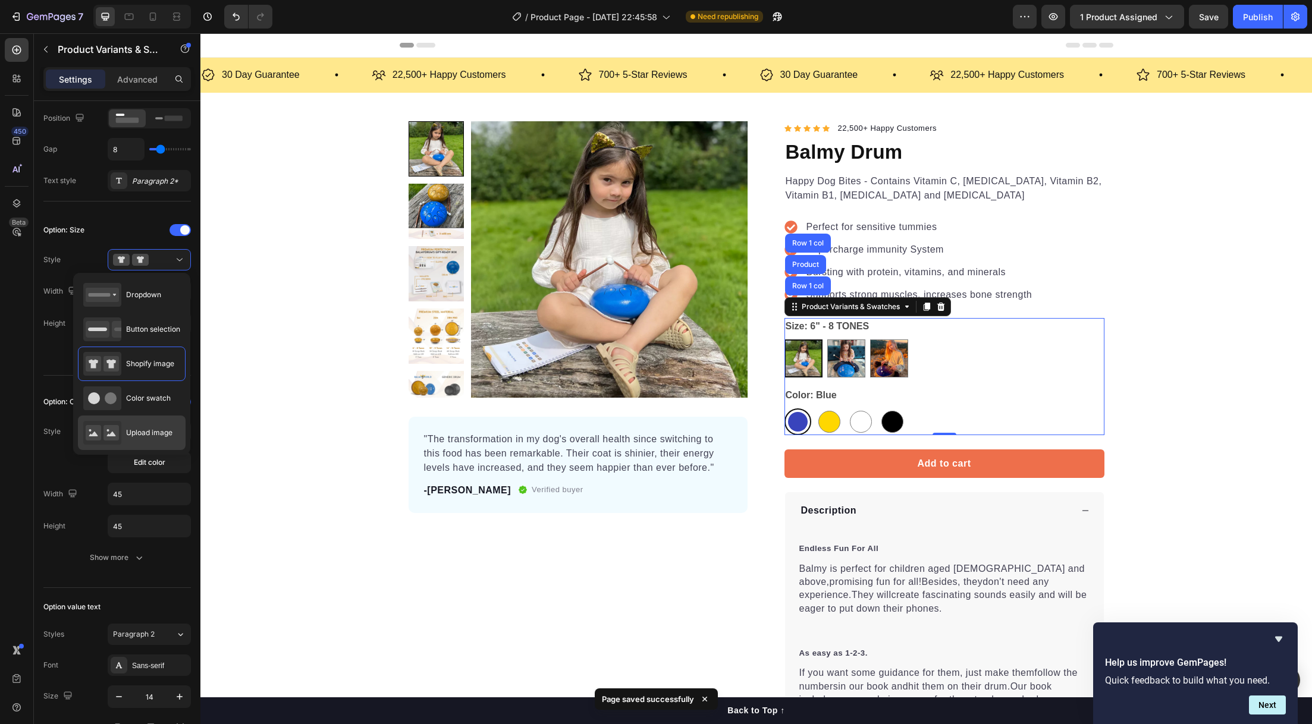
click at [142, 426] on div "Upload image" at bounding box center [127, 433] width 89 height 24
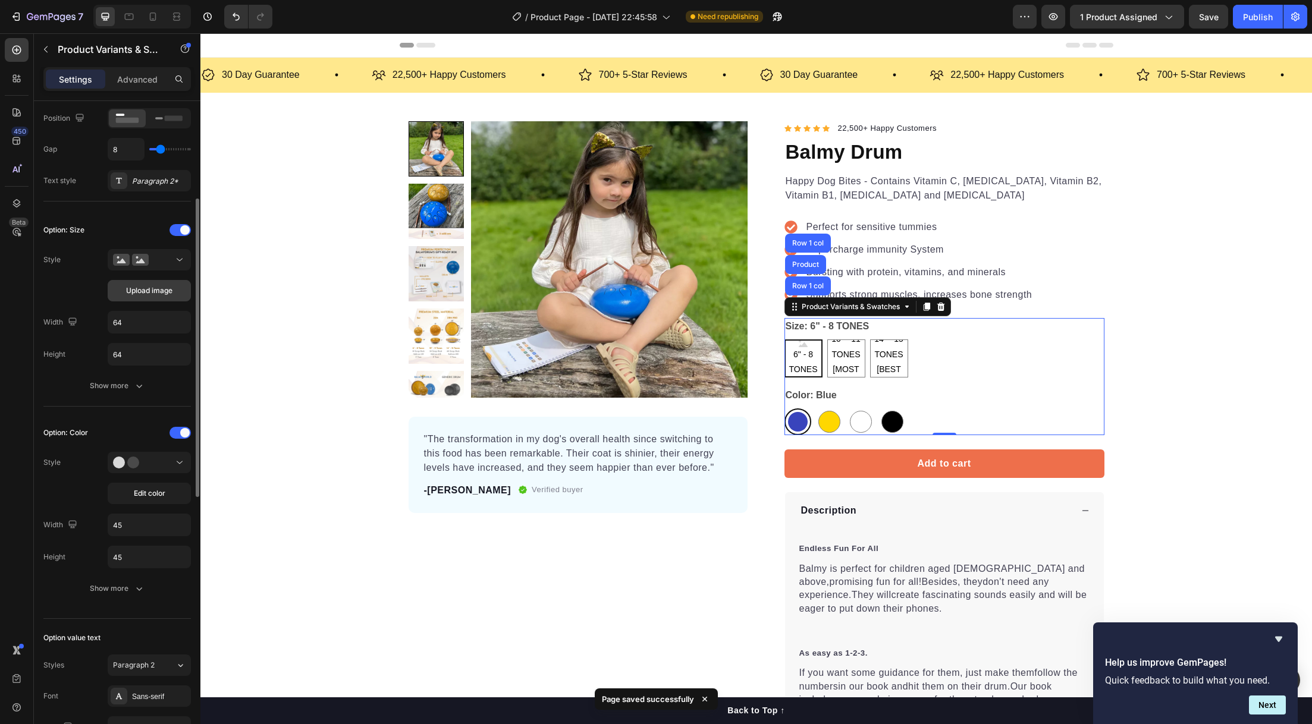
click at [147, 294] on span "Upload image" at bounding box center [149, 291] width 46 height 11
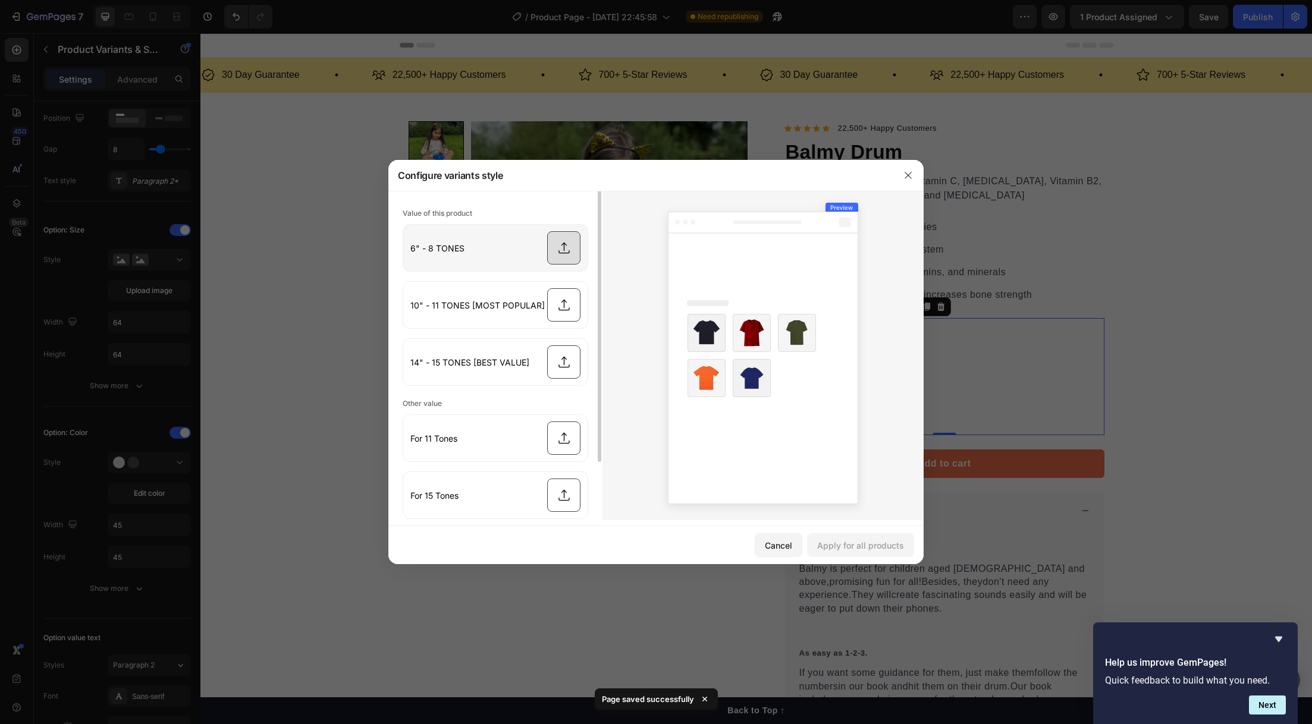
click at [547, 243] on input "file" at bounding box center [495, 248] width 184 height 46
type input "C:\fakepath\1.png"
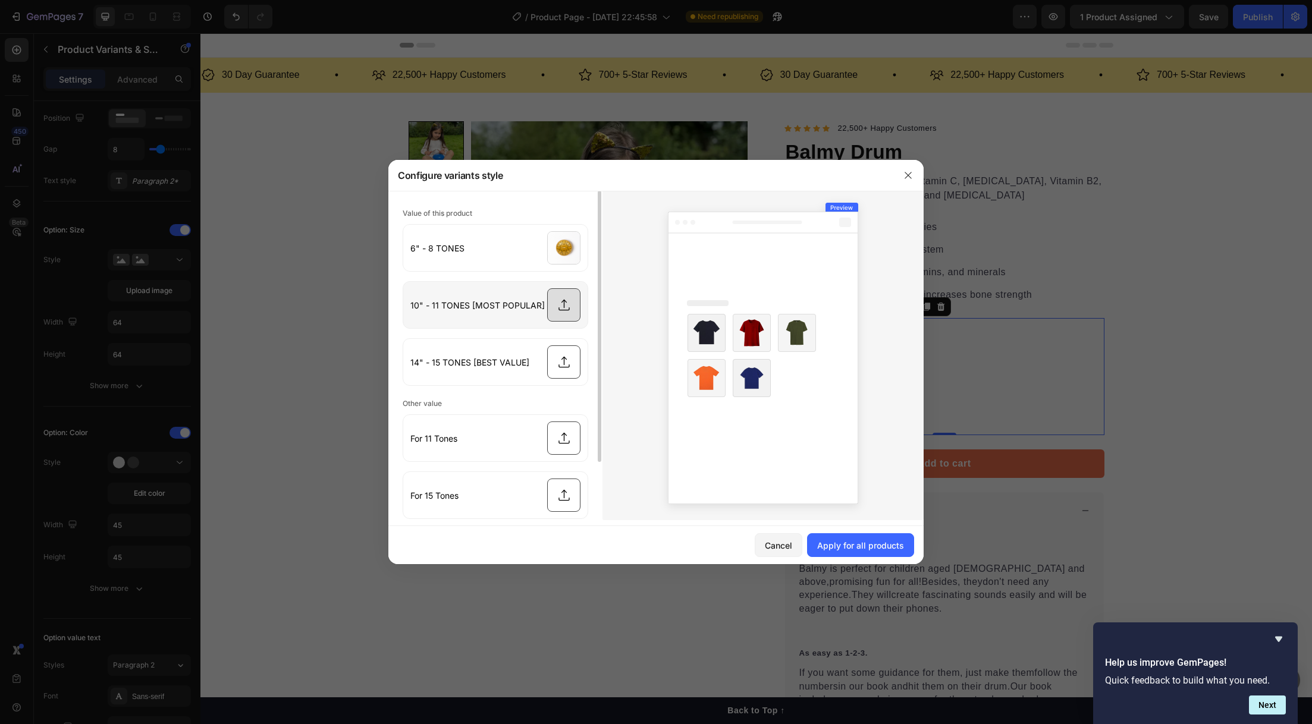
click at [566, 304] on input "file" at bounding box center [495, 305] width 184 height 46
type input "C:\fakepath\7.png"
click at [564, 354] on input "file" at bounding box center [495, 362] width 184 height 46
type input "C:\fakepath\11.png"
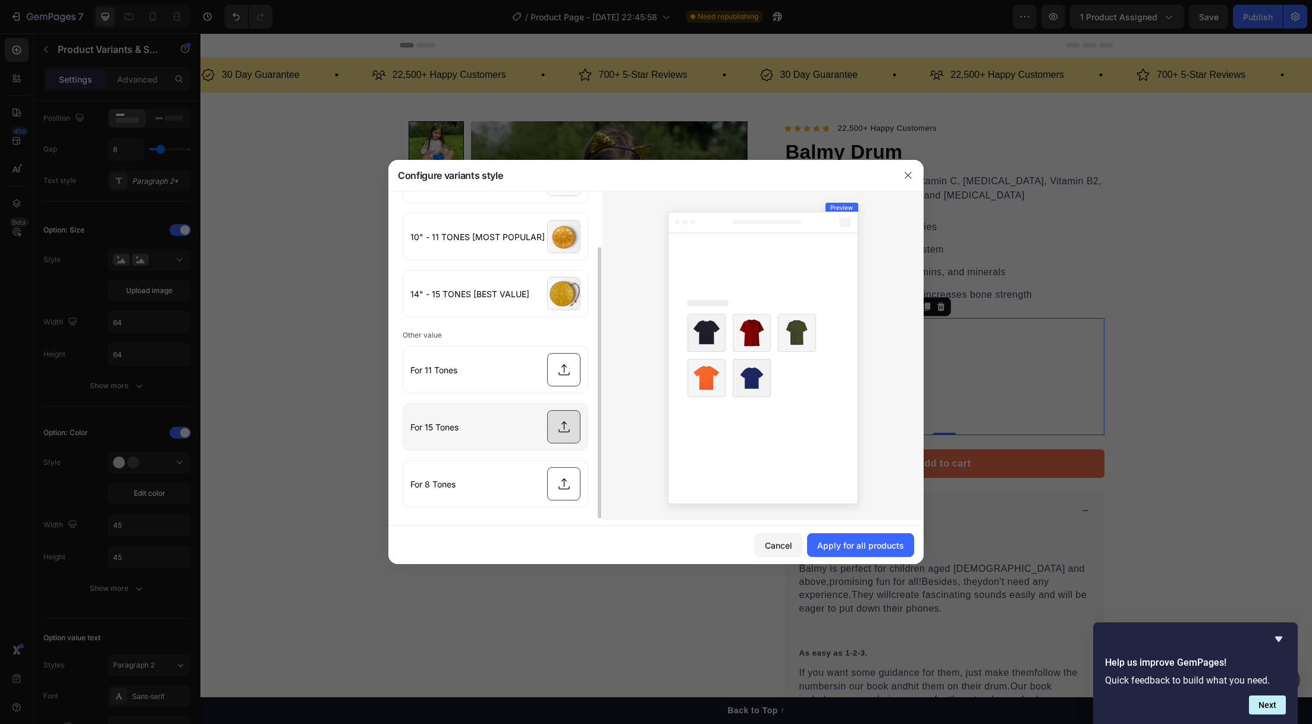
scroll to position [70, 0]
click at [842, 539] on div "Apply for all products" at bounding box center [860, 545] width 87 height 12
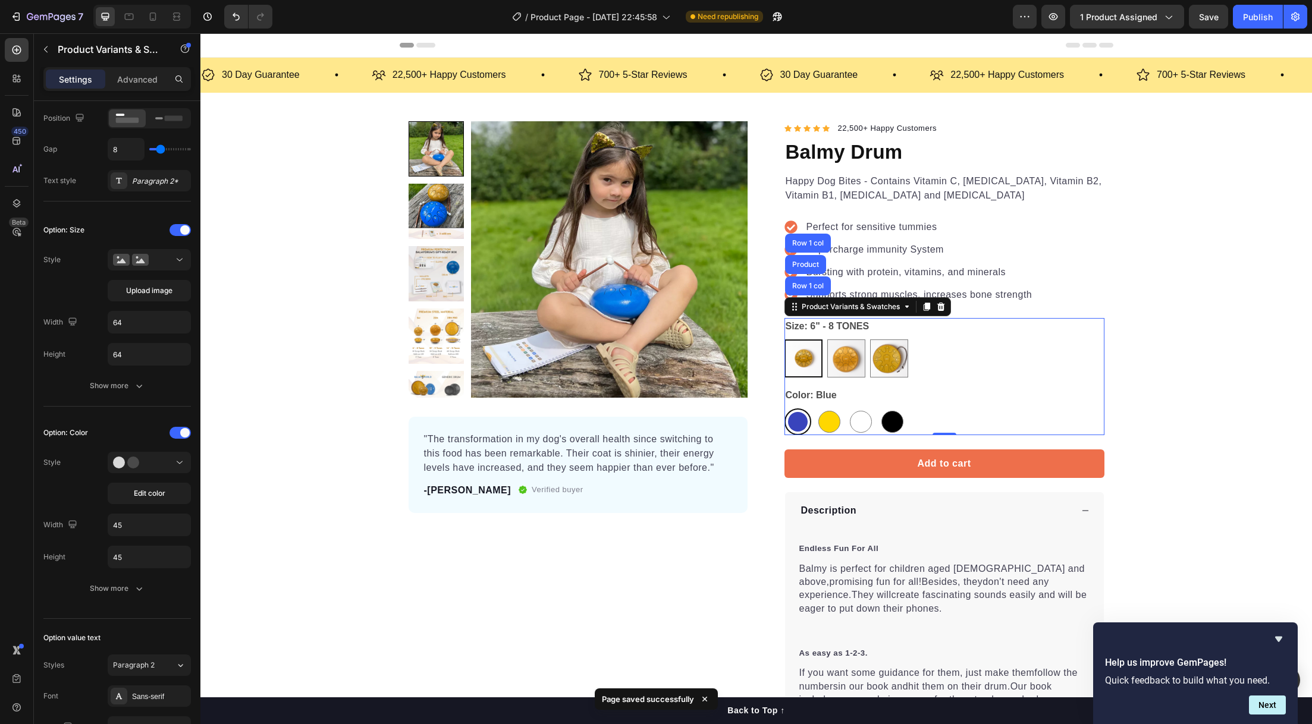
click at [975, 374] on div "6" - 8 TONES 6" - 8 TONES 10" - 11 TONES [MOST POPULAR] 10" - 11 TONES [MOST PO…" at bounding box center [945, 359] width 320 height 38
click at [799, 359] on img at bounding box center [804, 359] width 36 height 36
click at [785, 340] on input "6" - 8 TONES 6" - 8 TONES" at bounding box center [784, 339] width 1 height 1
click at [126, 385] on div "Show more" at bounding box center [117, 386] width 55 height 12
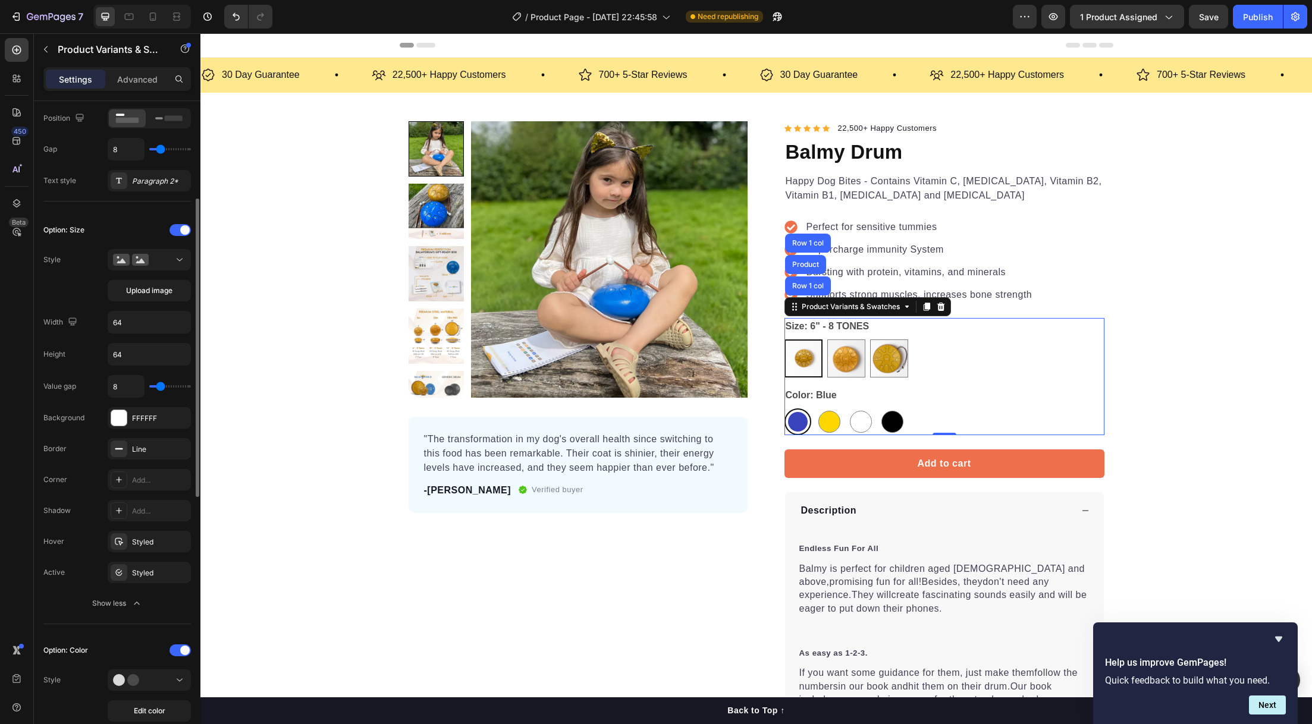
type input "9"
type input "10"
type input "11"
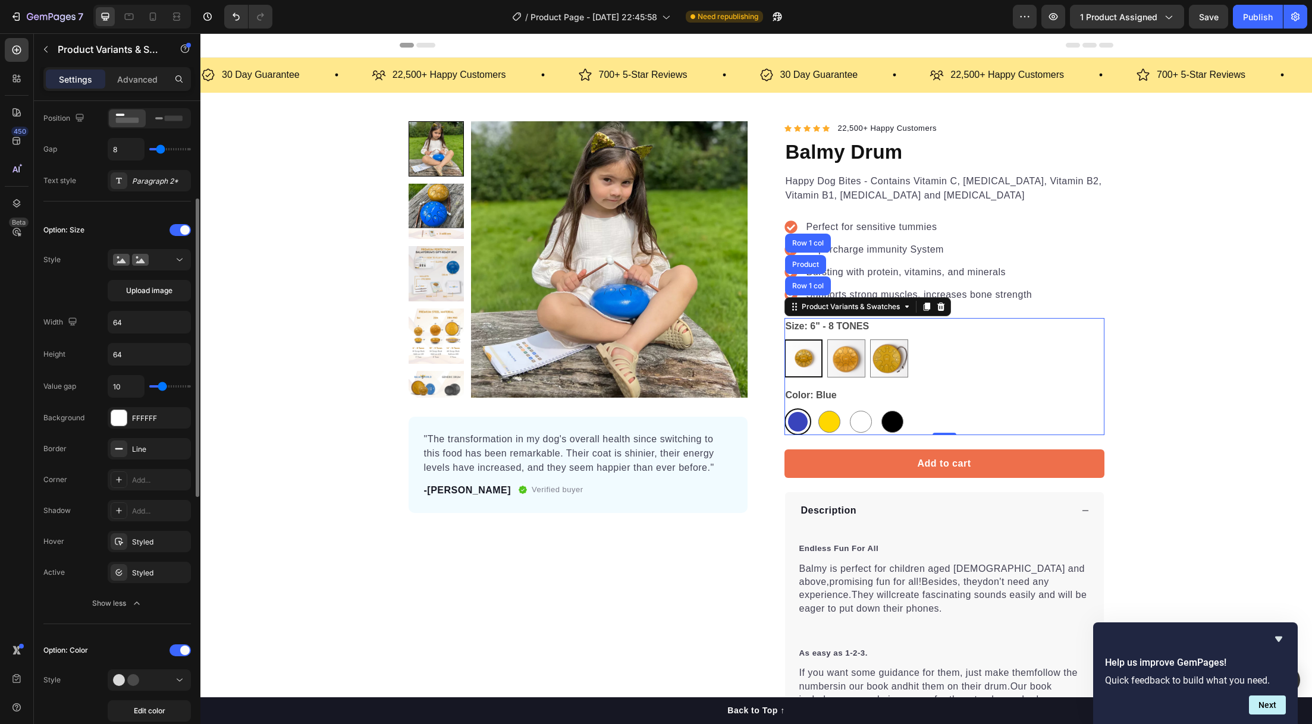
type input "11"
type input "12"
type input "13"
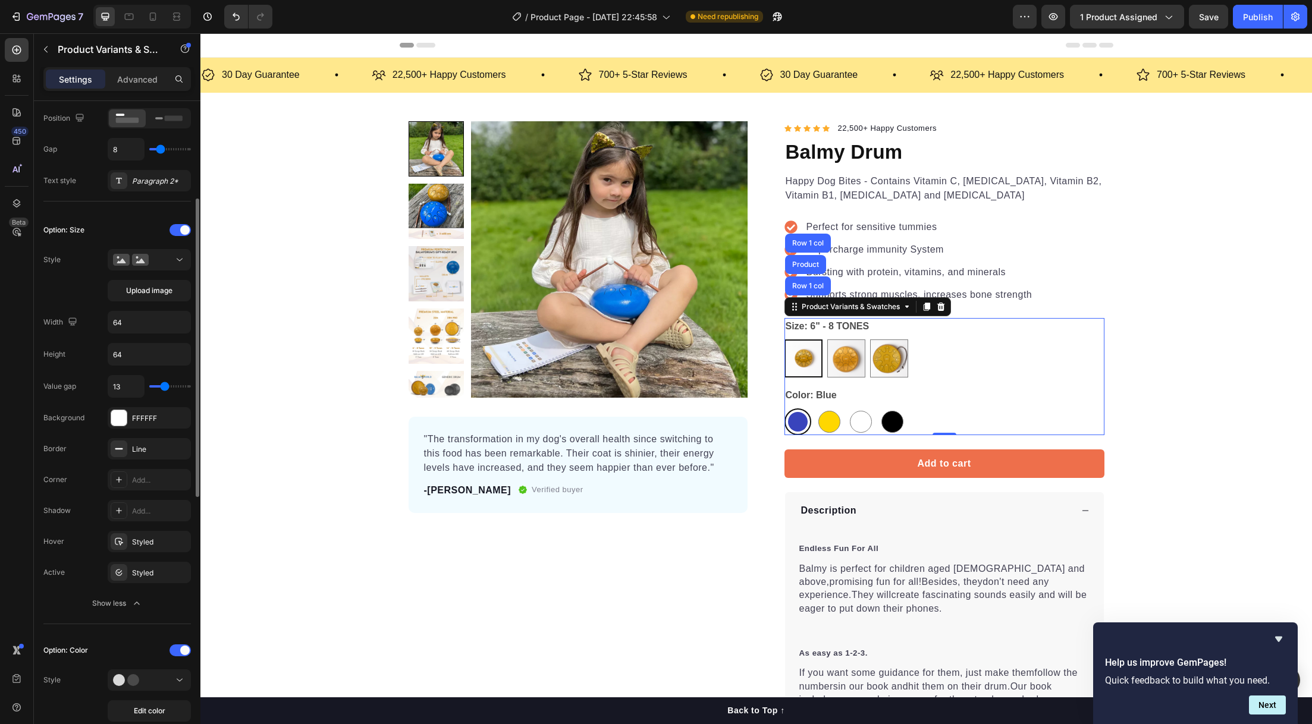
type input "14"
type input "15"
type input "16"
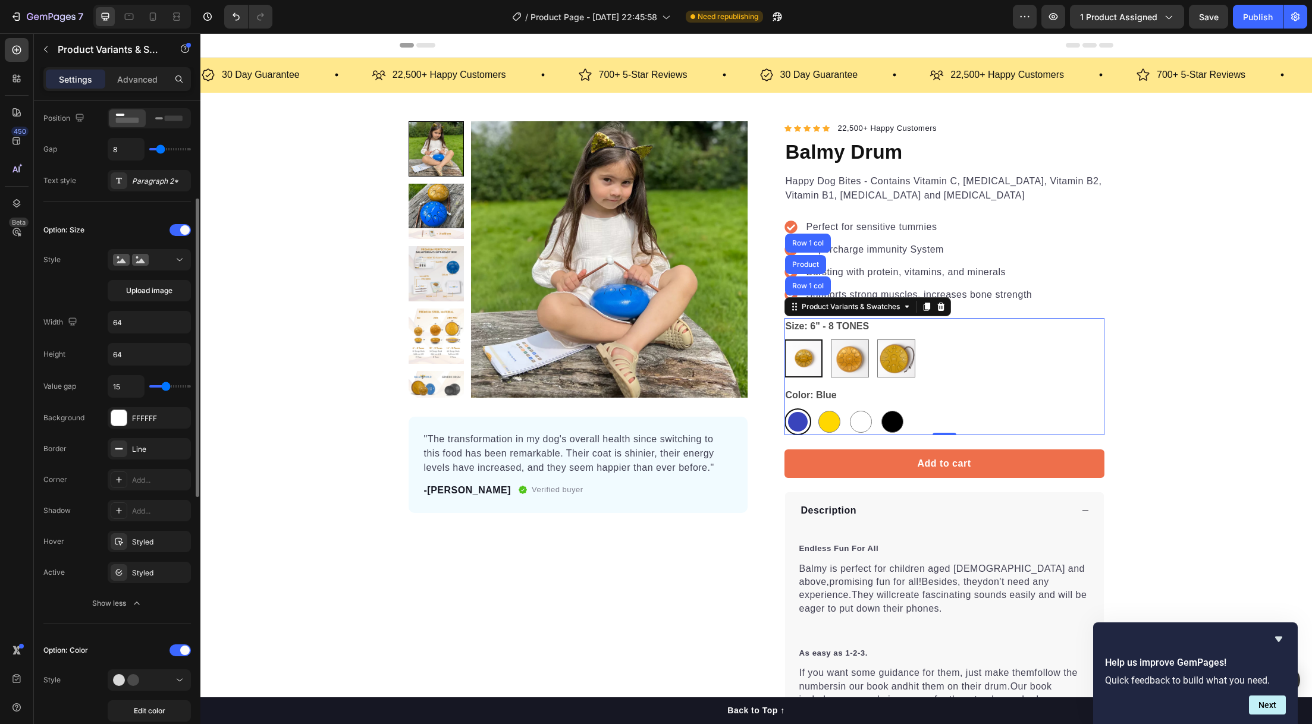
type input "16"
type input "14"
type input "13"
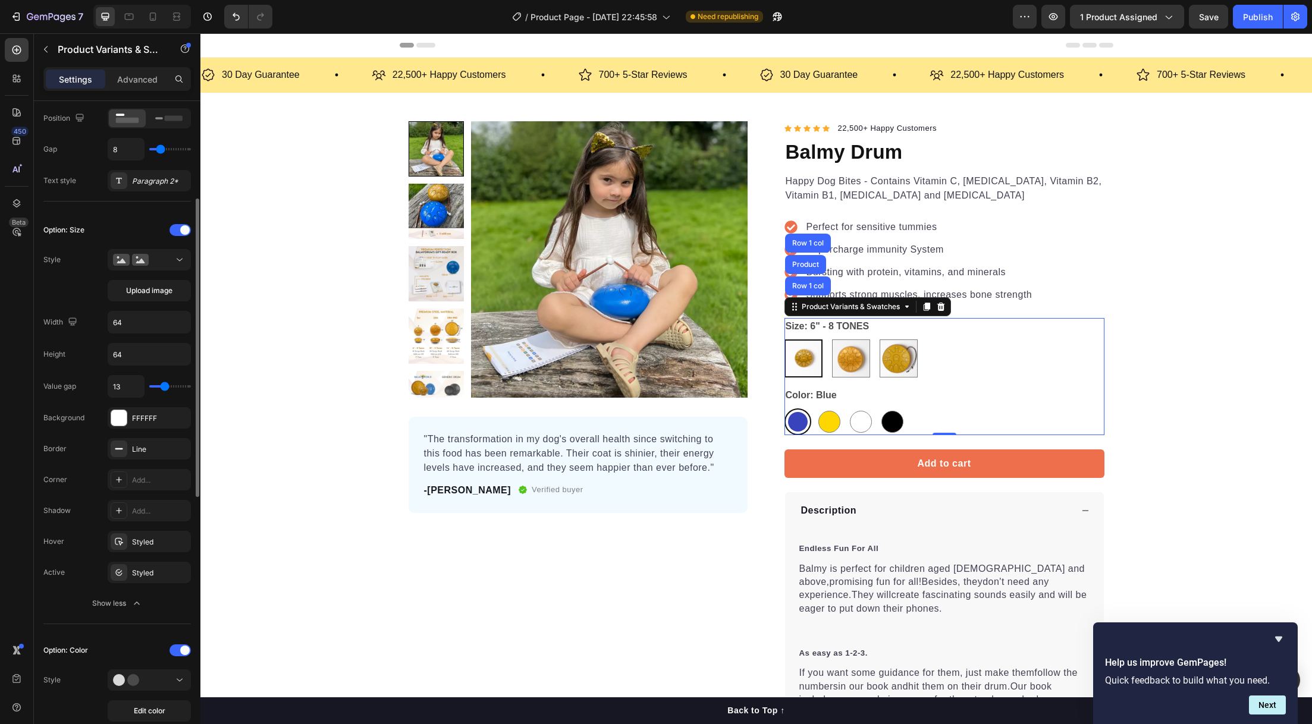
type input "12"
type input "11"
type input "12"
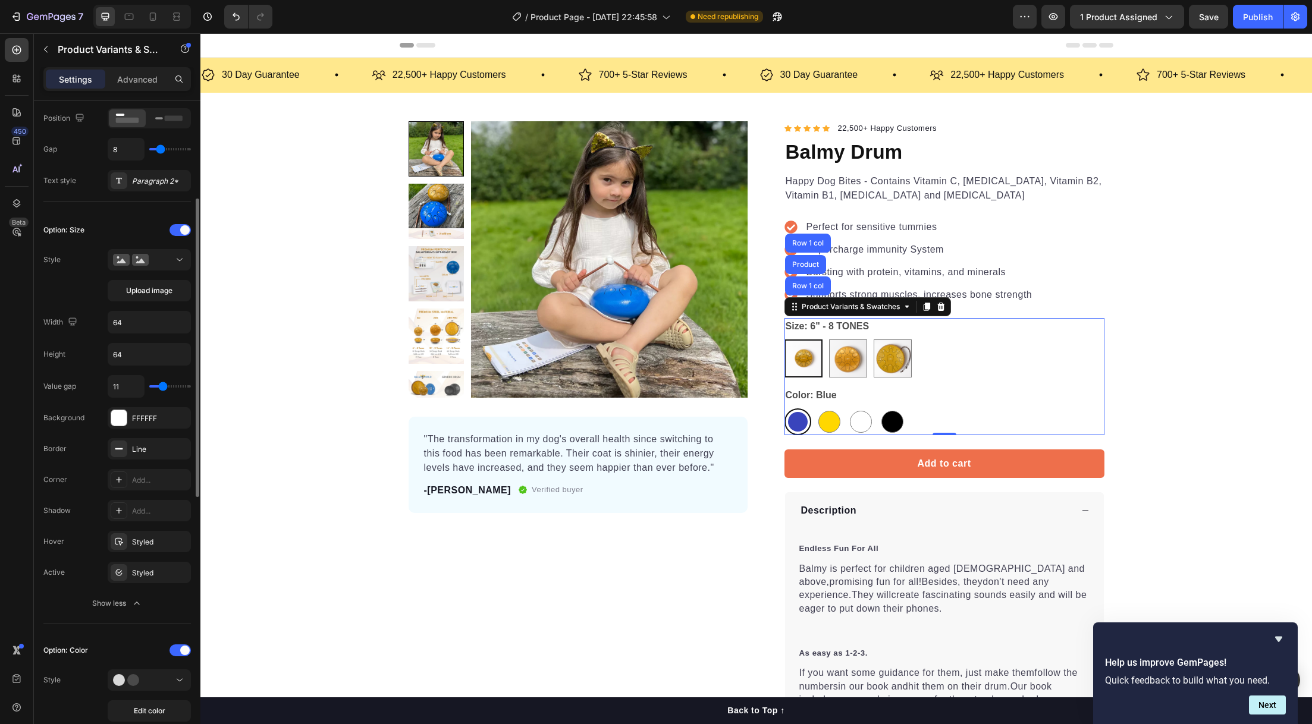
type input "12"
type input "13"
type input "14"
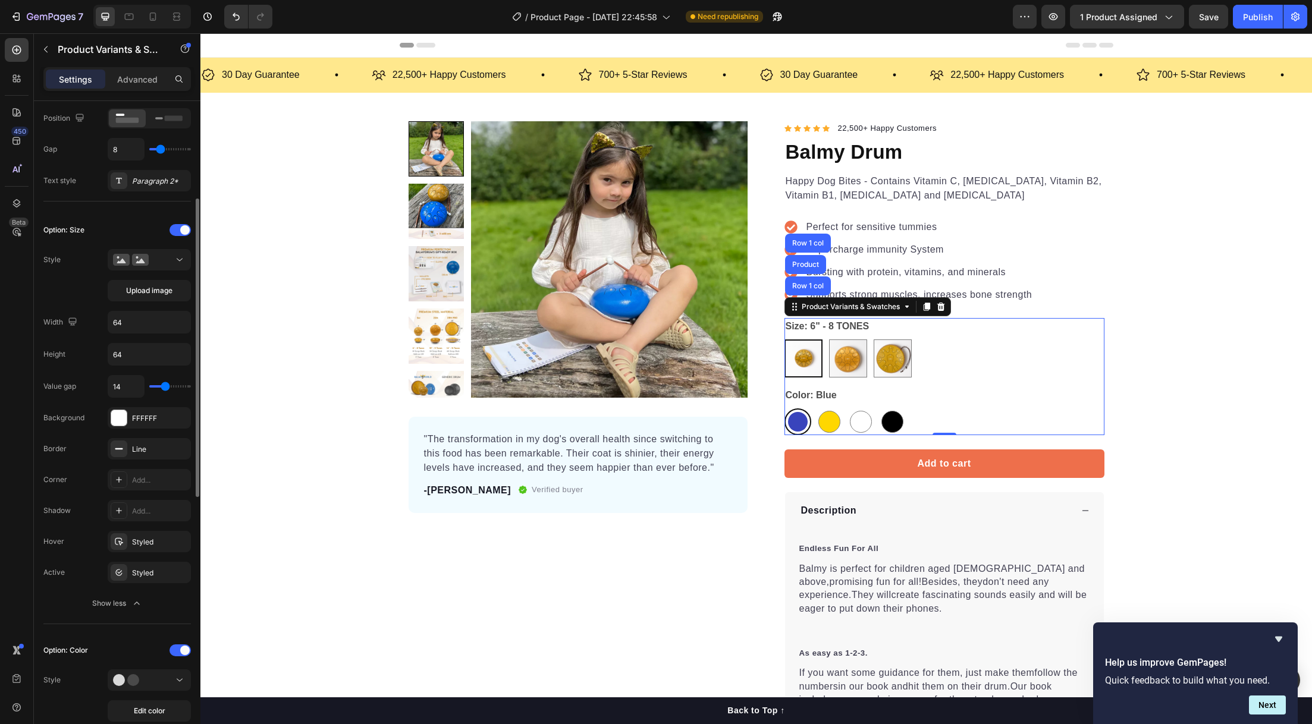
type input "15"
type input "17"
type input "19"
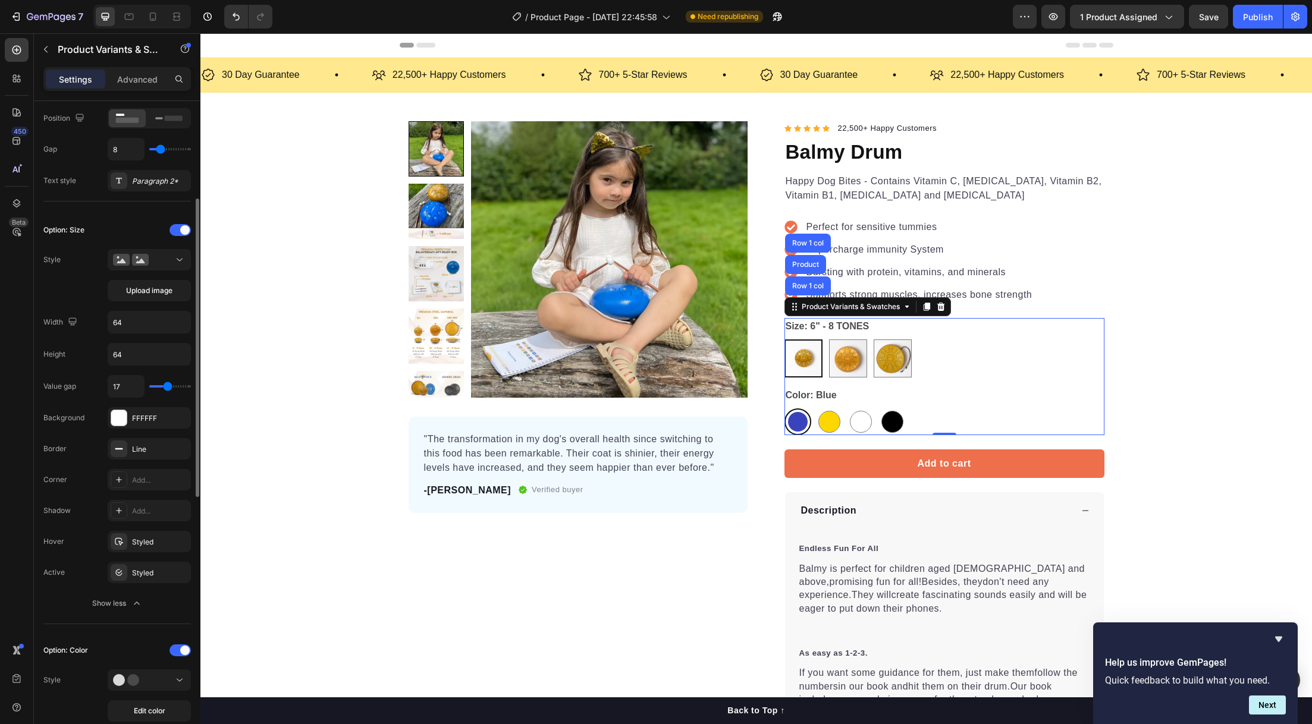
type input "19"
type input "23"
type input "26"
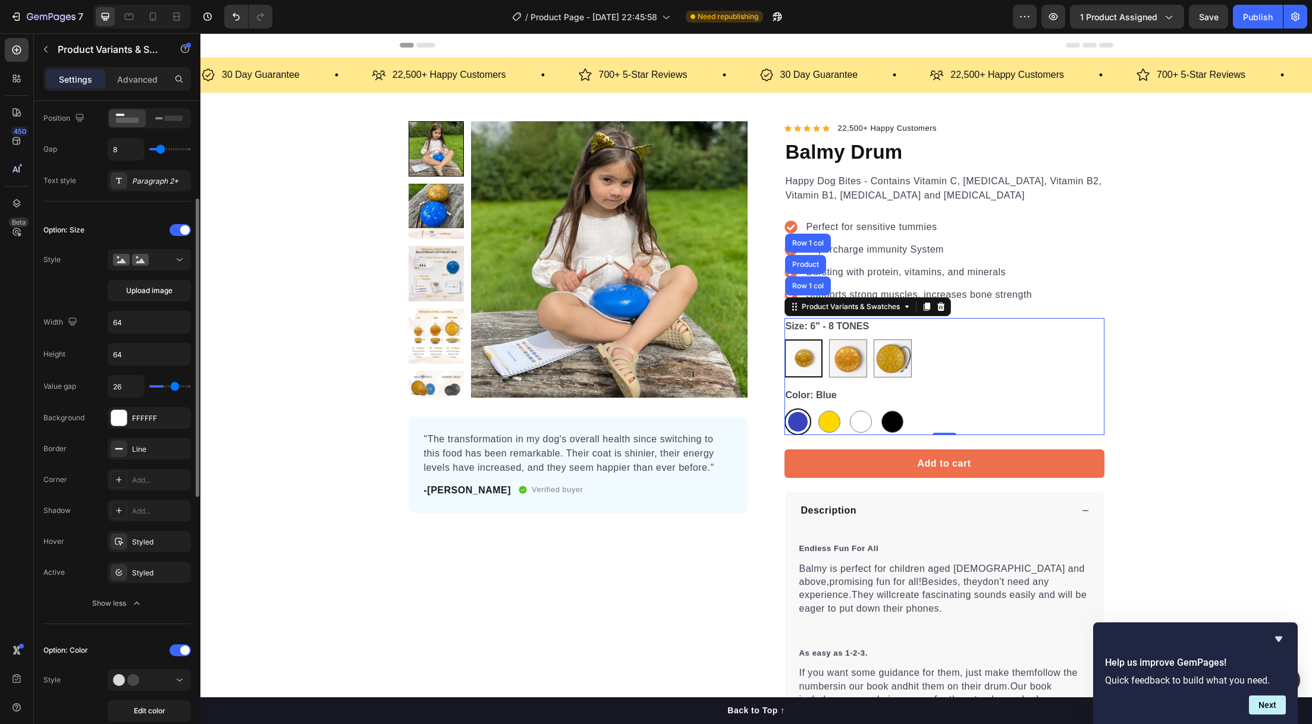
type input "29"
type input "32"
type input "34"
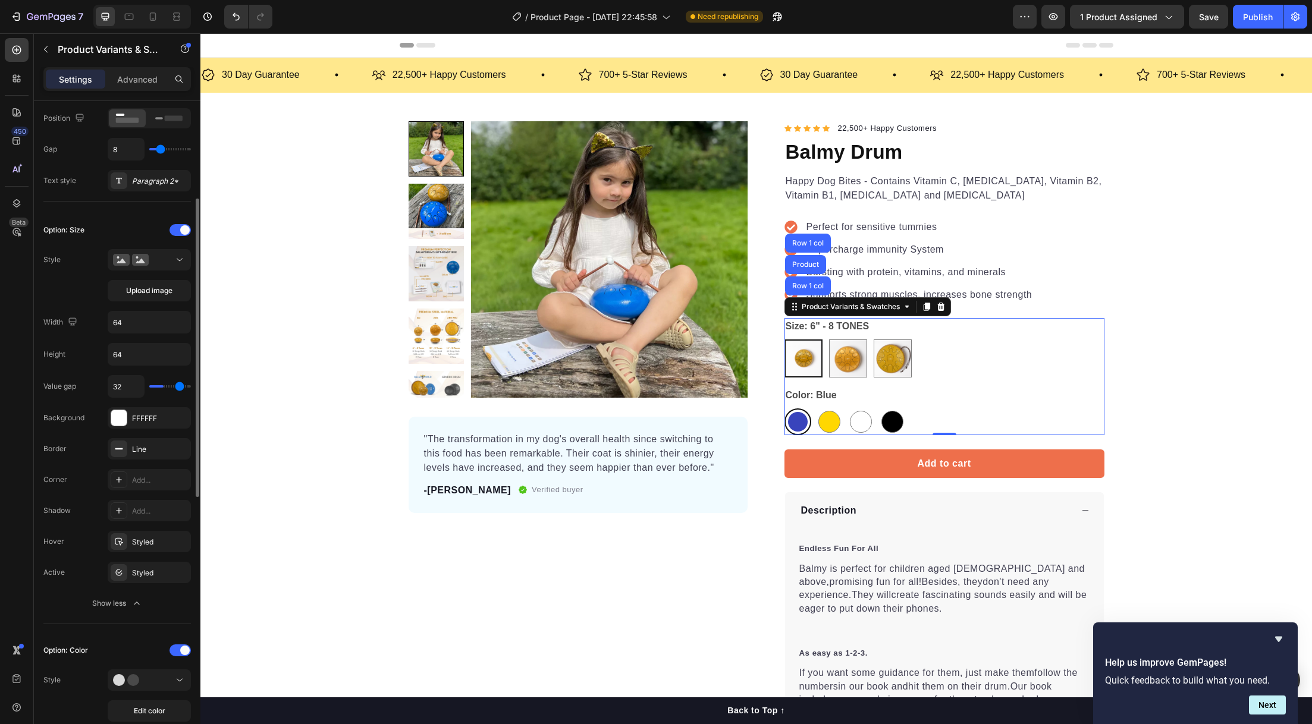
type input "34"
type input "35"
type input "36"
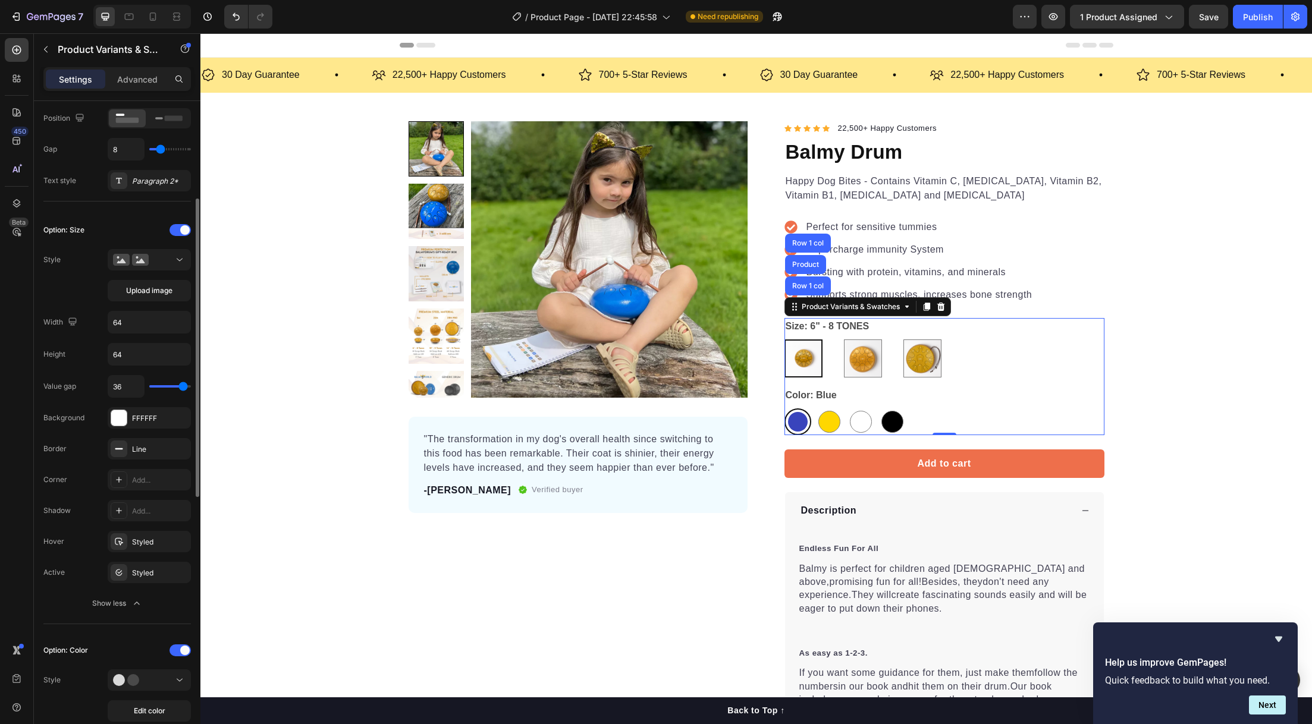
type input "37"
type input "38"
type input "39"
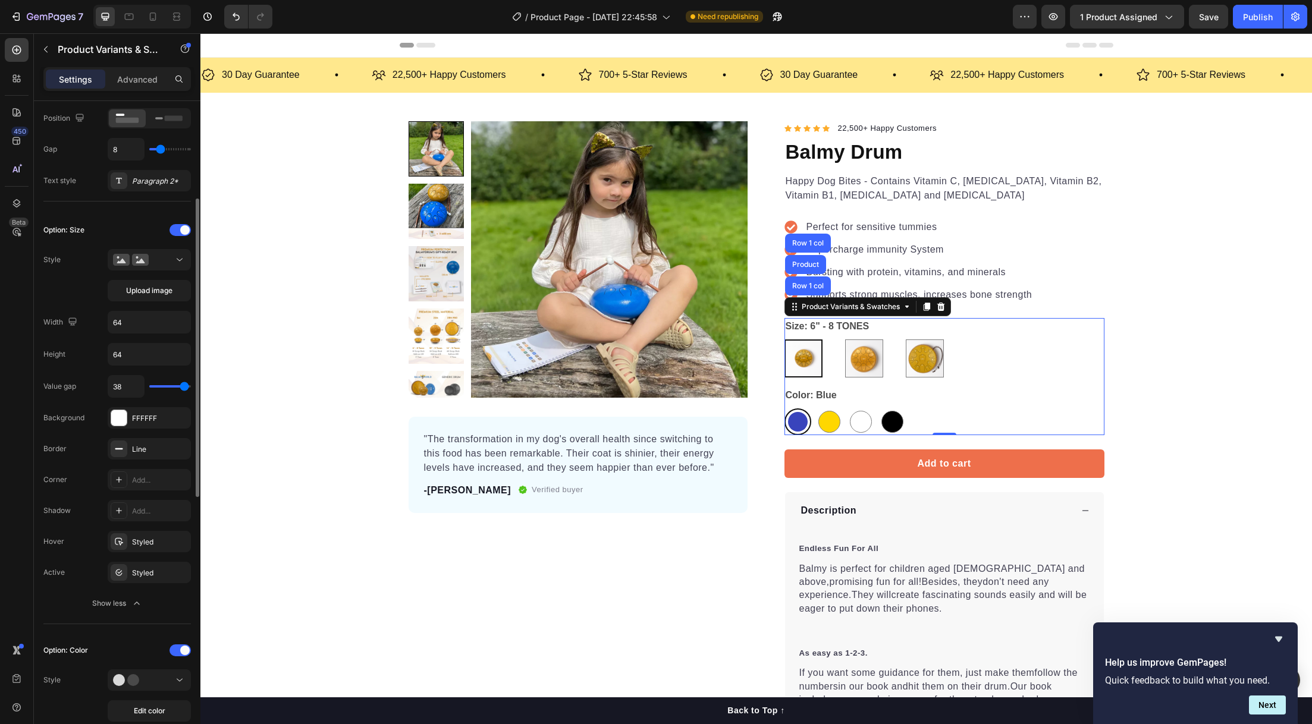
type input "39"
type input "40"
drag, startPoint x: 159, startPoint y: 389, endPoint x: 187, endPoint y: 390, distance: 27.4
type input "40"
click at [187, 388] on input "range" at bounding box center [170, 386] width 42 height 2
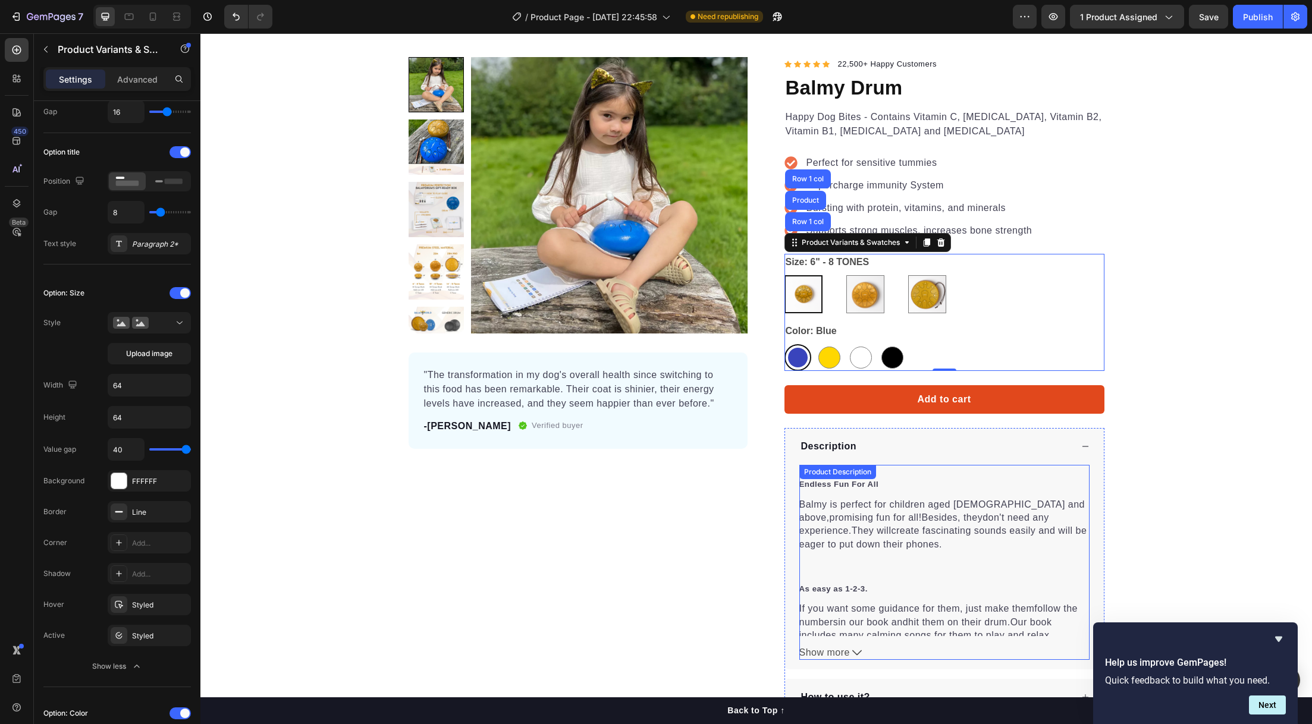
scroll to position [0, 0]
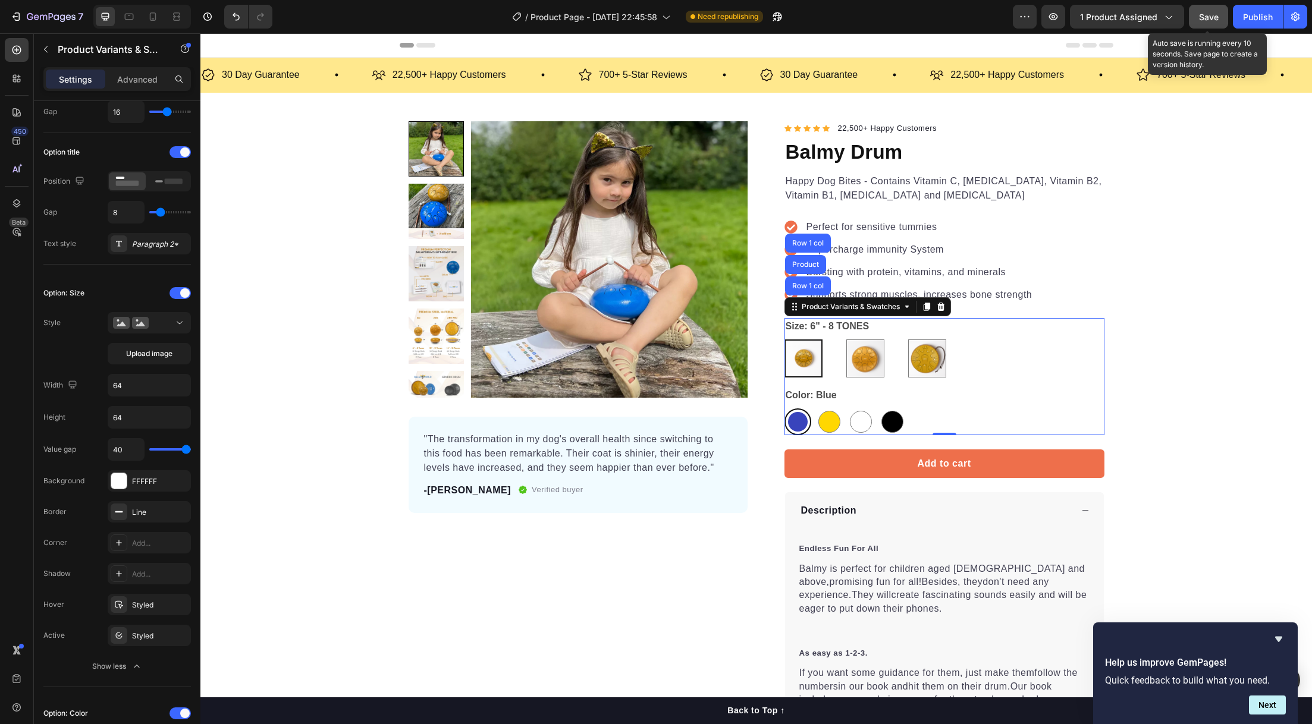
click at [1223, 21] on button "Save" at bounding box center [1208, 17] width 39 height 24
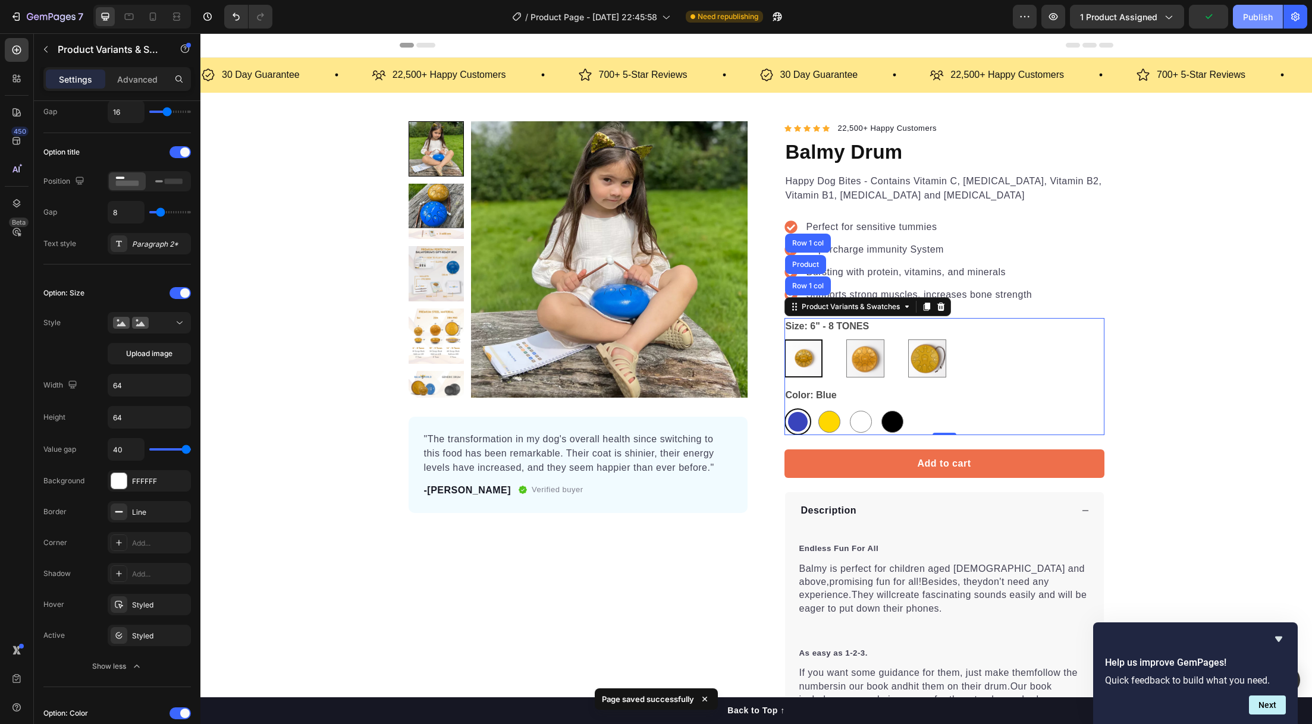
click at [1251, 20] on div "Publish" at bounding box center [1258, 17] width 30 height 12
click at [55, 14] on icon "button" at bounding box center [51, 17] width 49 height 10
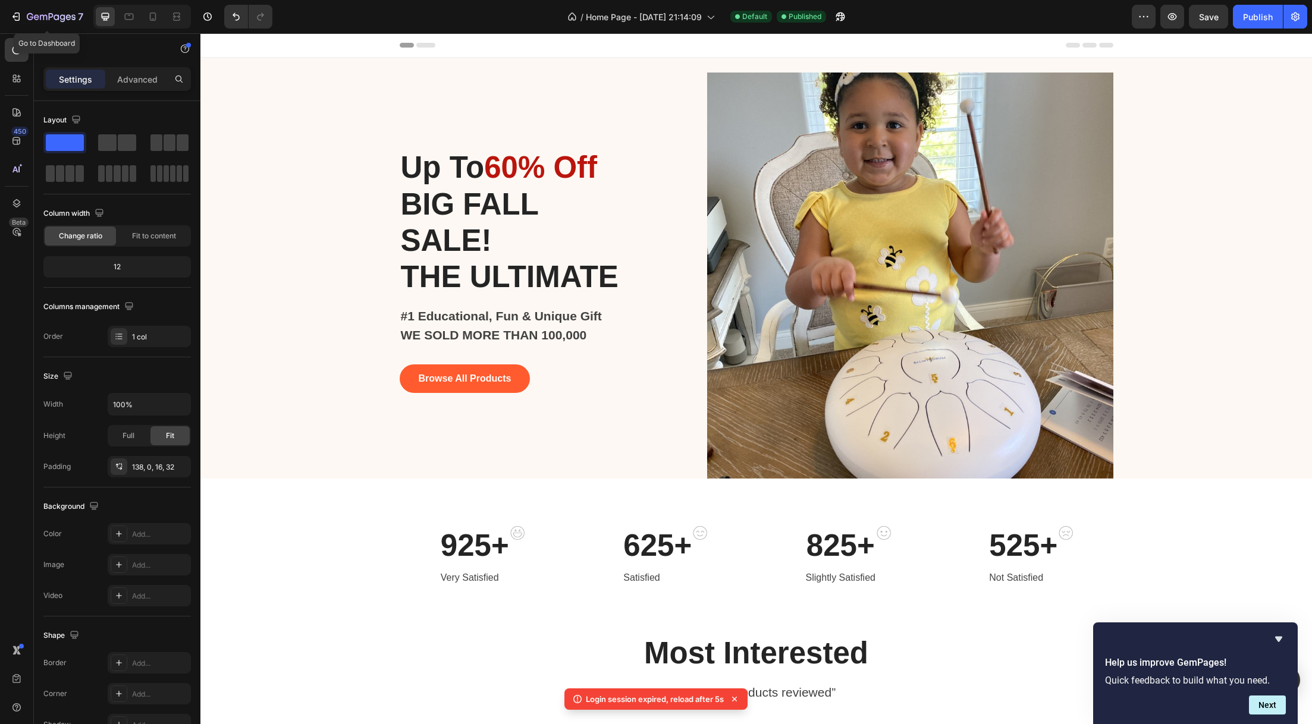
click at [40, 7] on button "7" at bounding box center [47, 17] width 84 height 24
